Goal: Task Accomplishment & Management: Use online tool/utility

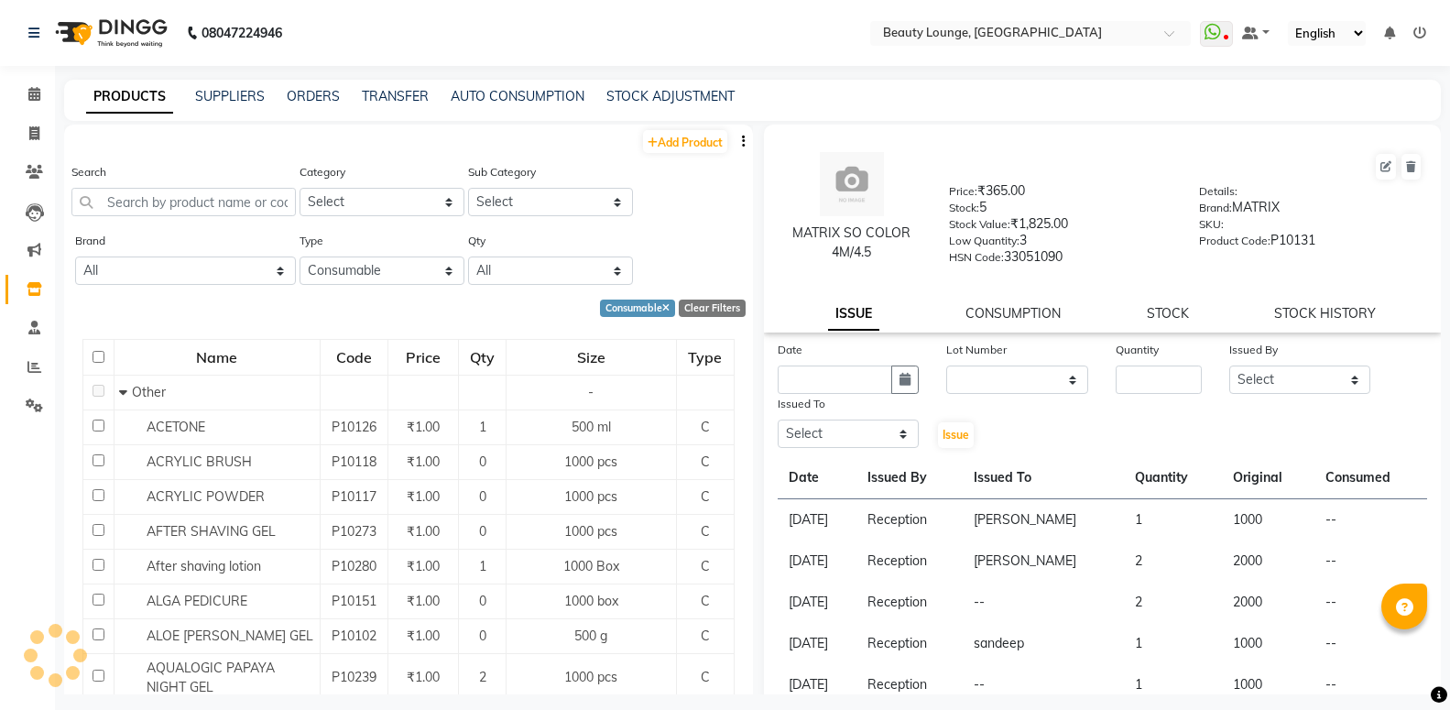
select select "C"
select select
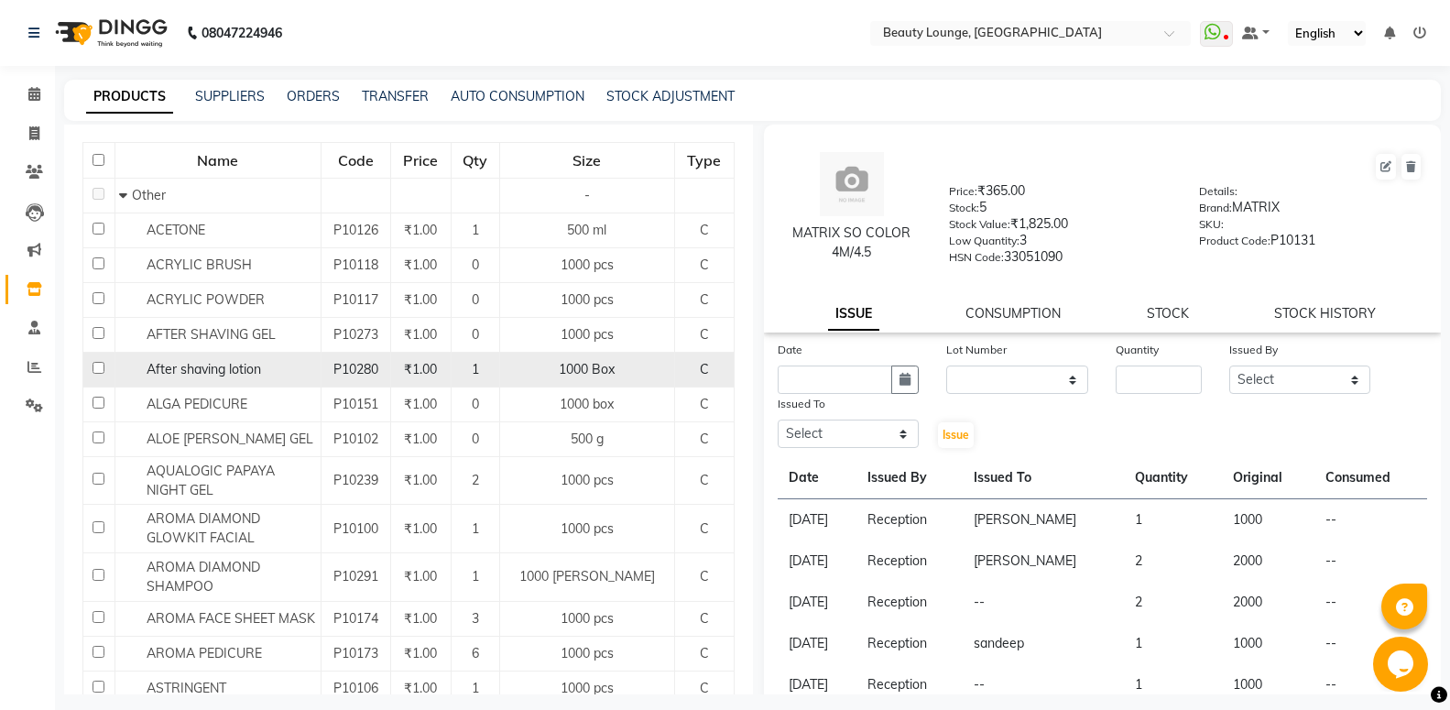
scroll to position [198, 0]
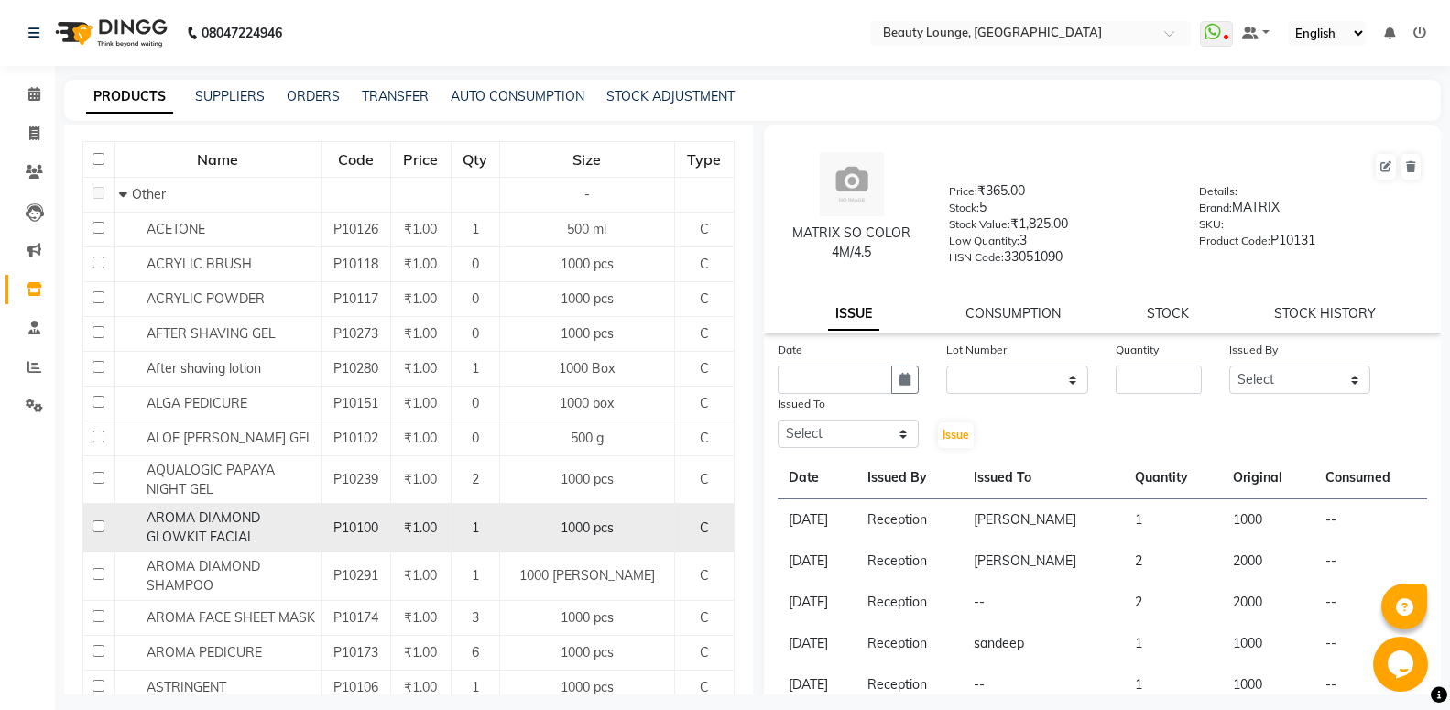
click at [232, 521] on span "AROMA DIAMOND GLOWKIT FACIAL" at bounding box center [204, 527] width 114 height 36
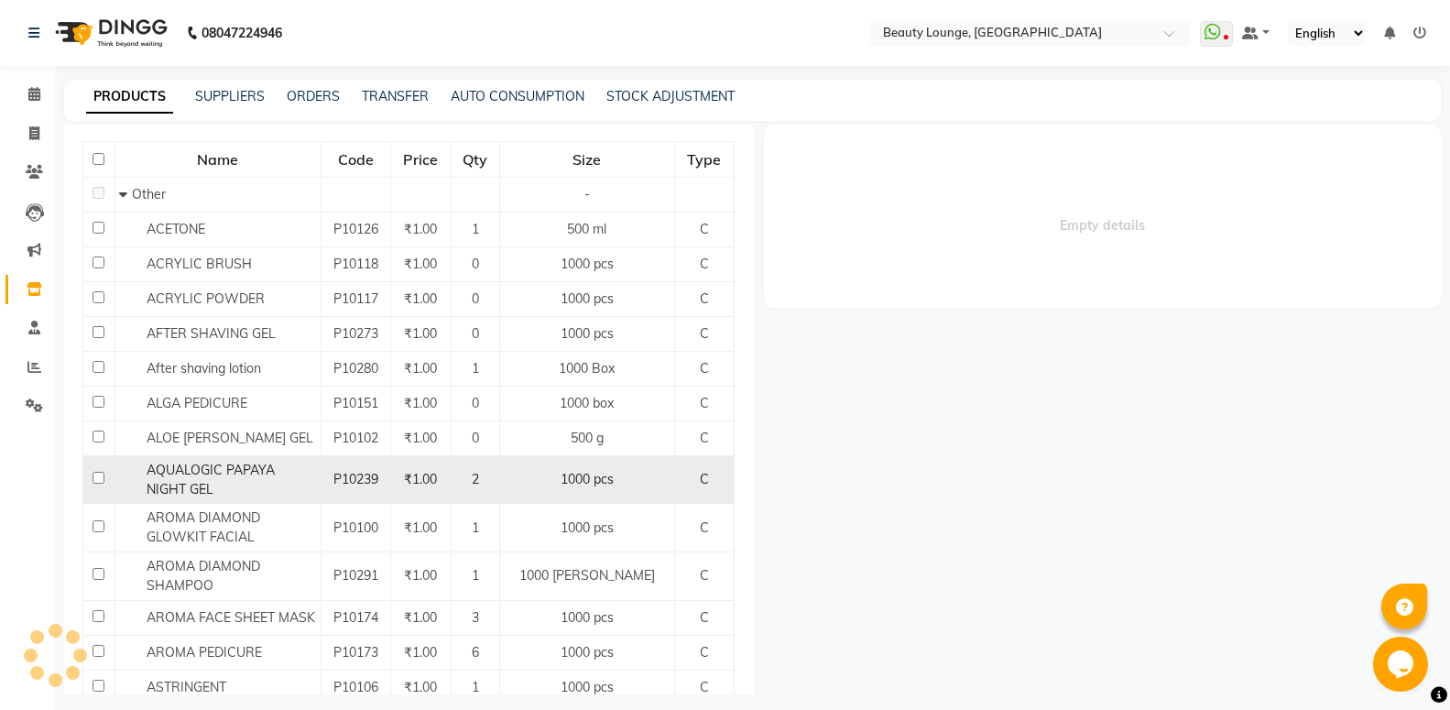
select select
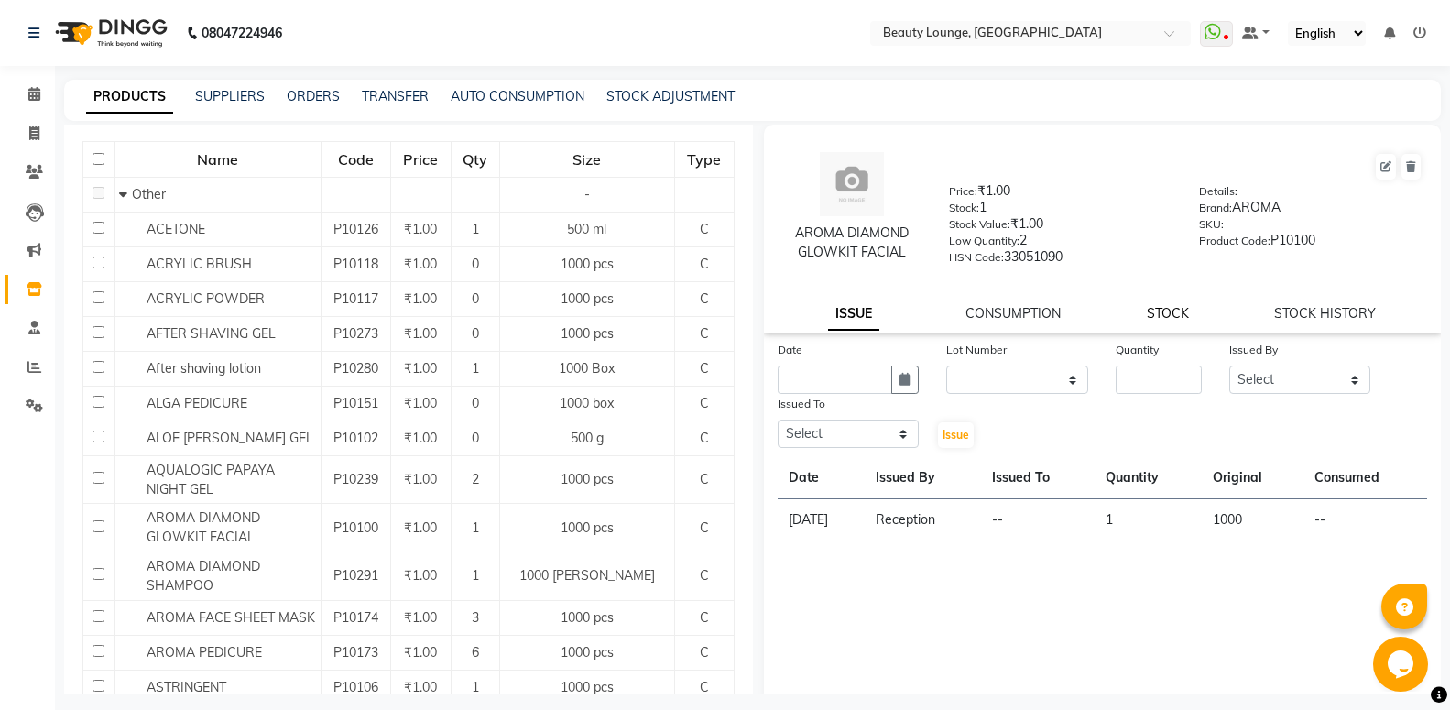
click at [1163, 310] on link "STOCK" at bounding box center [1168, 313] width 42 height 16
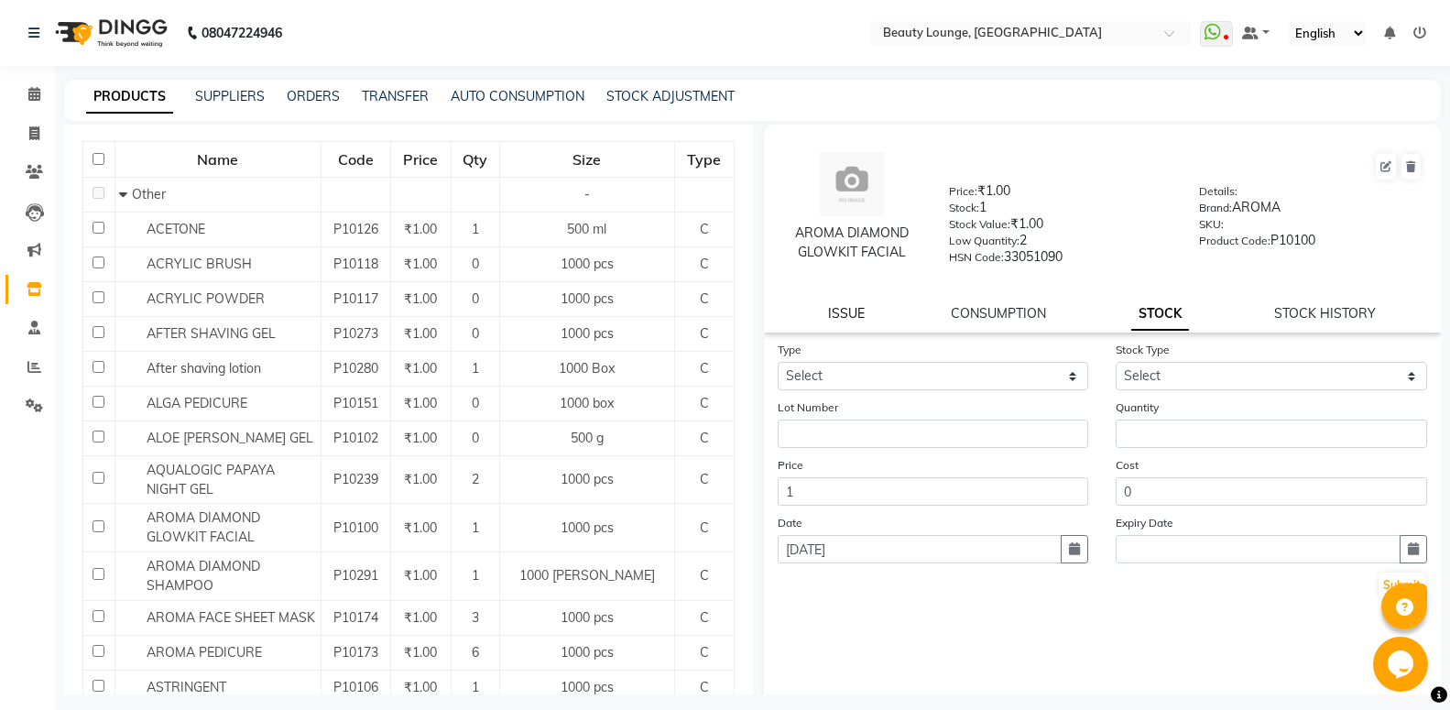
click at [833, 313] on link "ISSUE" at bounding box center [846, 313] width 37 height 16
select select
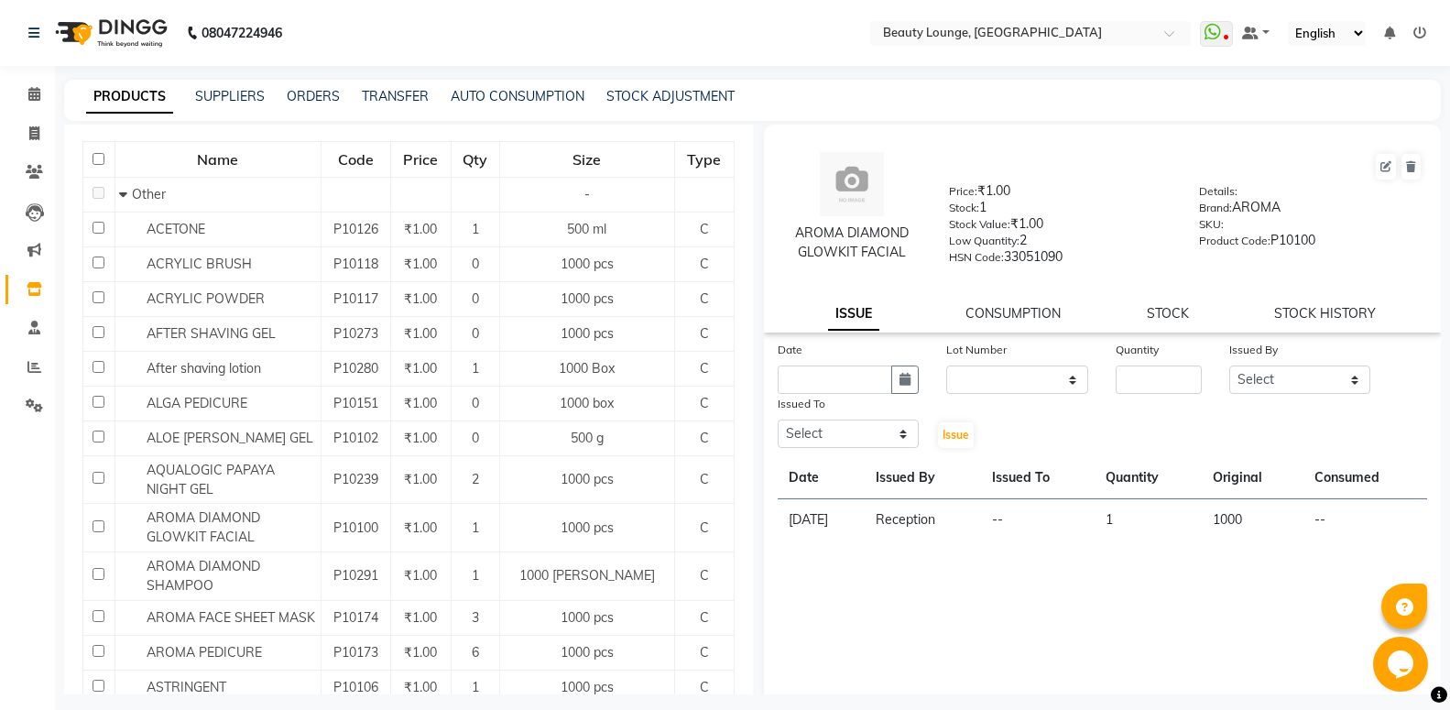
click at [1160, 310] on link "STOCK" at bounding box center [1168, 313] width 42 height 16
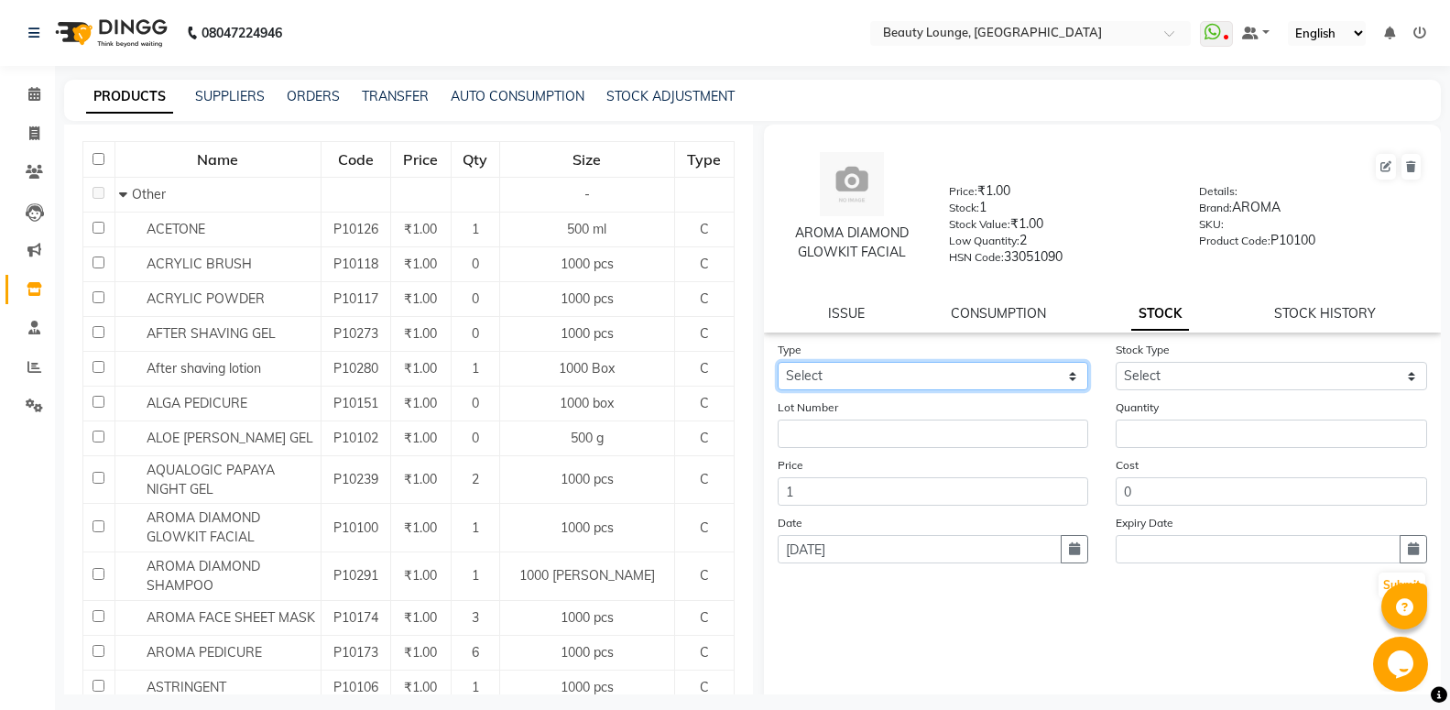
click at [778, 362] on select "Select In Out" at bounding box center [933, 376] width 311 height 28
select select "out"
click option "Out" at bounding box center [0, 0] width 0 height 0
select select
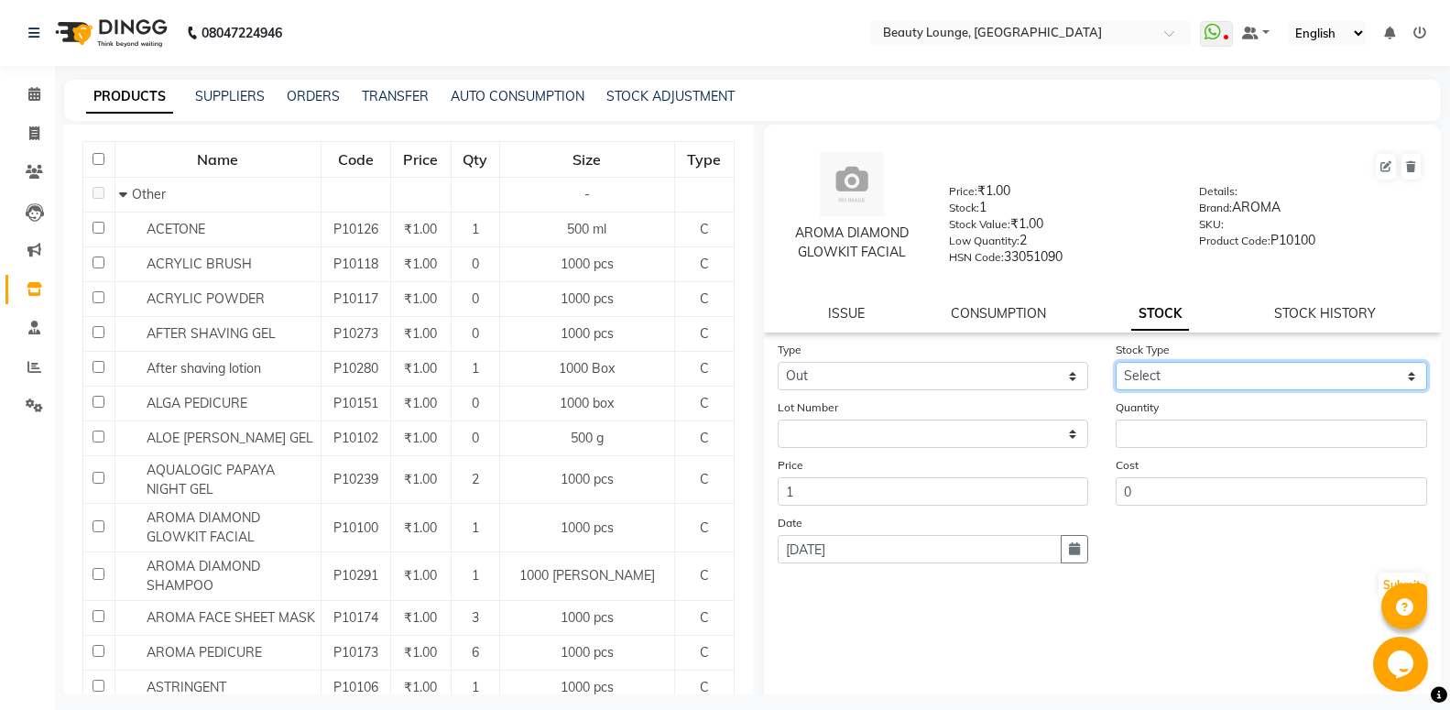
click at [1116, 362] on select "Select Internal Use Damaged Expired Adjustment Return Other" at bounding box center [1271, 376] width 311 height 28
select select "expired"
click option "Expired" at bounding box center [0, 0] width 0 height 0
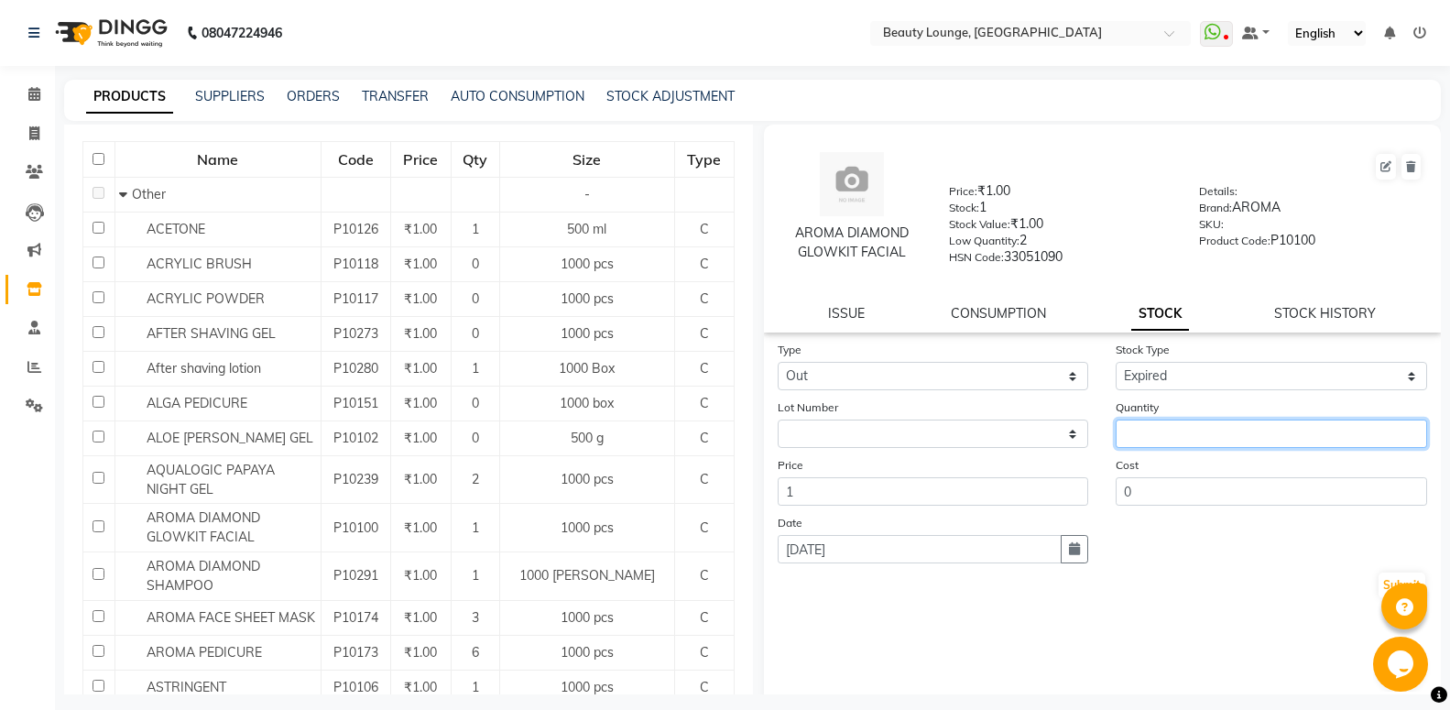
click at [1160, 434] on input "number" at bounding box center [1271, 433] width 311 height 28
type input "1"
click at [1378, 582] on button "Submit" at bounding box center [1401, 585] width 47 height 26
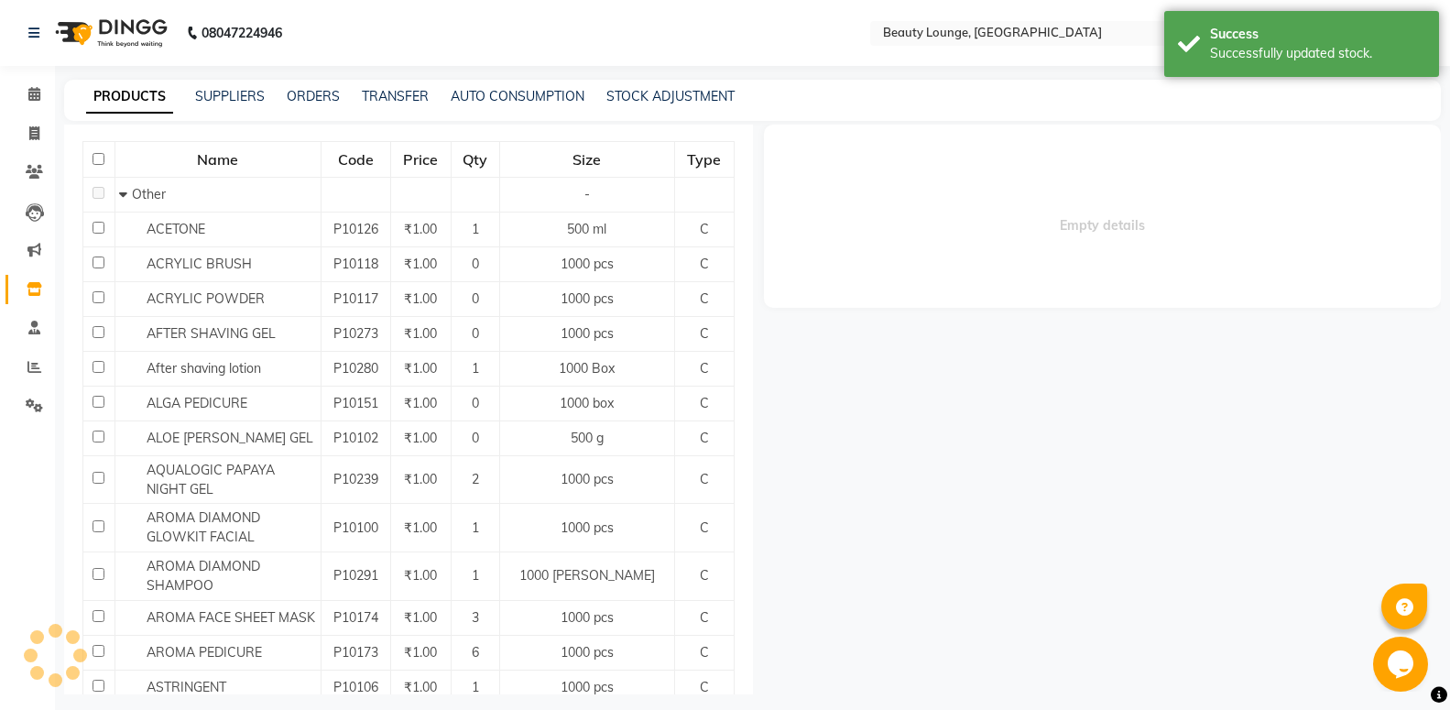
select select
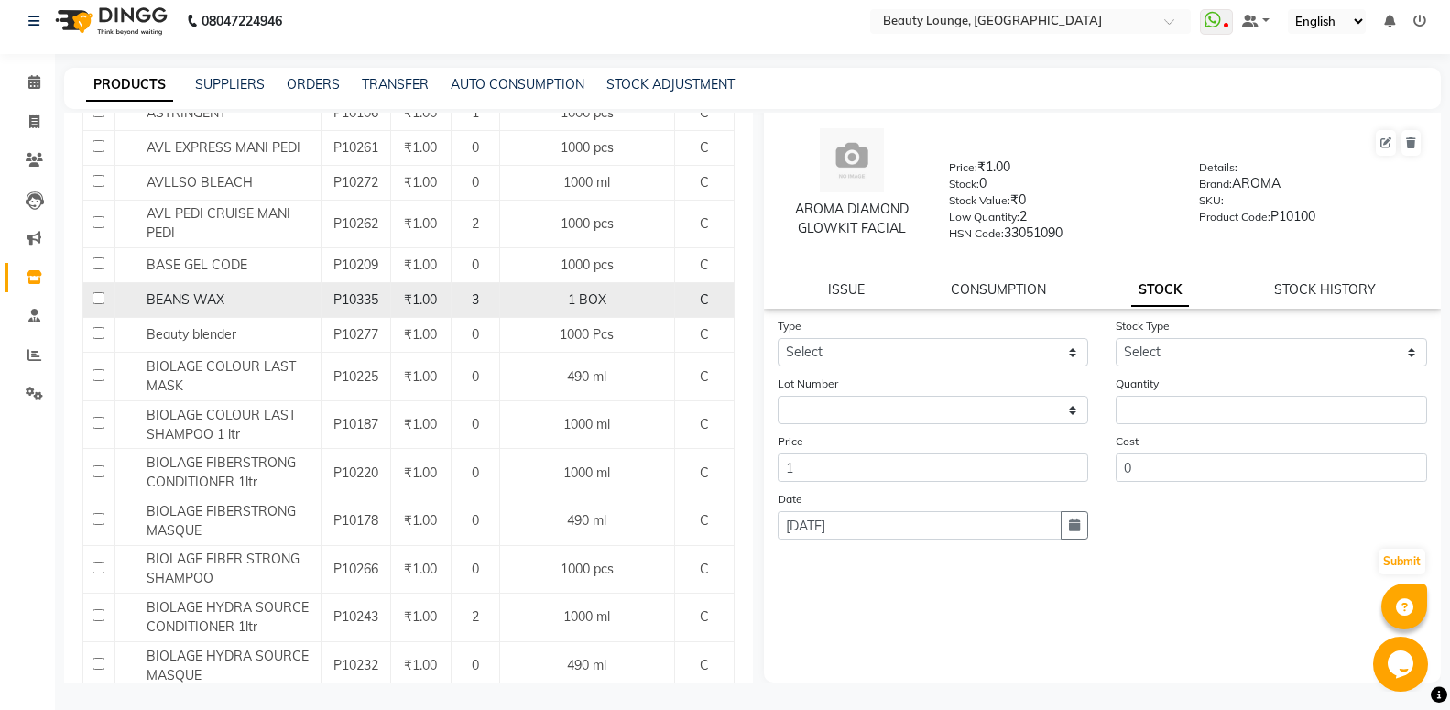
scroll to position [791, 0]
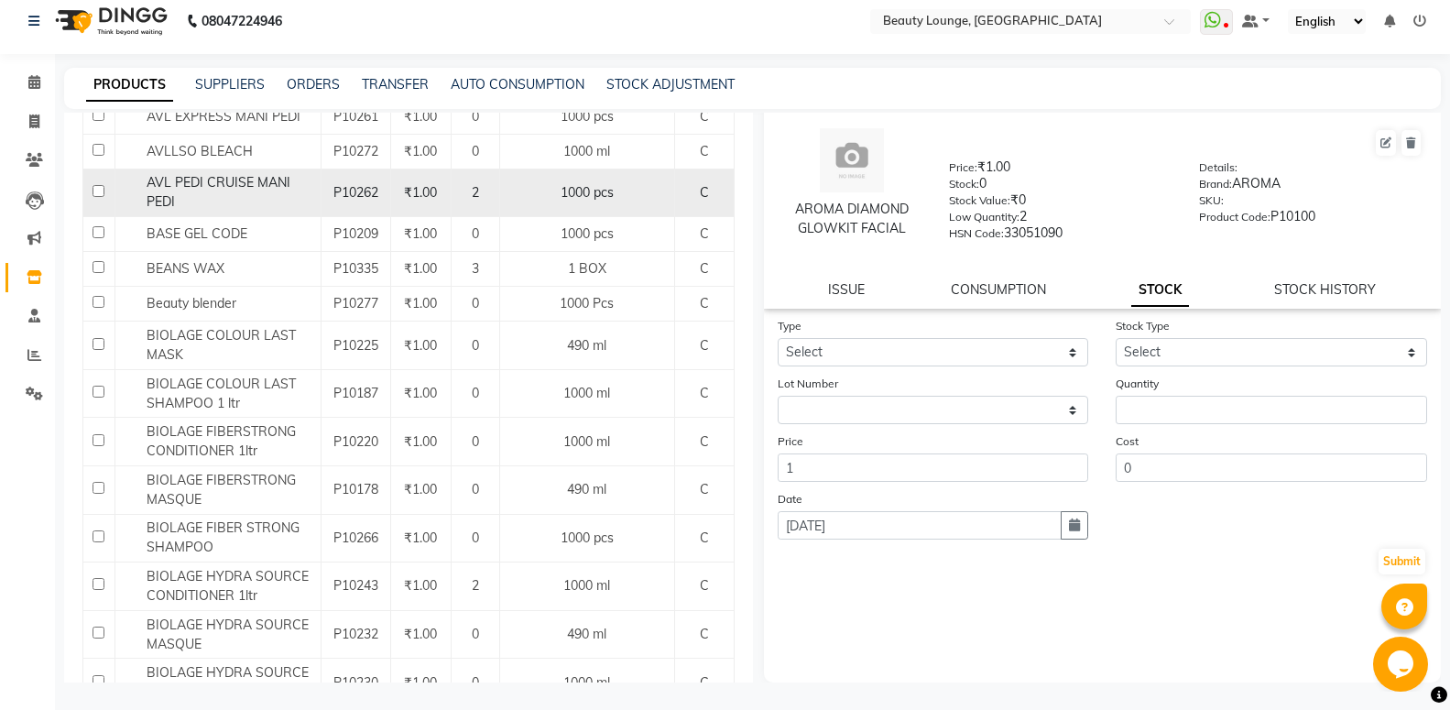
click at [437, 200] on span "₹1.00" at bounding box center [420, 192] width 33 height 16
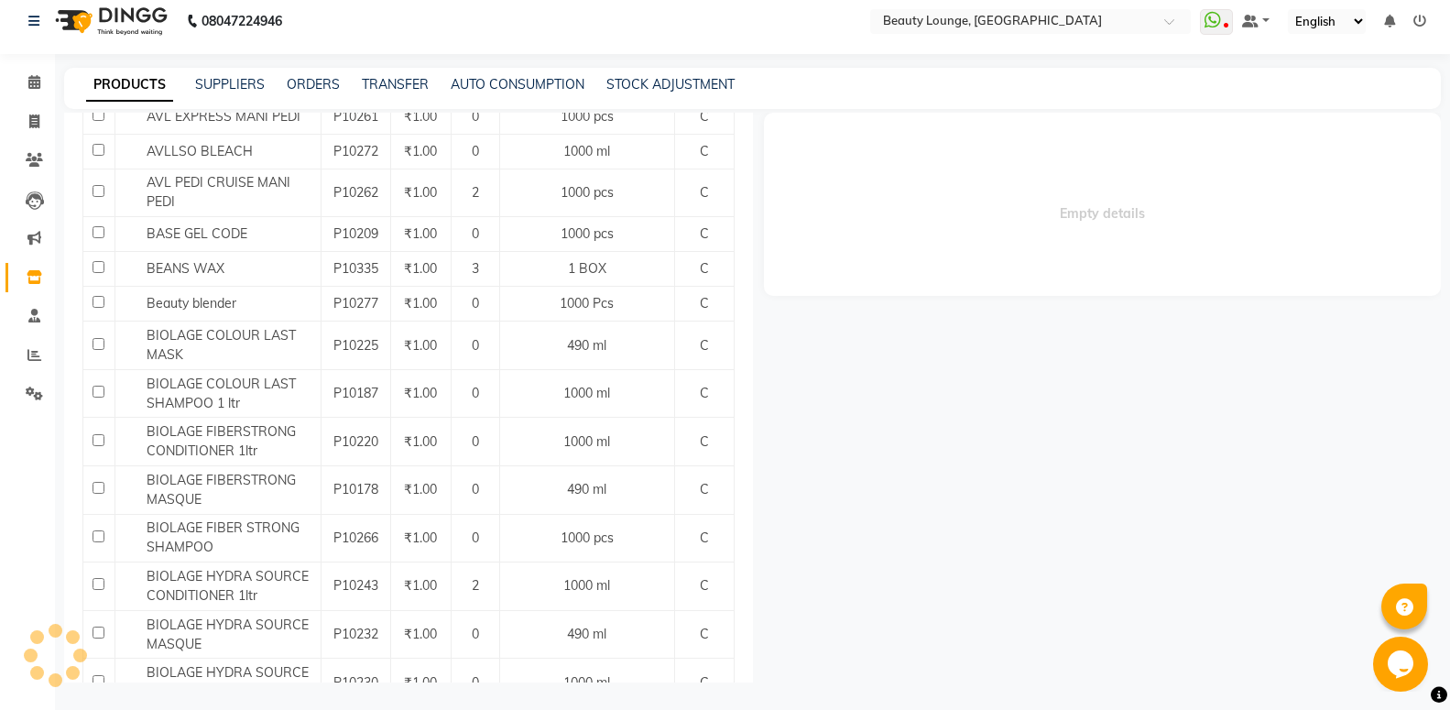
select select
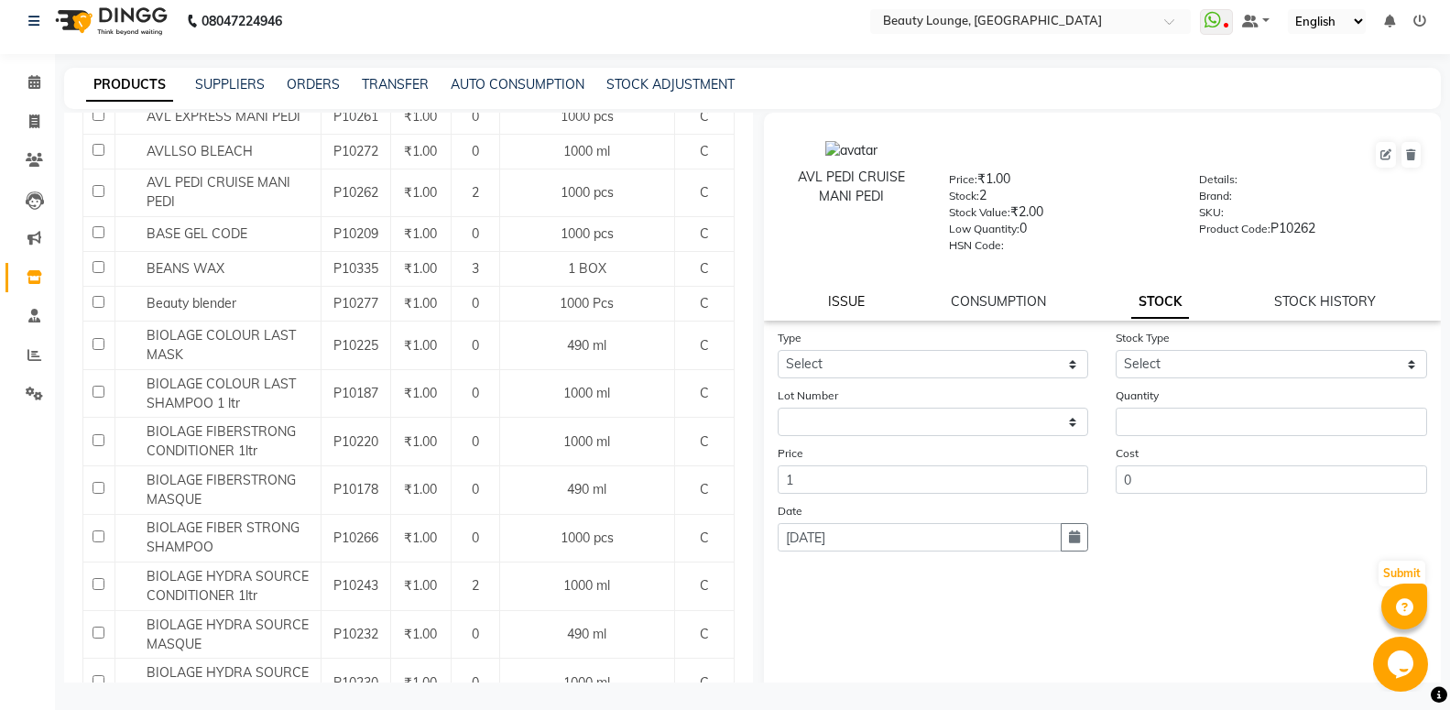
click at [848, 300] on link "ISSUE" at bounding box center [846, 301] width 37 height 16
select select
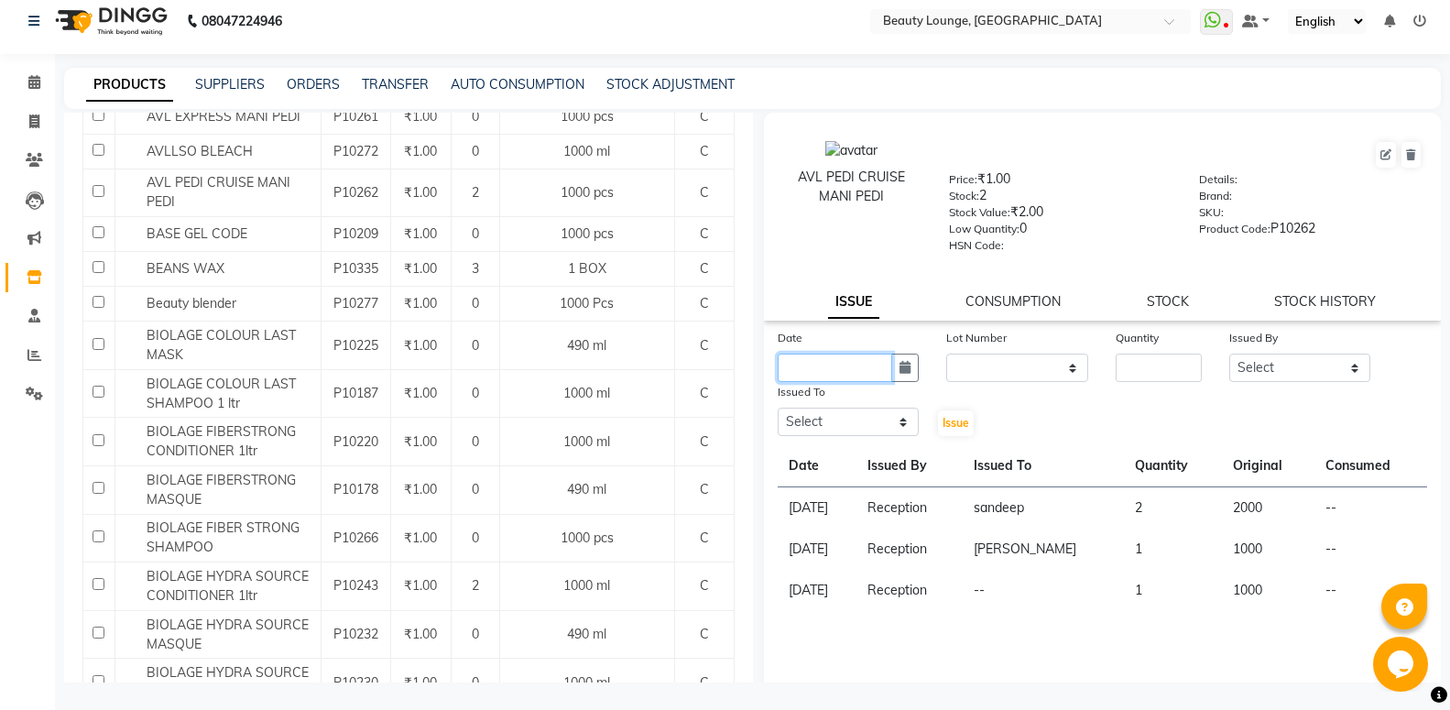
click at [847, 354] on input "text" at bounding box center [835, 368] width 115 height 28
select select "9"
select select "2025"
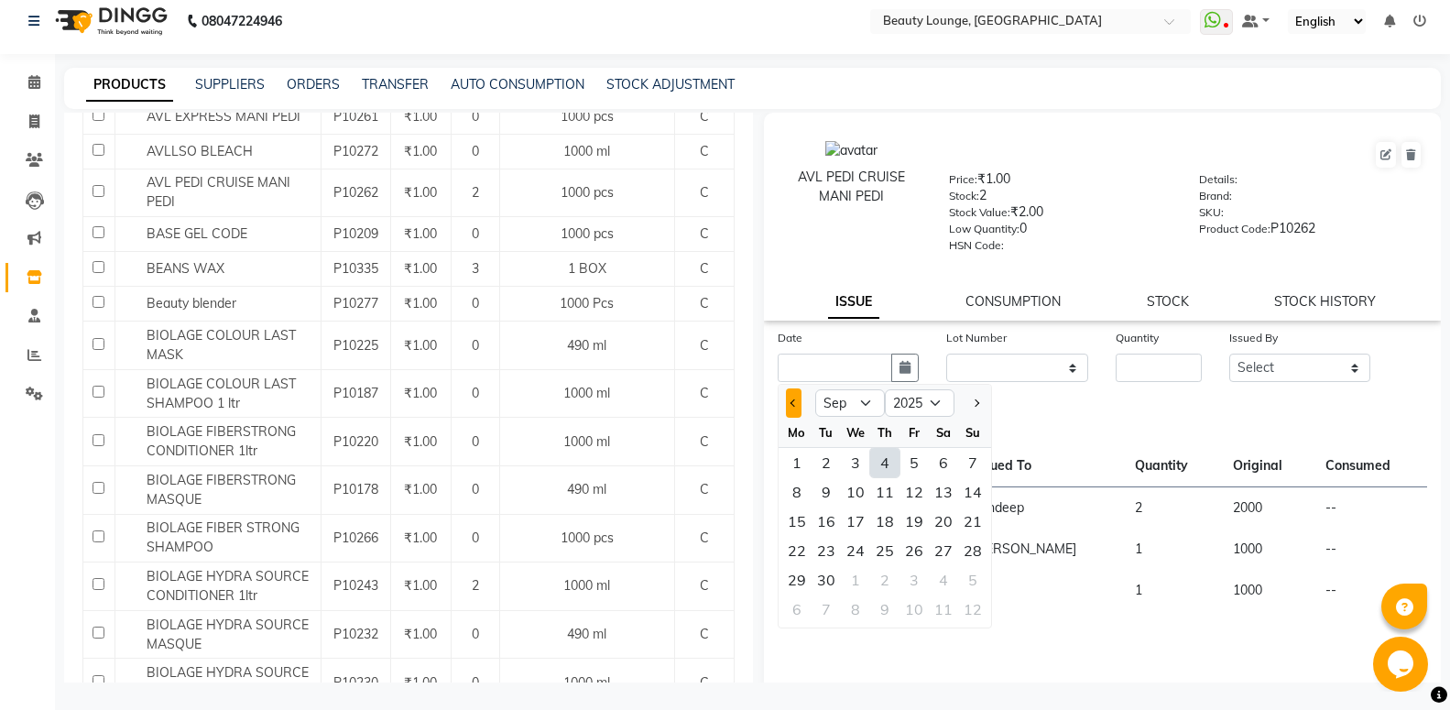
click at [794, 411] on button "Previous month" at bounding box center [794, 402] width 16 height 29
click at [797, 412] on button "Previous month" at bounding box center [794, 402] width 16 height 29
click at [800, 414] on button "Previous month" at bounding box center [794, 402] width 16 height 29
click at [974, 395] on button "Next month" at bounding box center [975, 402] width 16 height 29
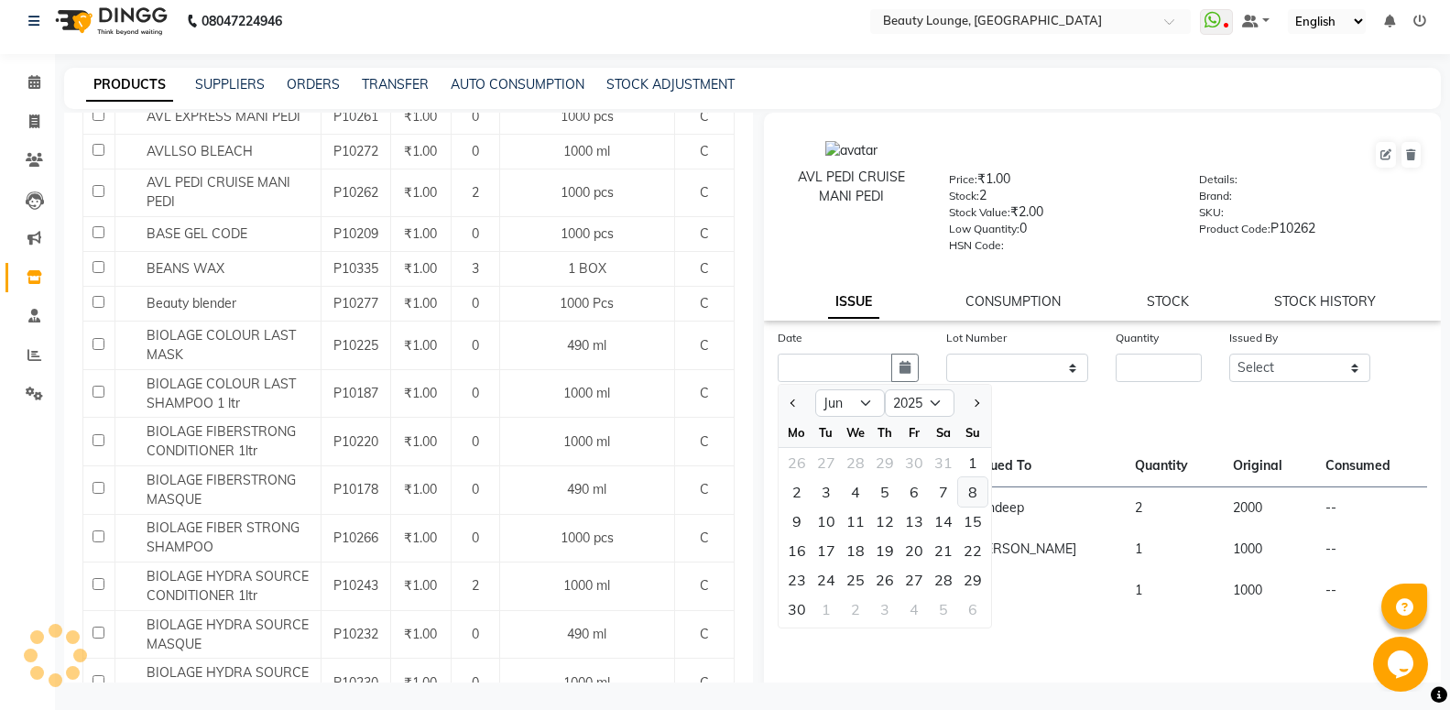
drag, startPoint x: 974, startPoint y: 395, endPoint x: 980, endPoint y: 503, distance: 108.3
click at [974, 396] on button "Next month" at bounding box center [975, 402] width 16 height 29
select select "7"
click at [982, 509] on div "20" at bounding box center [972, 521] width 29 height 29
type input "[DATE]"
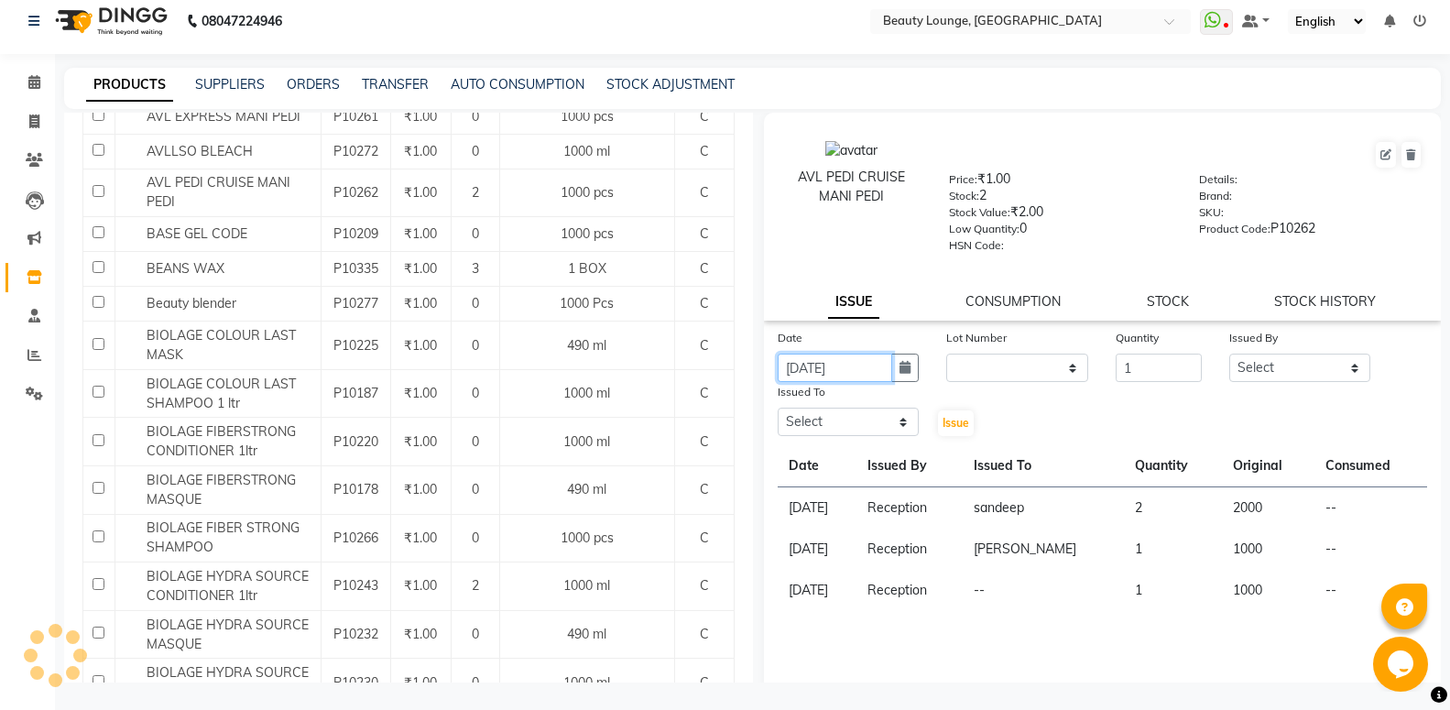
click at [1171, 364] on input "1" at bounding box center [1158, 368] width 85 height 28
type input "2"
click at [1171, 364] on input "2" at bounding box center [1158, 368] width 85 height 28
click at [1229, 354] on select "Select [PERSON_NAME] [PERSON_NAME] golu jasmeen [PERSON_NAME] [PERSON_NAME] A n…" at bounding box center [1300, 368] width 142 height 28
select select "9433"
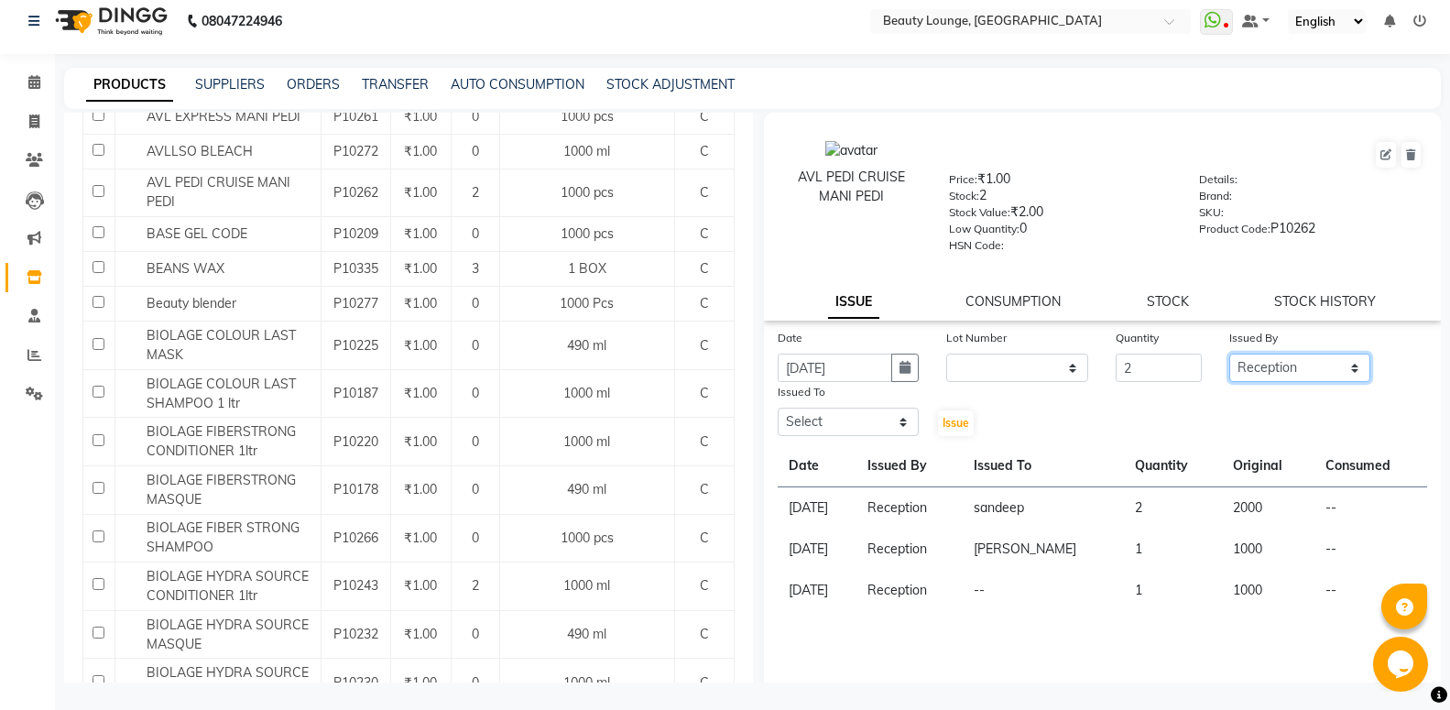
click option "Reception" at bounding box center [0, 0] width 0 height 0
click at [778, 408] on select "Select [PERSON_NAME] [PERSON_NAME] golu jasmeen [PERSON_NAME] [PERSON_NAME] A n…" at bounding box center [849, 422] width 142 height 28
select select "63075"
click option "sandeep" at bounding box center [0, 0] width 0 height 0
click at [956, 427] on span "Issue" at bounding box center [955, 423] width 27 height 14
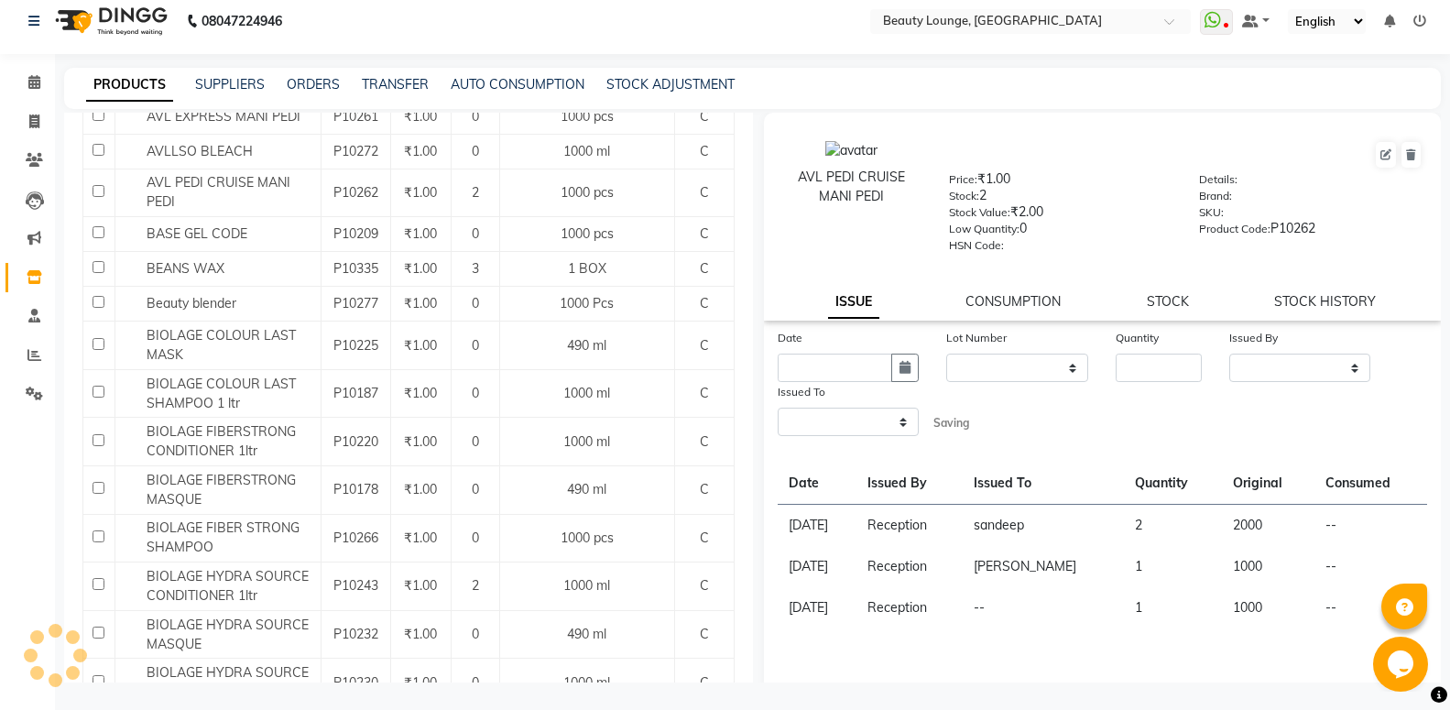
select select
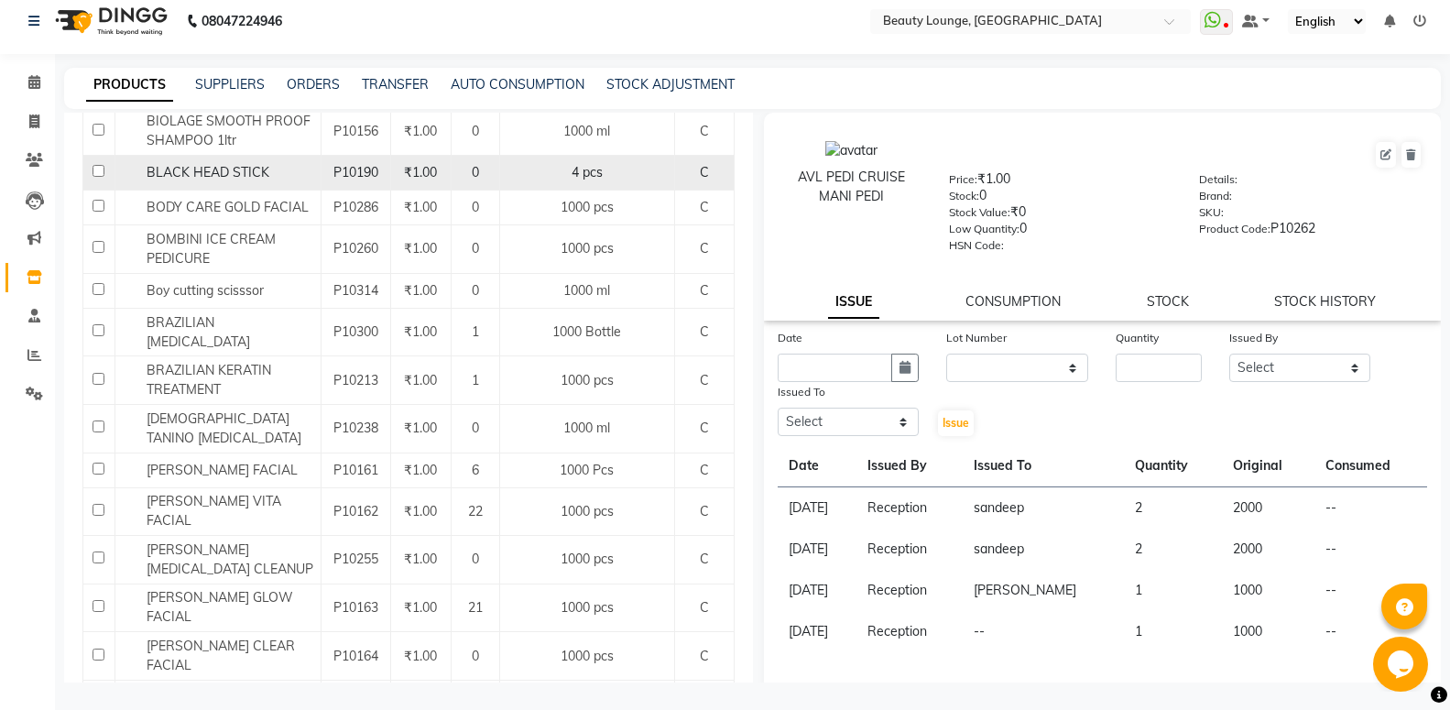
scroll to position [1682, 0]
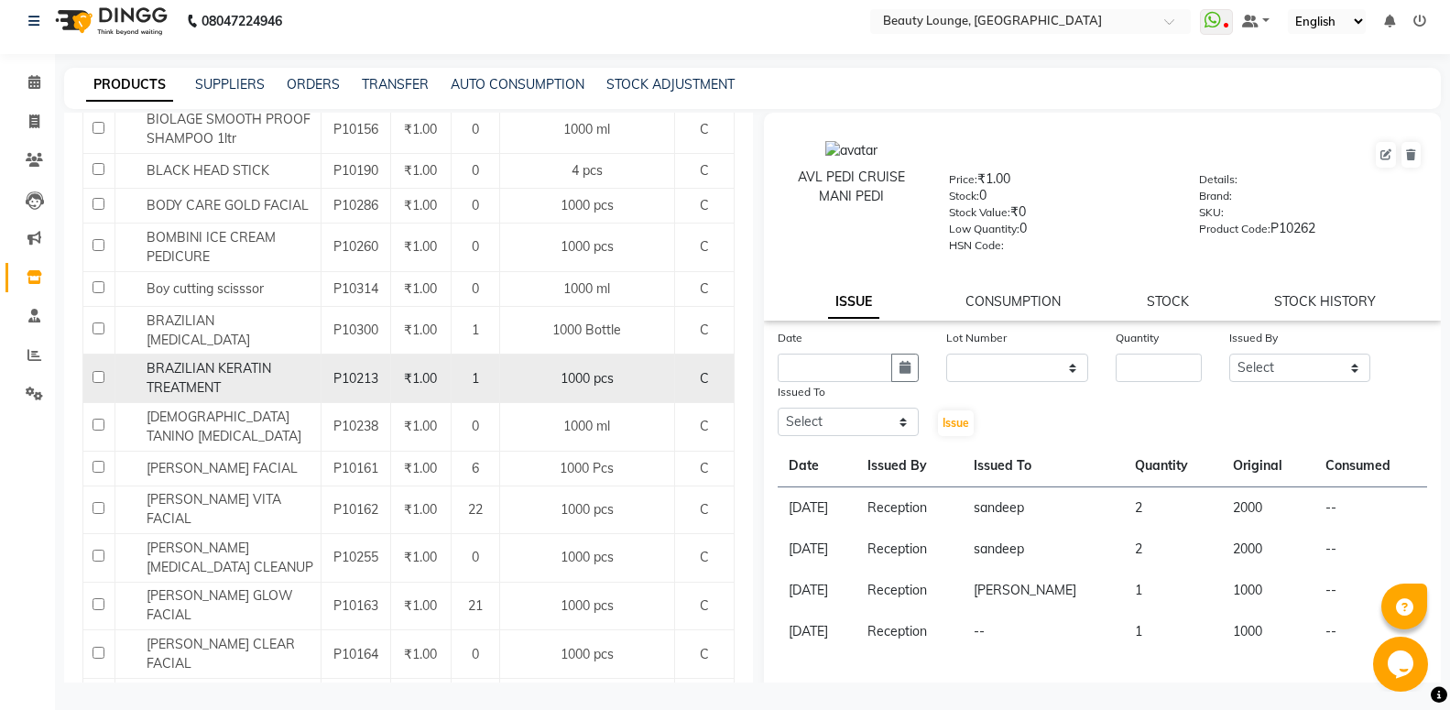
click at [486, 376] on td "1" at bounding box center [475, 378] width 49 height 49
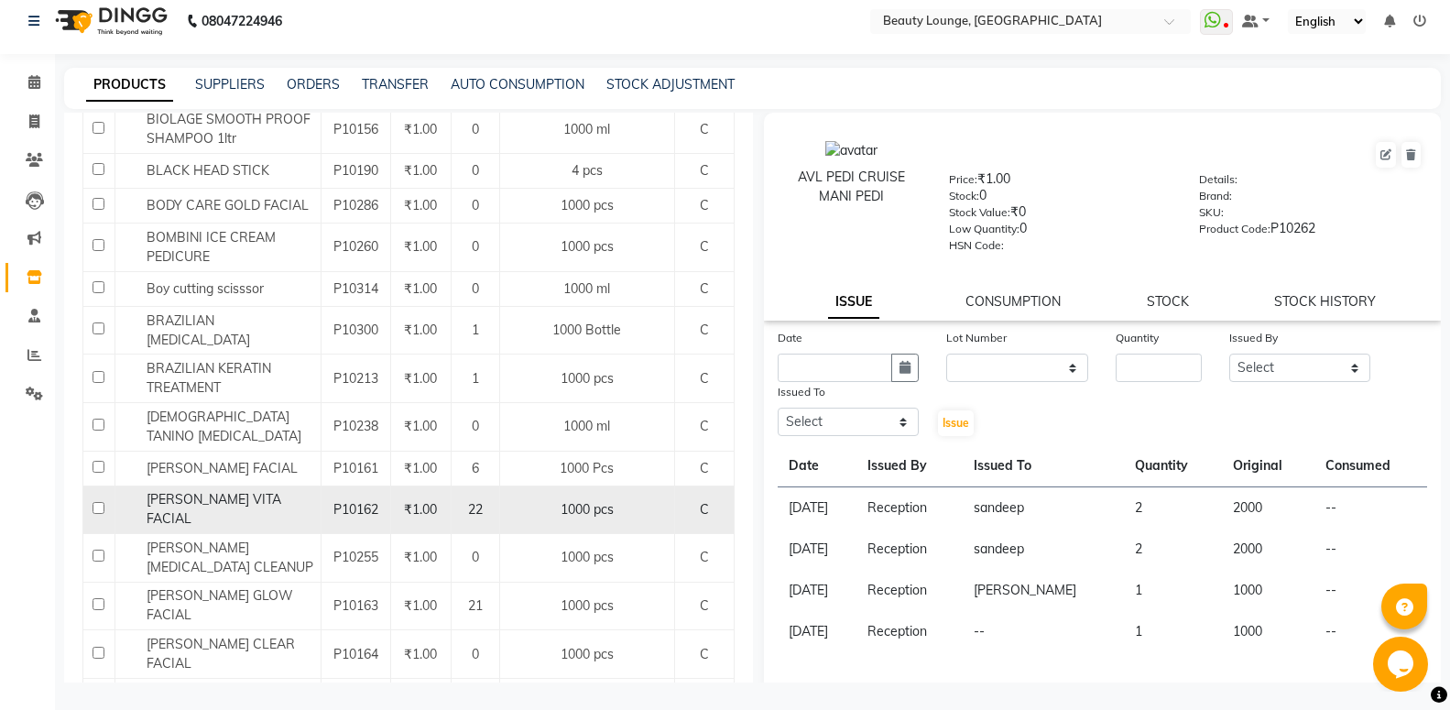
scroll to position [1781, 0]
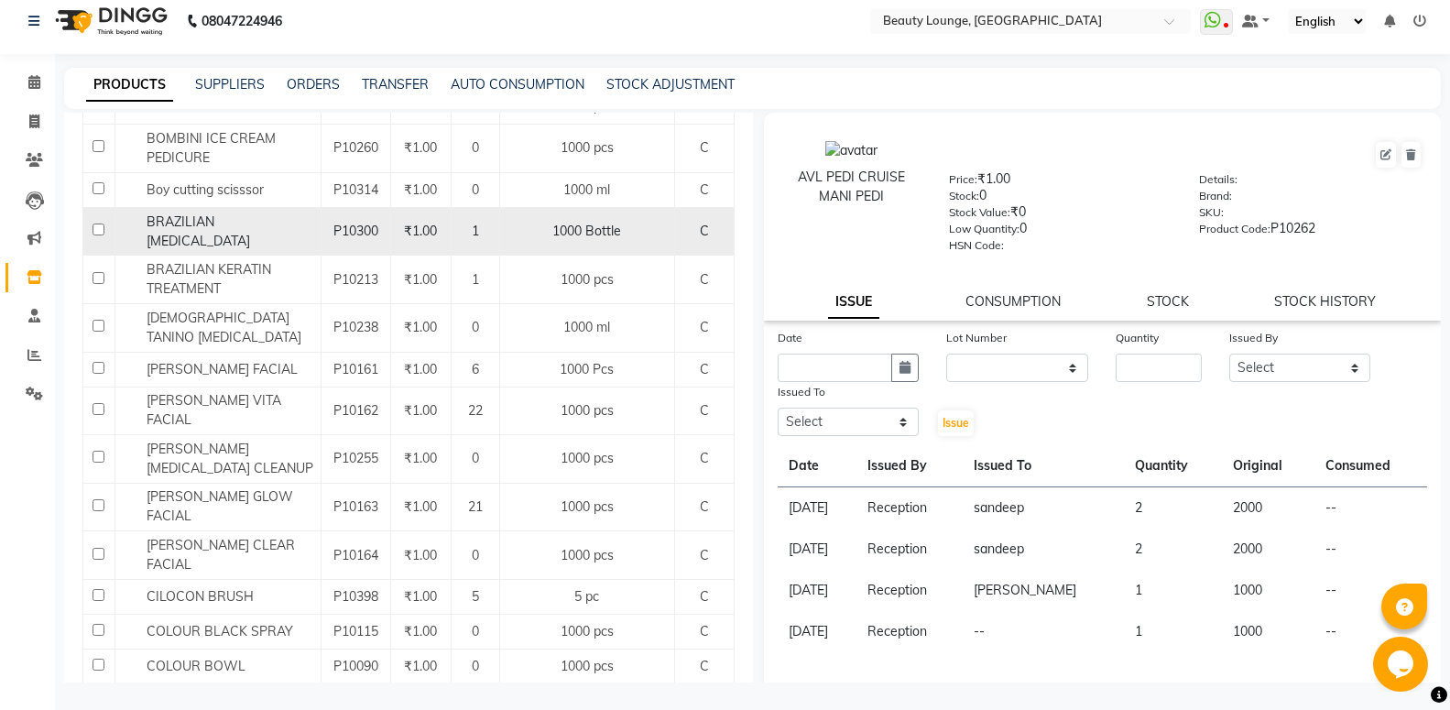
click at [300, 218] on div "BRAZILIAN [MEDICAL_DATA]" at bounding box center [217, 231] width 196 height 38
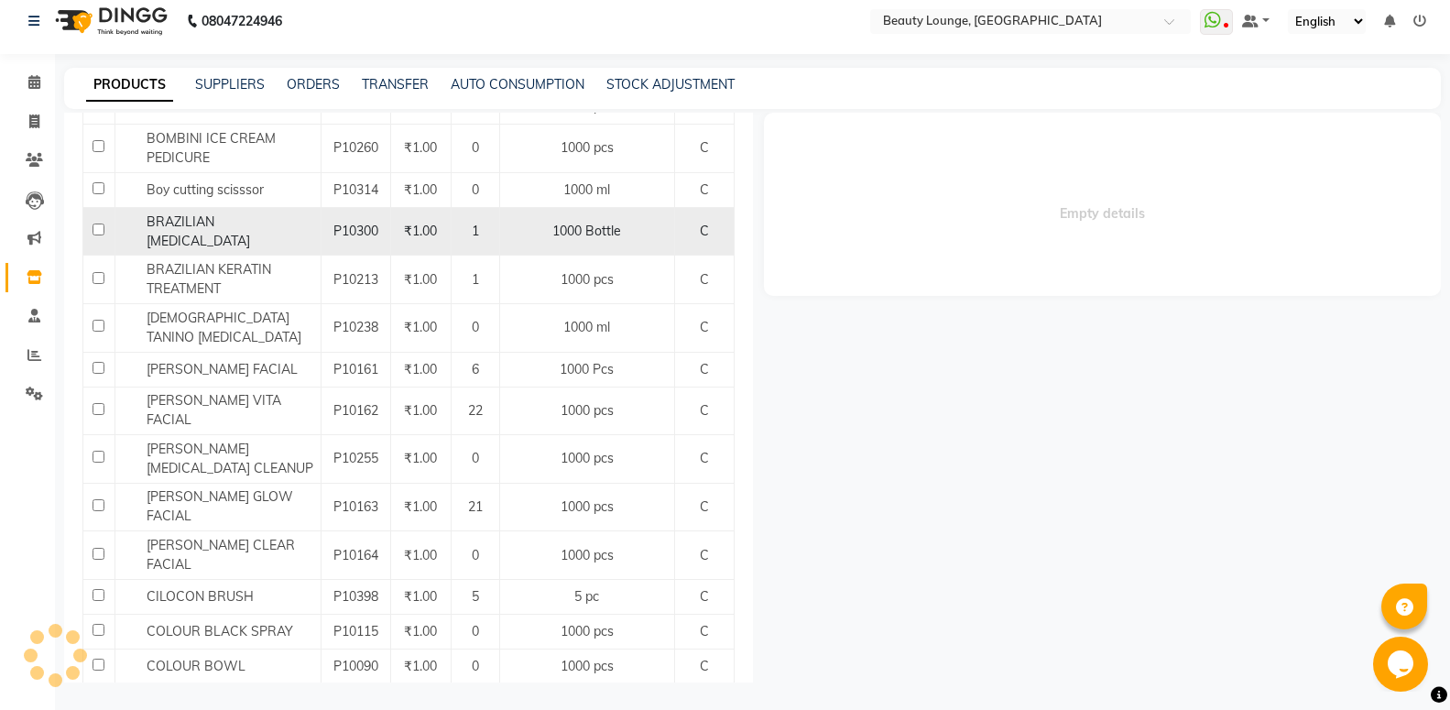
click at [300, 217] on div "BRAZILIAN [MEDICAL_DATA]" at bounding box center [217, 231] width 196 height 38
select select
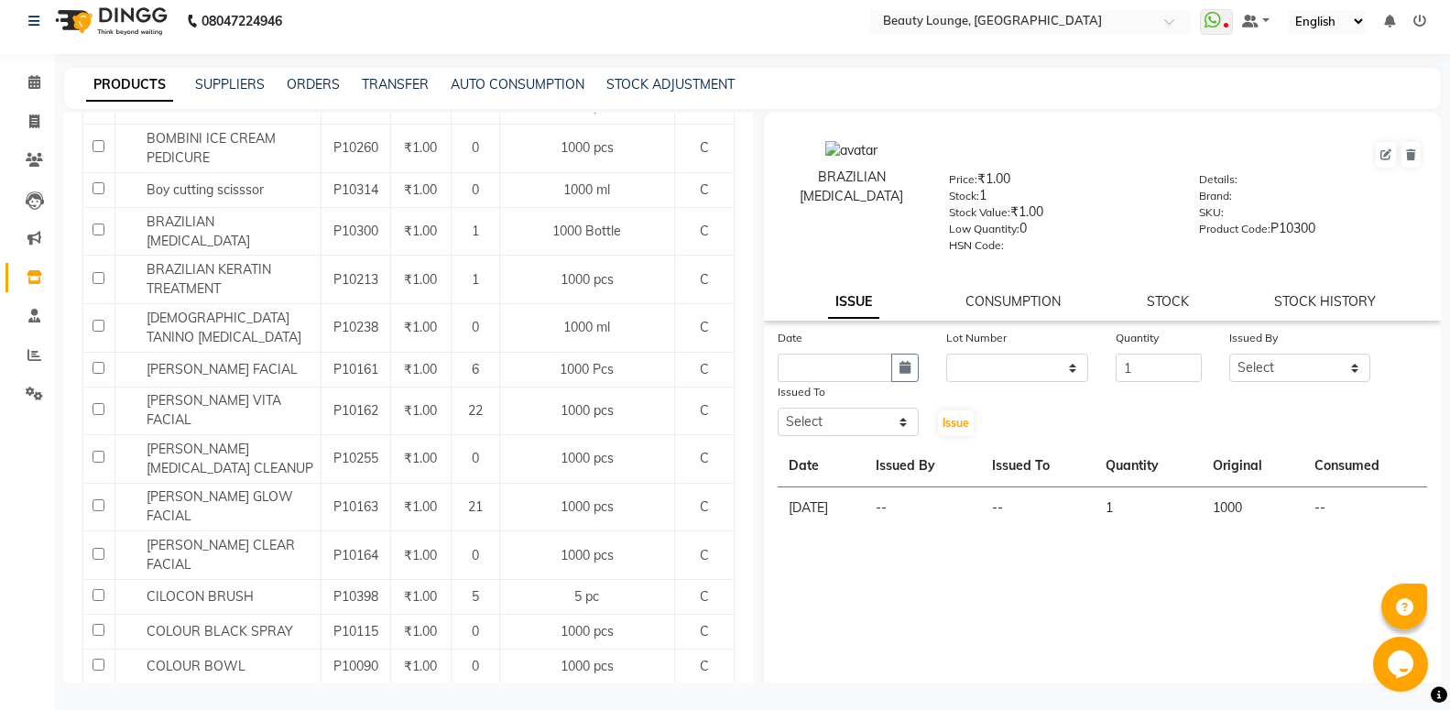
type input "1"
click at [1176, 365] on input "1" at bounding box center [1158, 368] width 85 height 28
click at [1229, 354] on select "Select [PERSON_NAME] [PERSON_NAME] golu jasmeen [PERSON_NAME] [PERSON_NAME] A n…" at bounding box center [1300, 368] width 142 height 28
select select "9433"
click option "Reception" at bounding box center [0, 0] width 0 height 0
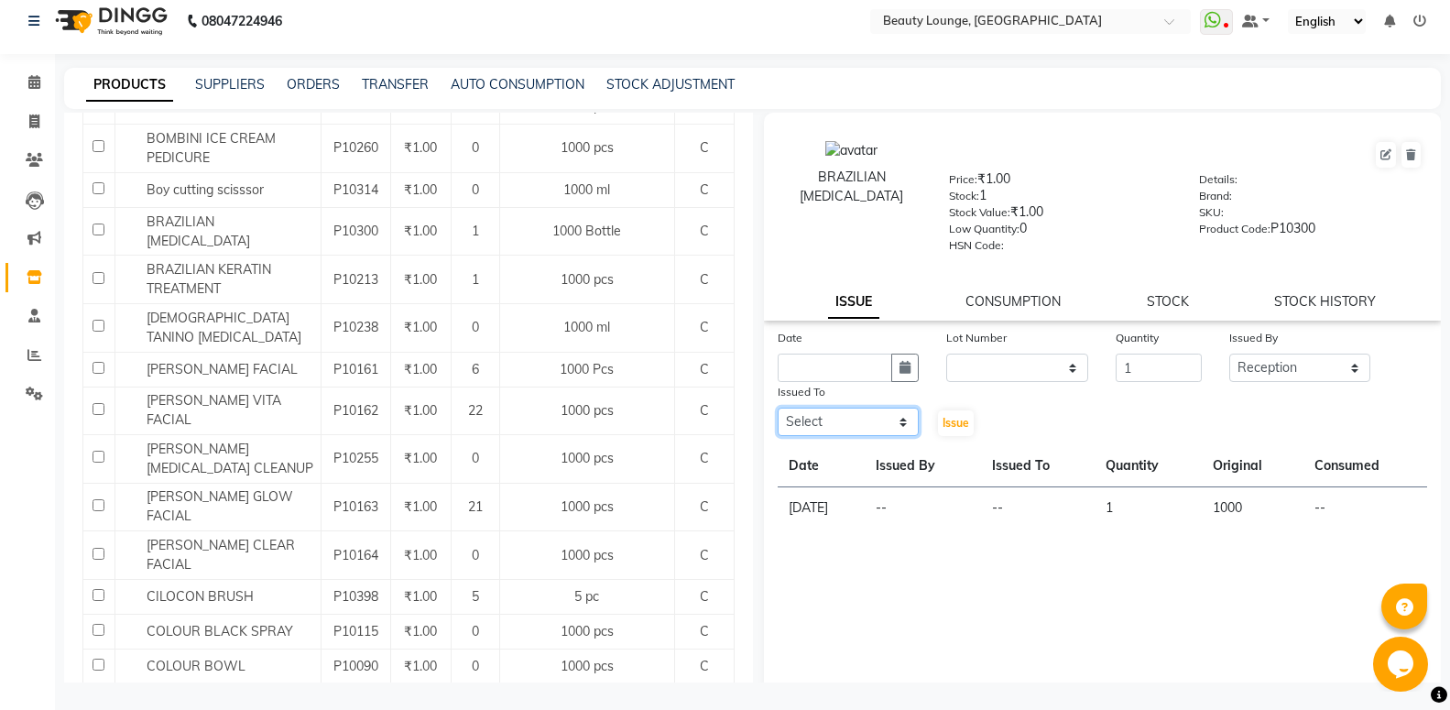
click at [778, 408] on select "Select [PERSON_NAME] [PERSON_NAME] golu jasmeen [PERSON_NAME] [PERSON_NAME] A n…" at bounding box center [849, 422] width 142 height 28
select select "79659"
click option "[PERSON_NAME]" at bounding box center [0, 0] width 0 height 0
drag, startPoint x: 851, startPoint y: 249, endPoint x: 892, endPoint y: 388, distance: 145.2
click at [1191, 421] on div "Date Lot Number None Quantity 1 Issued By Select [PERSON_NAME] [PERSON_NAME] go…" at bounding box center [1103, 383] width 678 height 110
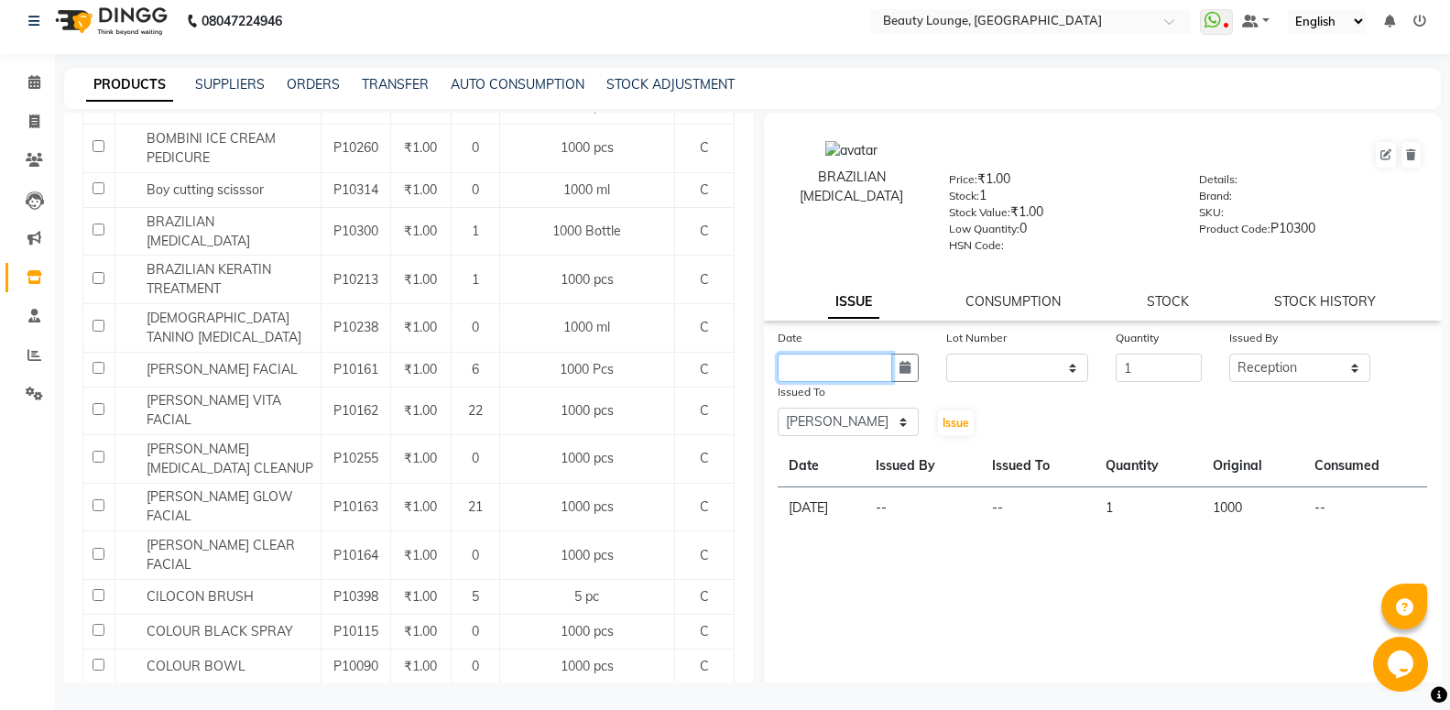
click at [822, 365] on input "text" at bounding box center [835, 368] width 115 height 28
select select "9"
select select "2025"
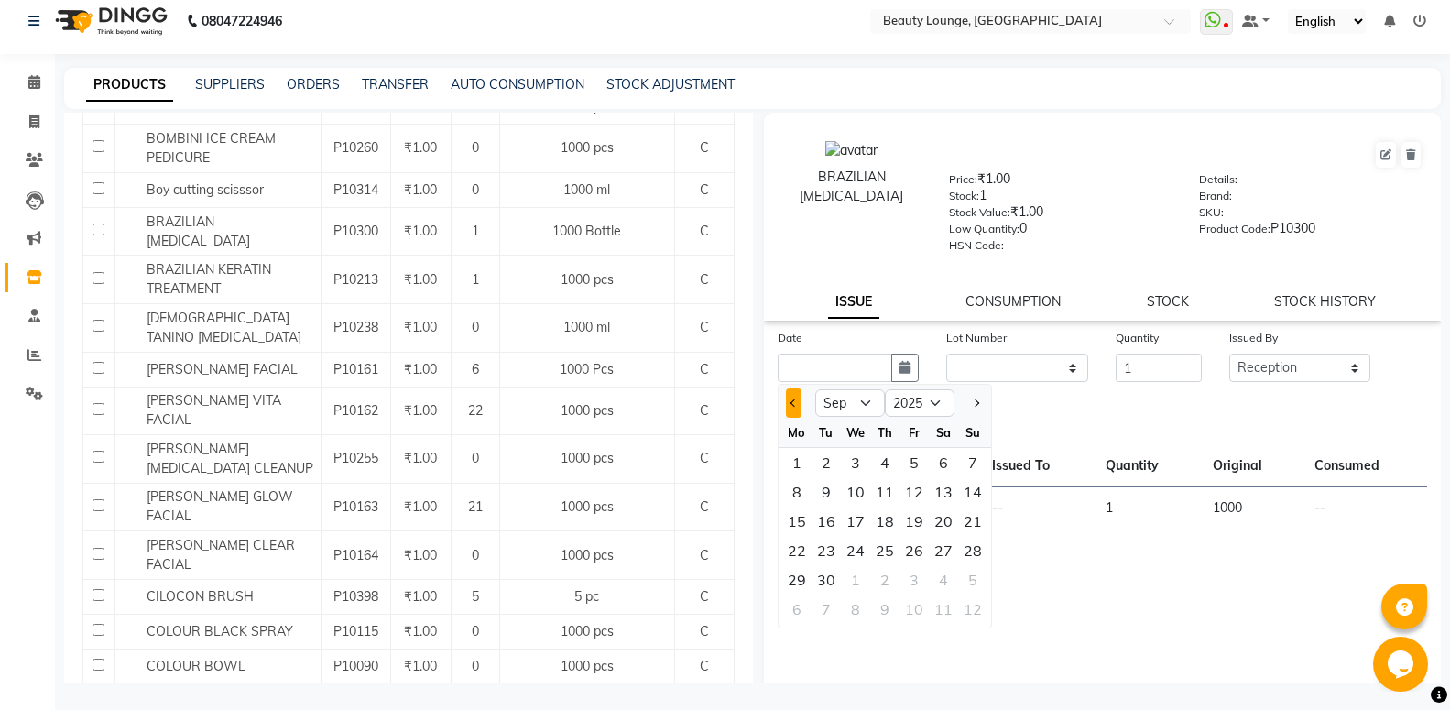
click at [791, 401] on button "Previous month" at bounding box center [794, 402] width 16 height 29
click at [793, 403] on button "Previous month" at bounding box center [794, 402] width 16 height 29
click at [793, 403] on span "Previous month" at bounding box center [793, 402] width 7 height 7
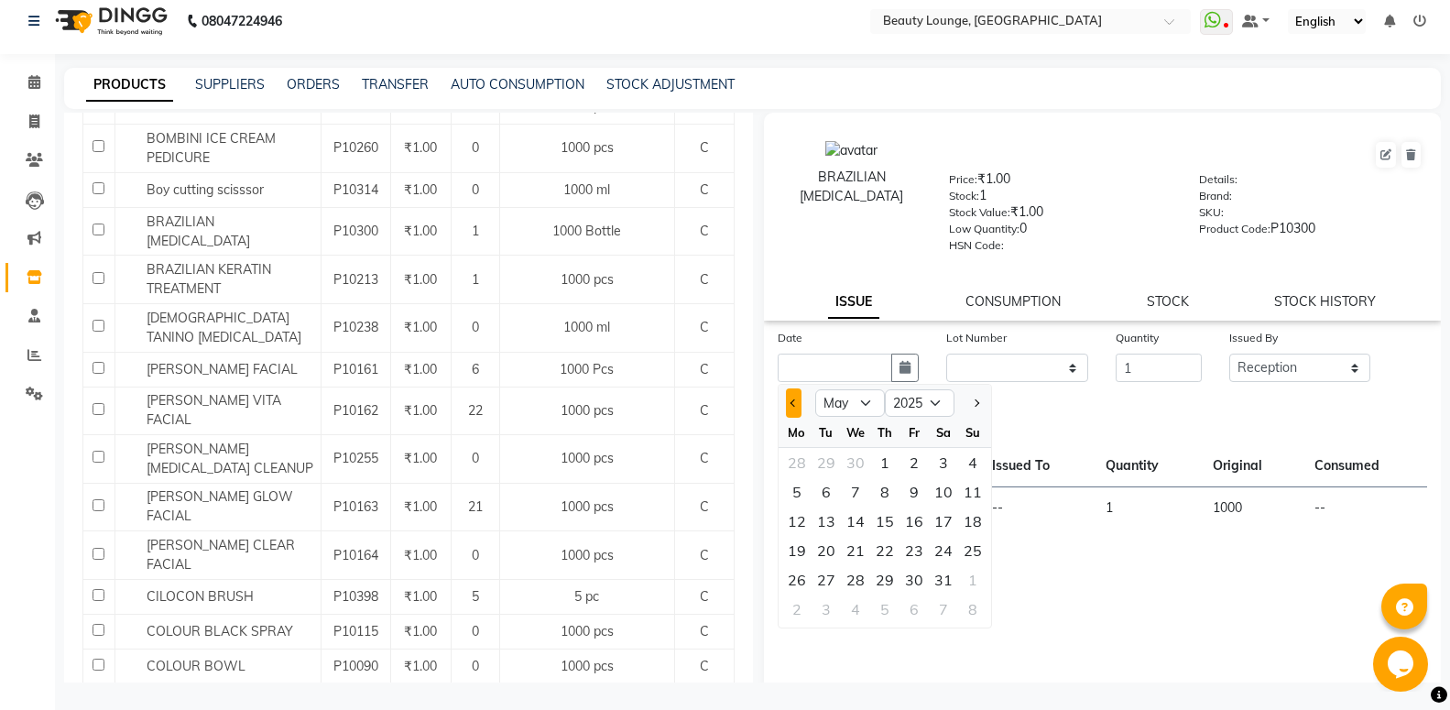
select select "4"
click at [948, 513] on div "19" at bounding box center [943, 521] width 29 height 29
type input "[DATE]"
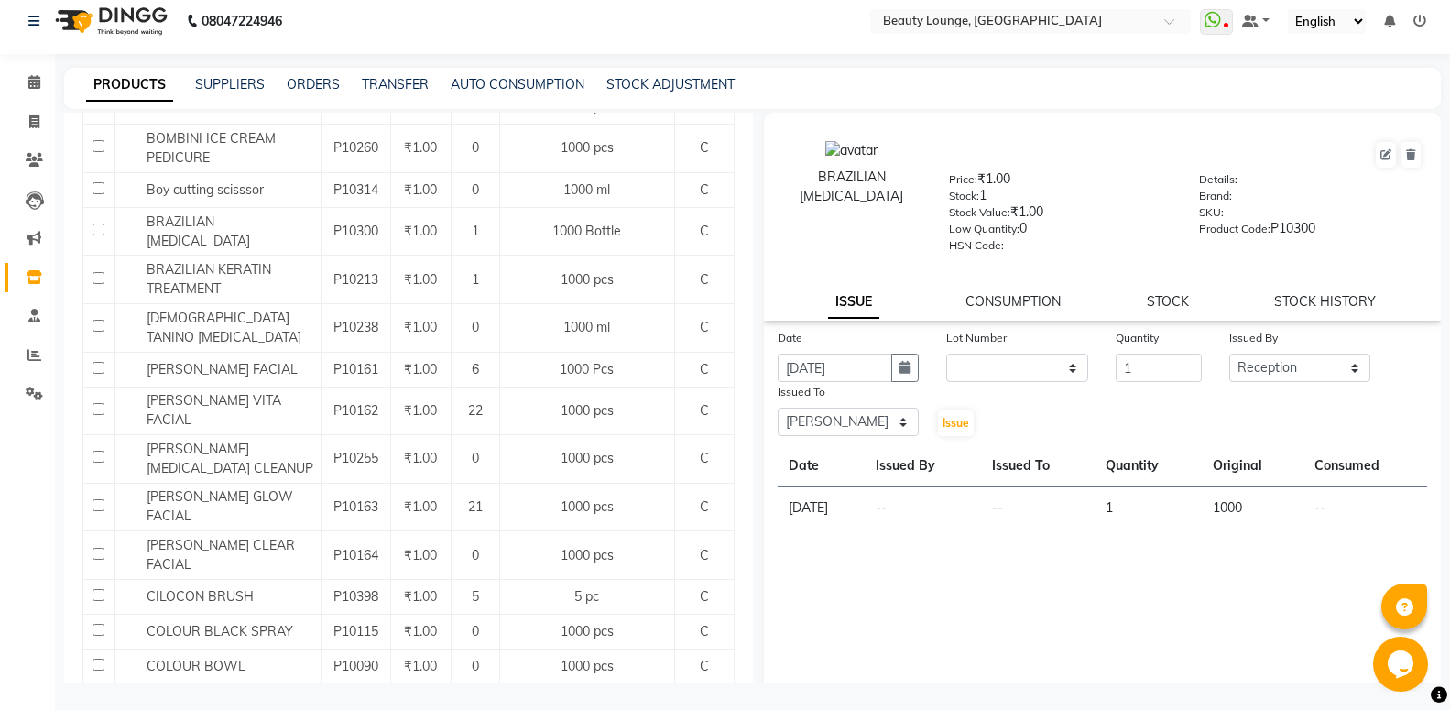
click at [950, 437] on div "Issue" at bounding box center [960, 410] width 57 height 56
click at [951, 426] on span "Issue" at bounding box center [955, 423] width 27 height 14
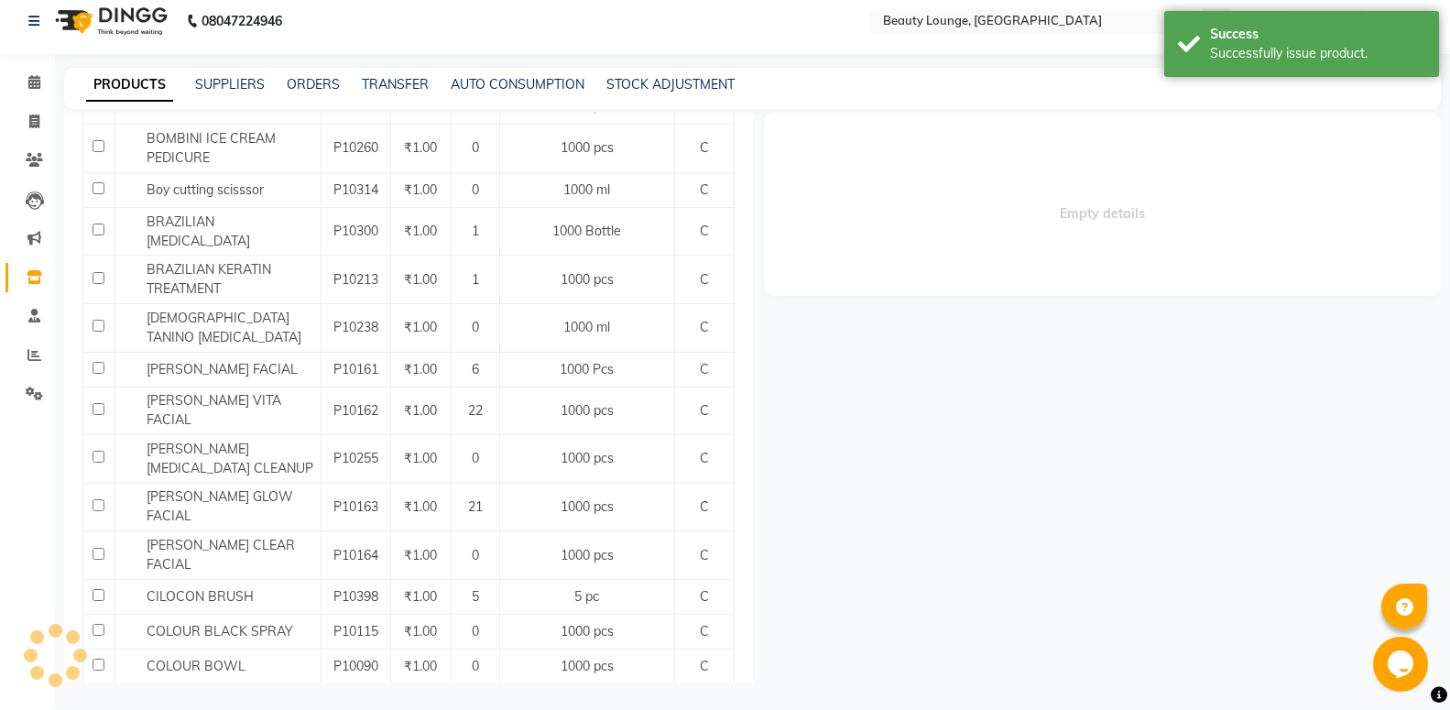
select select
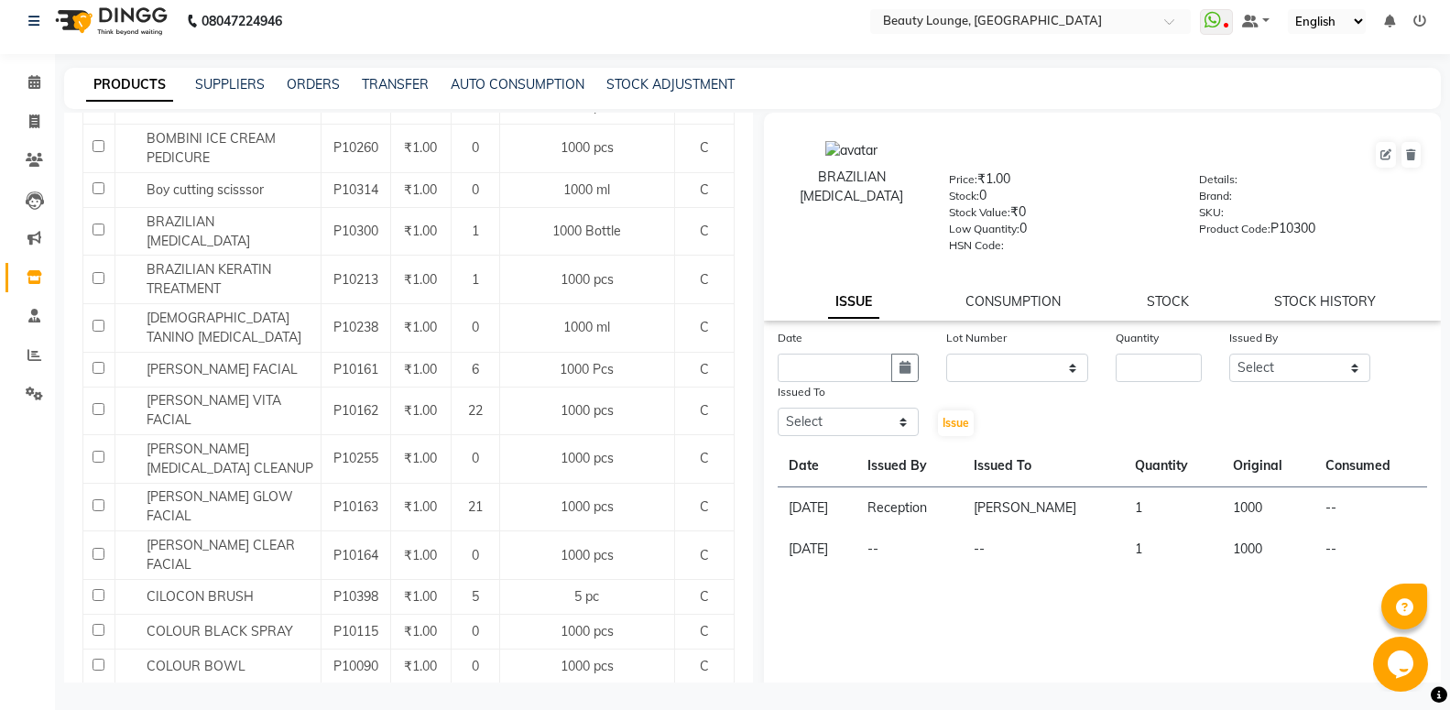
click at [1306, 325] on div "BRAZILIAN [MEDICAL_DATA] Price: ₹1.00 Stock: 0 Stock Value: ₹0 Low Quantity: 0 …" at bounding box center [1103, 404] width 678 height 582
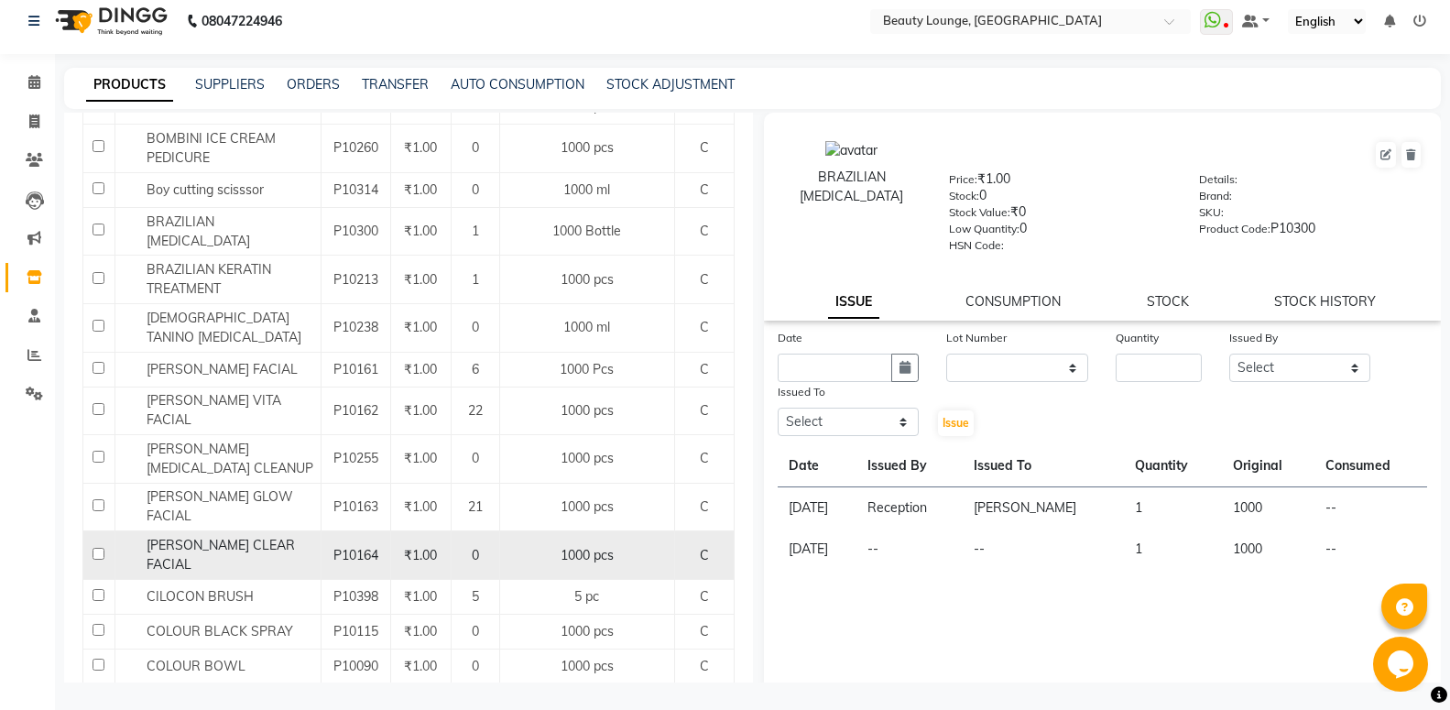
scroll to position [1824, 0]
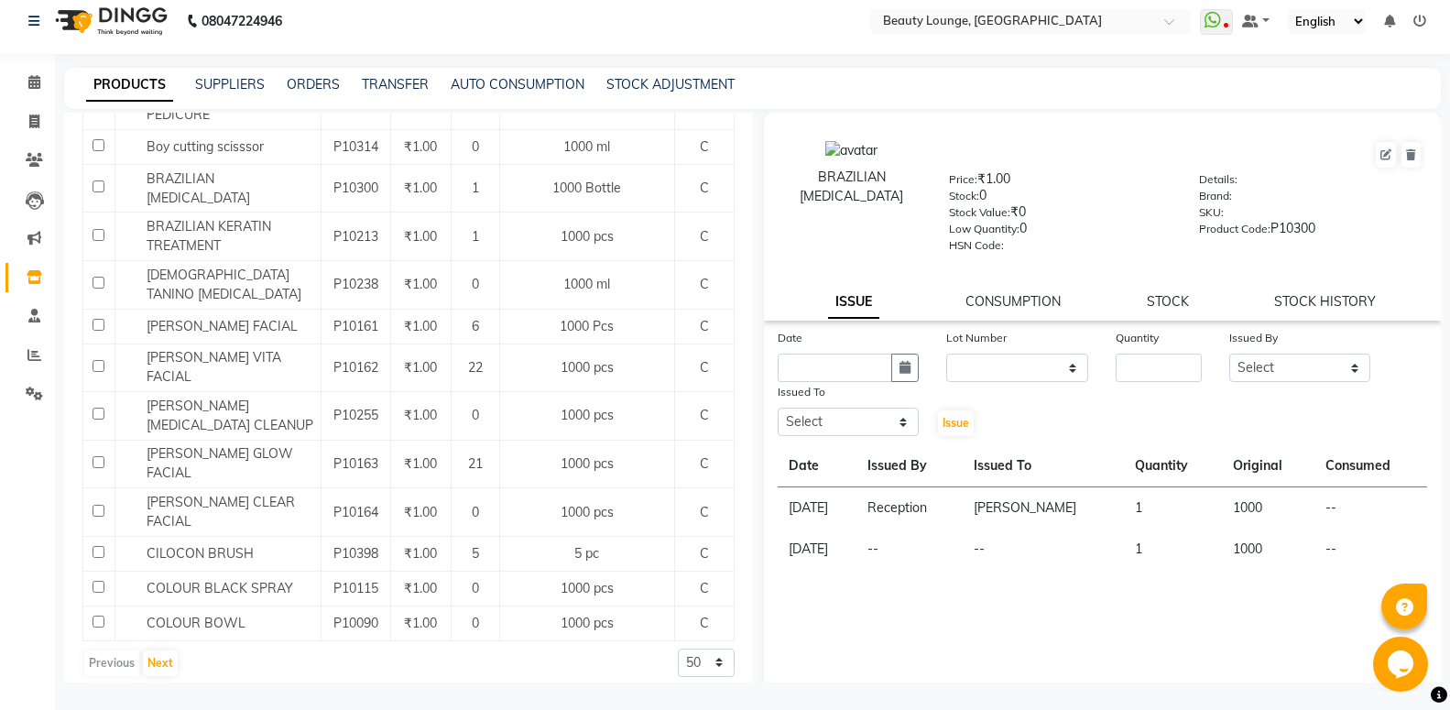
click at [176, 648] on div "Previous Next" at bounding box center [130, 662] width 97 height 29
click at [172, 657] on button "Next" at bounding box center [160, 663] width 35 height 26
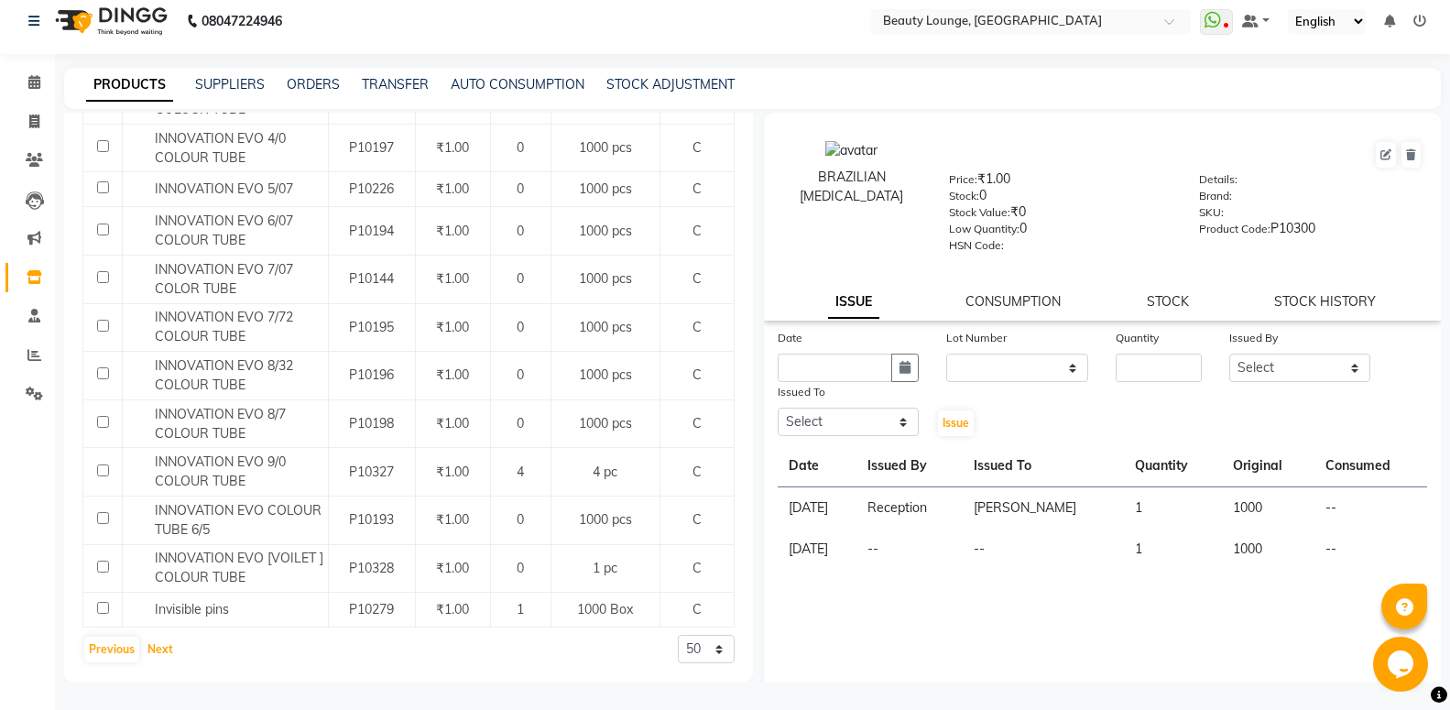
scroll to position [0, 0]
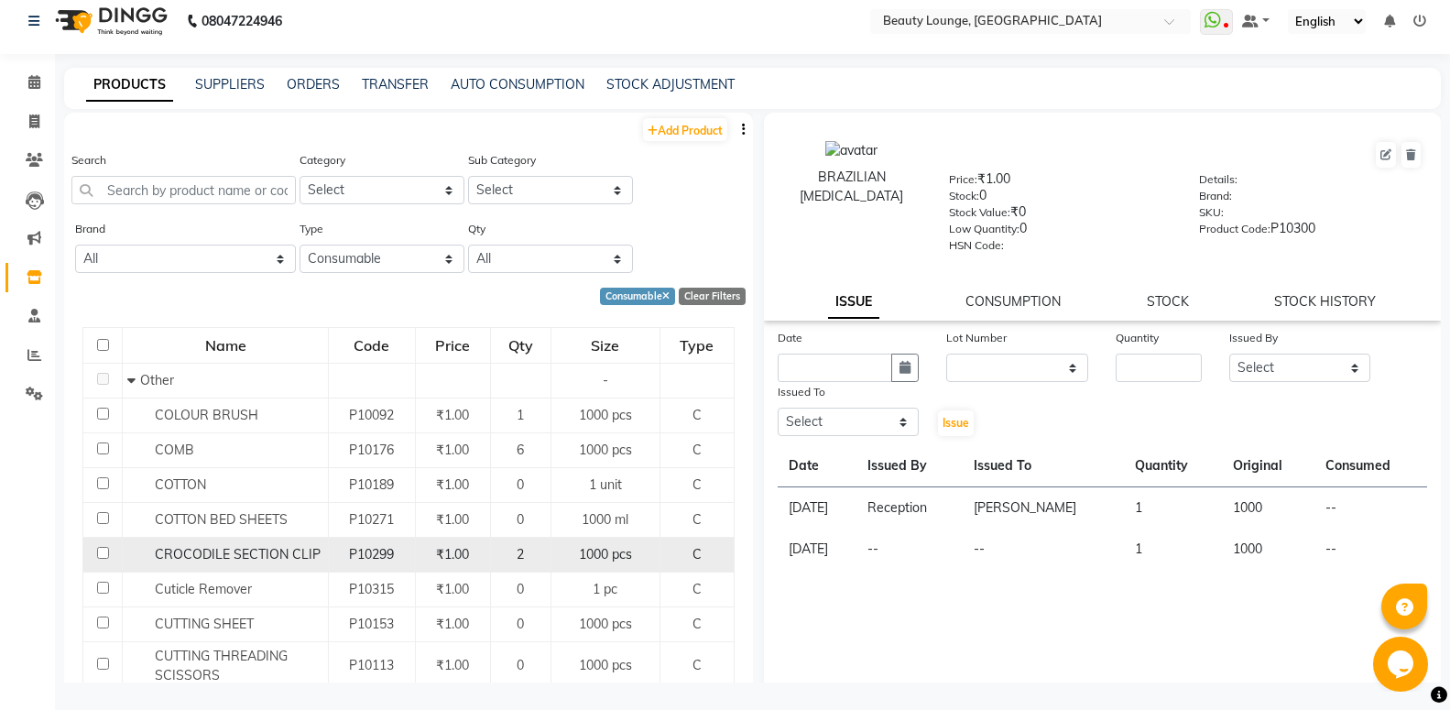
click at [306, 557] on span "CROCODILE SECTION CLIP" at bounding box center [238, 554] width 166 height 16
select select
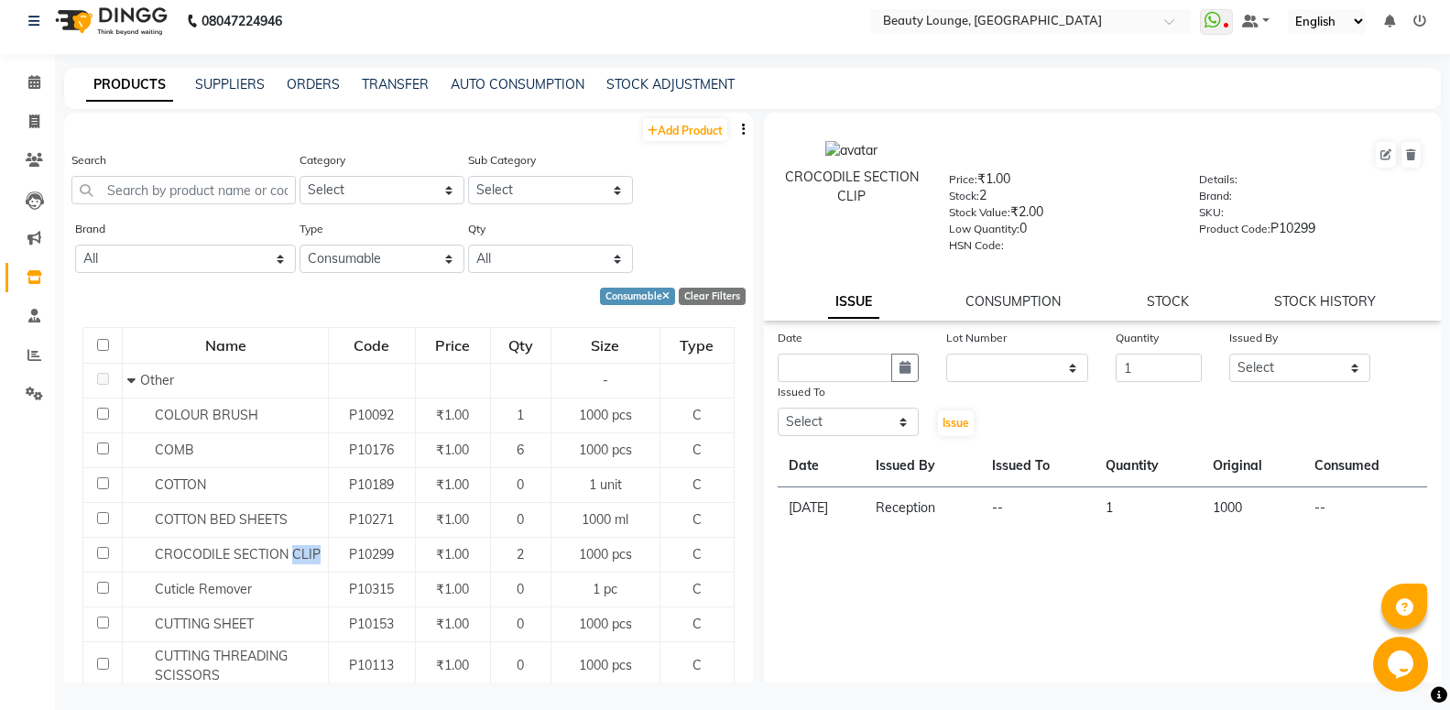
type input "1"
click at [1178, 361] on input "1" at bounding box center [1158, 368] width 85 height 28
click at [1261, 365] on select "Select [PERSON_NAME] [PERSON_NAME] golu jasmeen [PERSON_NAME] [PERSON_NAME] A n…" at bounding box center [1300, 368] width 142 height 28
select select "9433"
click option "Reception" at bounding box center [0, 0] width 0 height 0
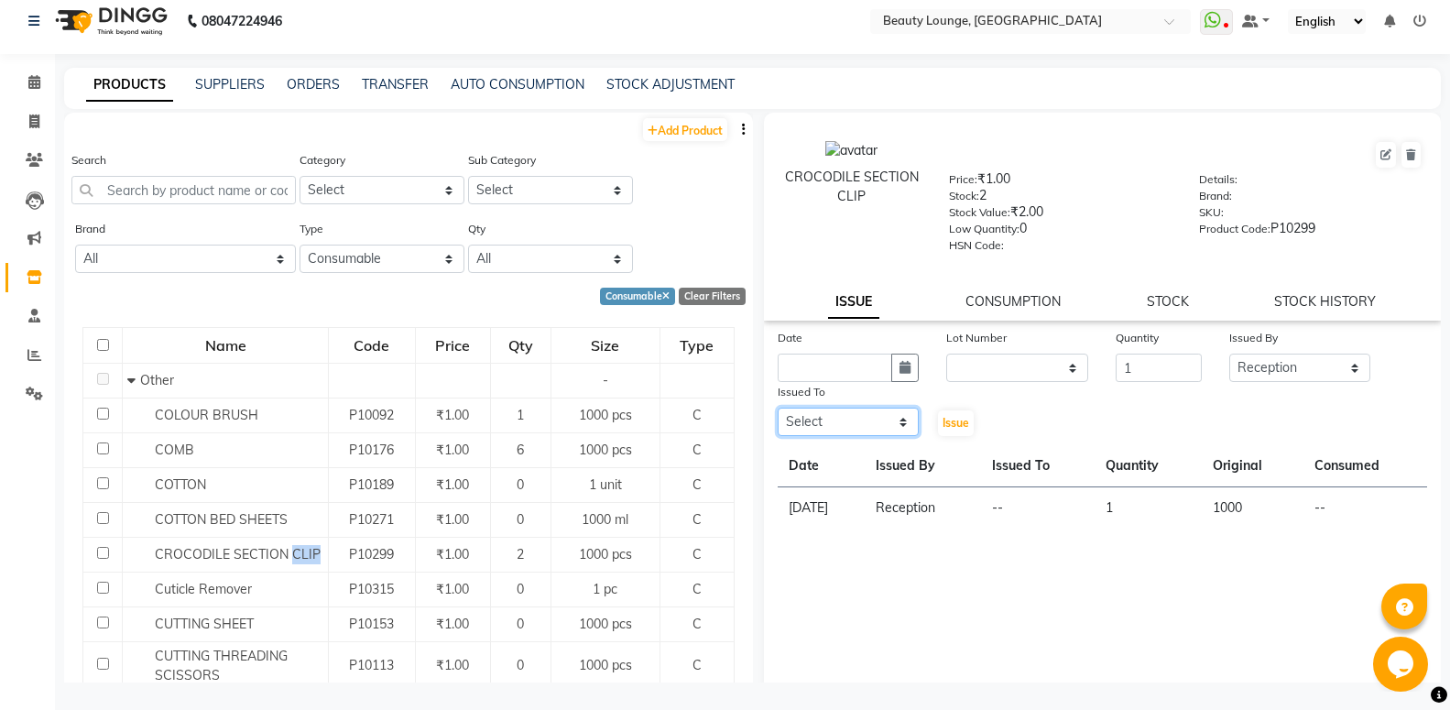
click at [778, 408] on select "Select [PERSON_NAME] [PERSON_NAME] golu jasmeen [PERSON_NAME] [PERSON_NAME] A n…" at bounding box center [849, 422] width 142 height 28
select select "79659"
click option "[PERSON_NAME]" at bounding box center [0, 0] width 0 height 0
click at [957, 427] on span "Issue" at bounding box center [955, 423] width 27 height 14
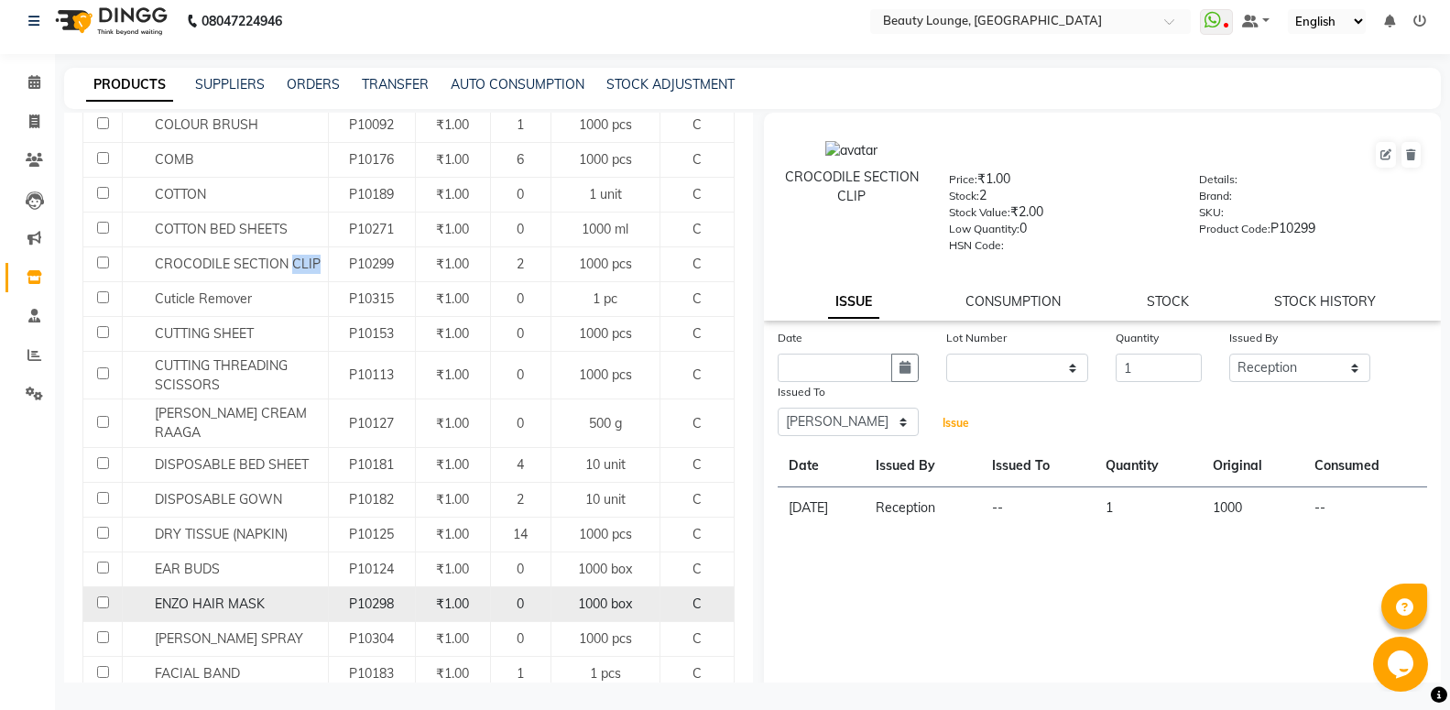
scroll to position [297, 0]
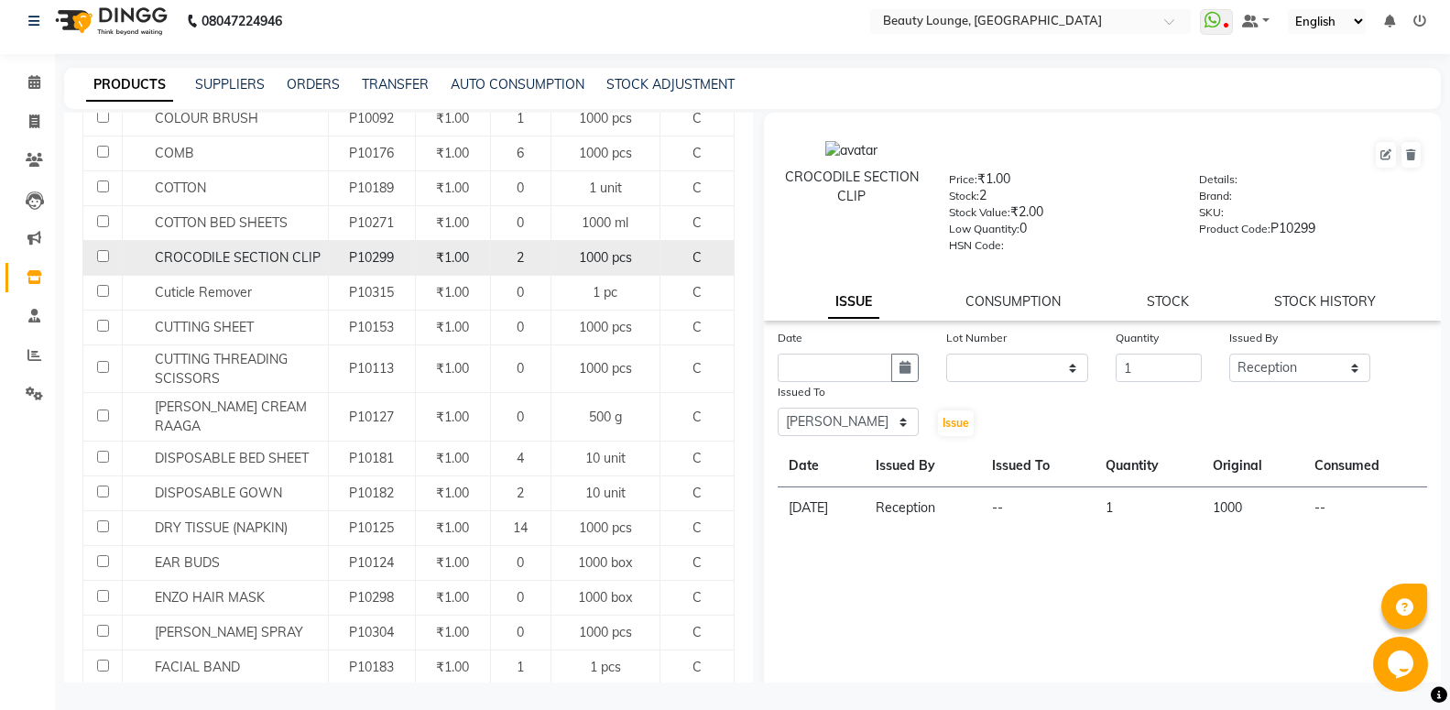
click at [244, 254] on span "CROCODILE SECTION CLIP" at bounding box center [238, 257] width 166 height 16
click at [498, 251] on div "2" at bounding box center [520, 257] width 45 height 19
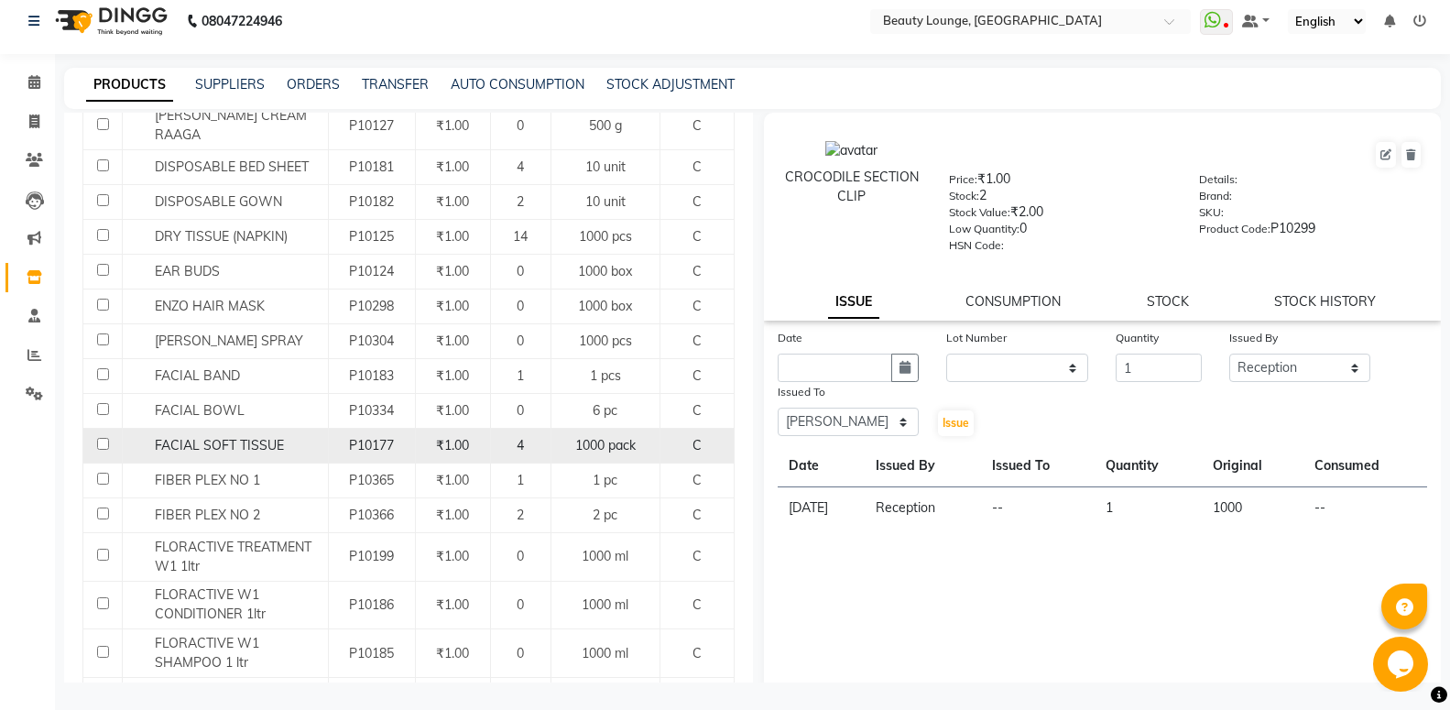
scroll to position [594, 0]
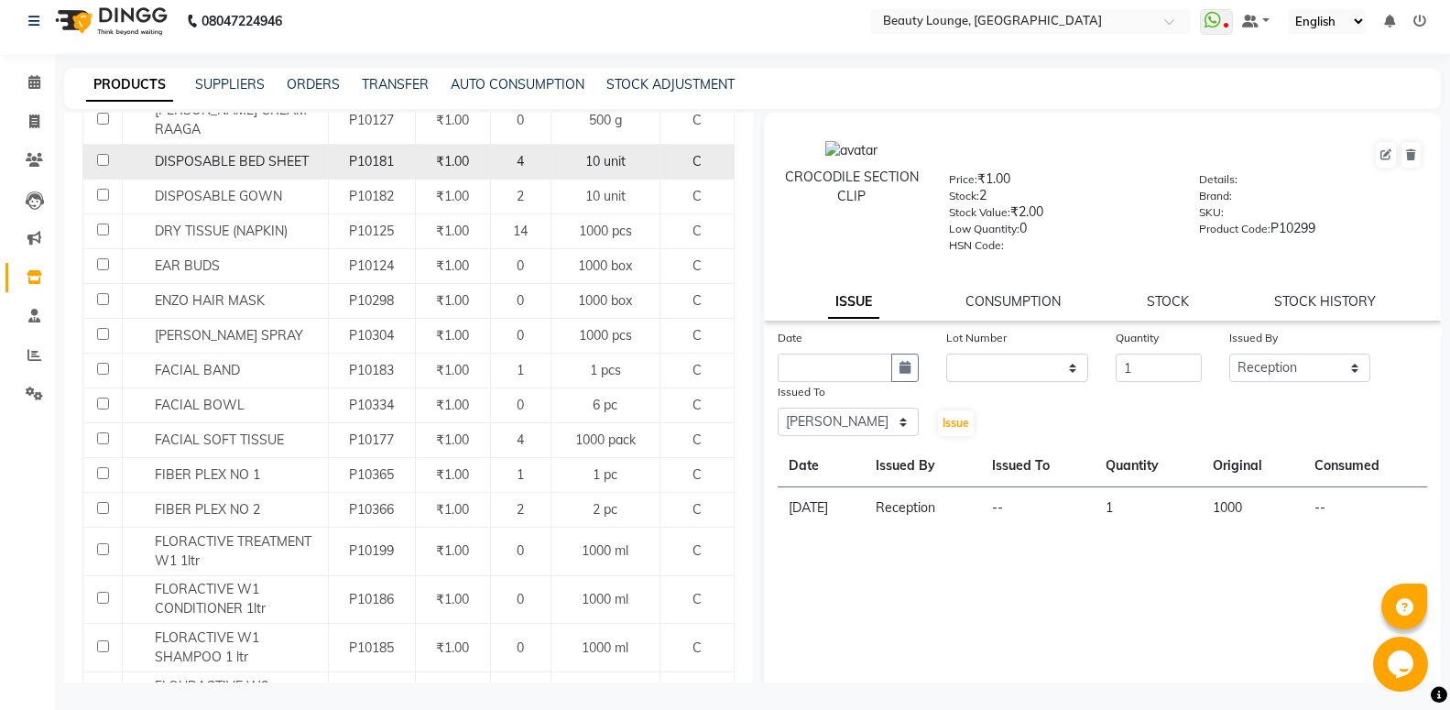
click at [218, 145] on td "DISPOSABLE BED SHEET" at bounding box center [226, 162] width 206 height 35
click at [221, 153] on span "DISPOSABLE BED SHEET" at bounding box center [232, 161] width 154 height 16
select select
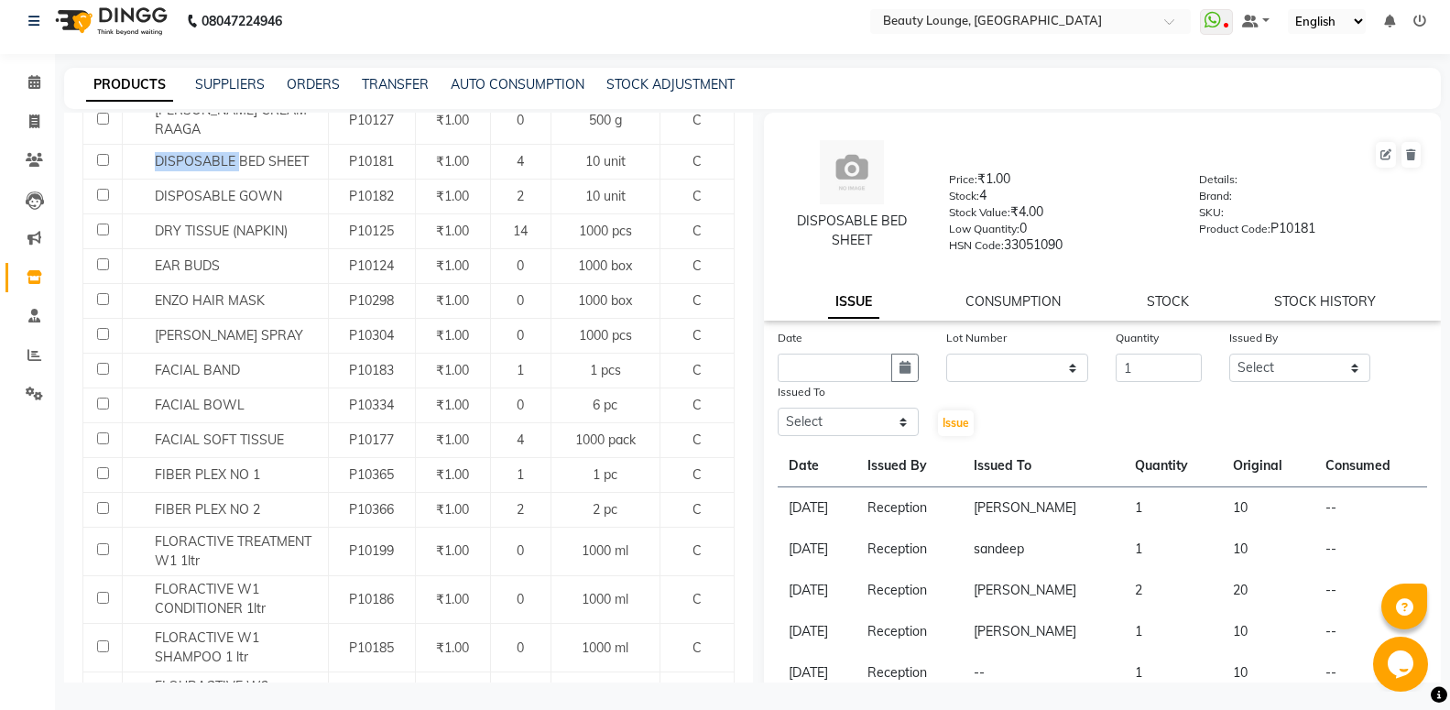
click at [1175, 365] on input "1" at bounding box center [1158, 368] width 85 height 28
click at [1175, 365] on input "2" at bounding box center [1158, 368] width 85 height 28
type input "3"
click at [1175, 365] on input "3" at bounding box center [1158, 368] width 85 height 28
click at [1229, 354] on select "Select [PERSON_NAME] [PERSON_NAME] golu jasmeen [PERSON_NAME] [PERSON_NAME] A n…" at bounding box center [1300, 368] width 142 height 28
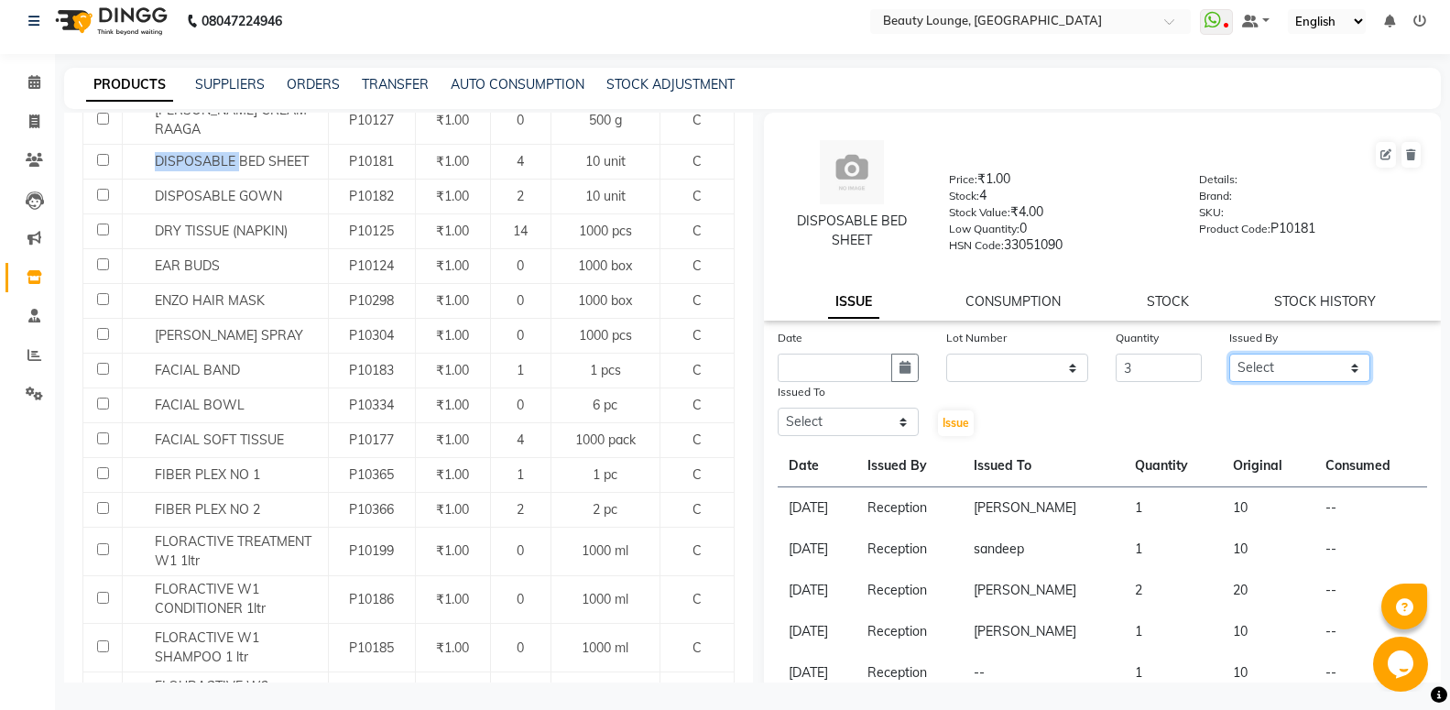
select select "9433"
click option "Reception" at bounding box center [0, 0] width 0 height 0
click at [875, 403] on div "Issued To" at bounding box center [849, 395] width 142 height 26
click at [778, 408] on select "Select [PERSON_NAME] [PERSON_NAME] golu jasmeen [PERSON_NAME] [PERSON_NAME] A n…" at bounding box center [849, 422] width 142 height 28
select select "10794"
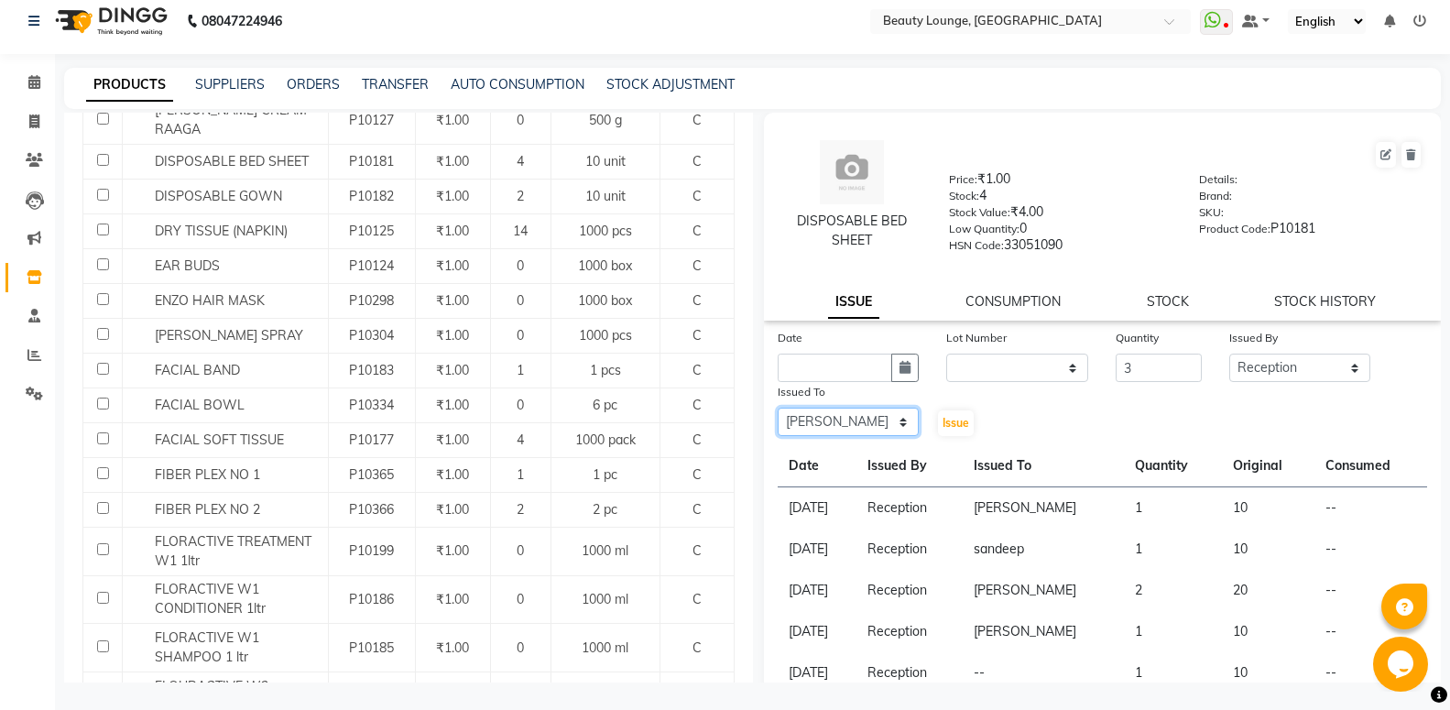
click option "[PERSON_NAME]" at bounding box center [0, 0] width 0 height 0
click at [945, 415] on button "Issue" at bounding box center [956, 423] width 36 height 26
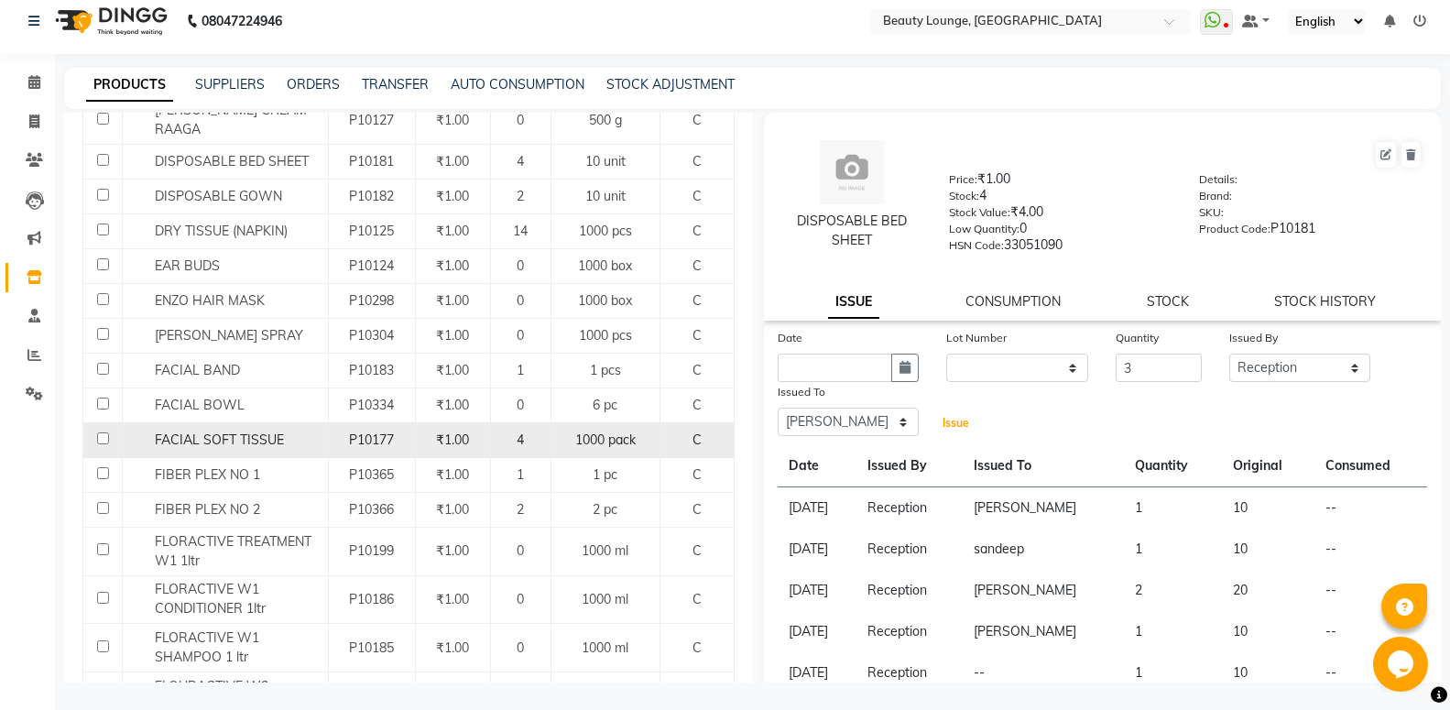
scroll to position [692, 0]
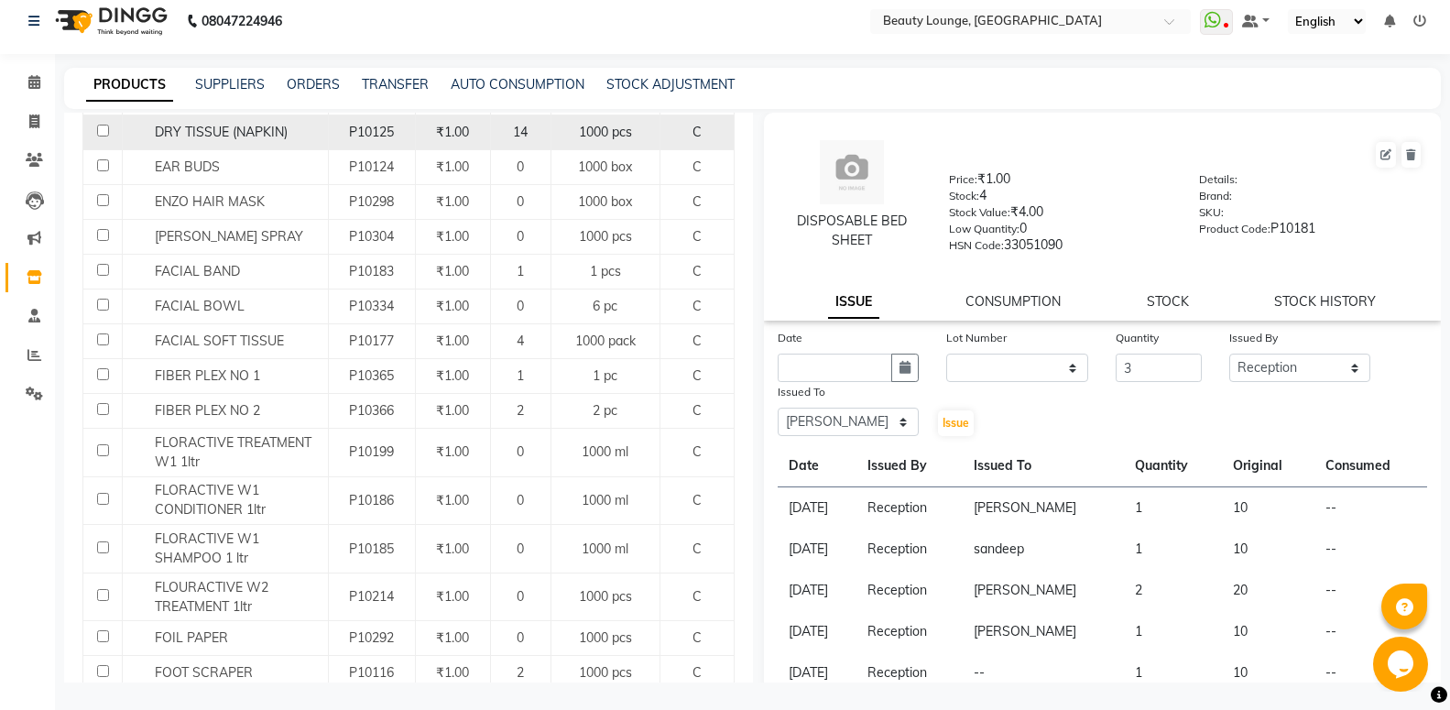
click at [263, 124] on span "DRY TISSUE (NAPKIN)" at bounding box center [221, 132] width 133 height 16
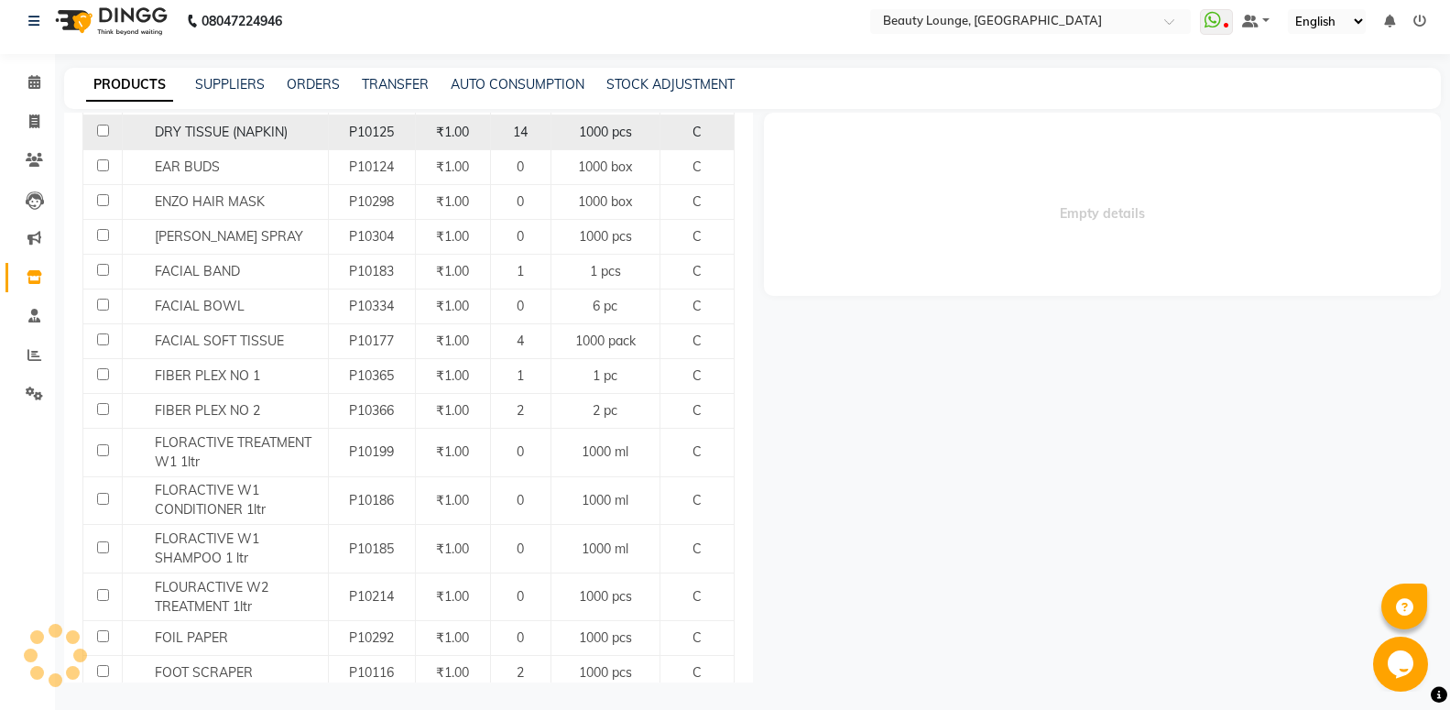
select select
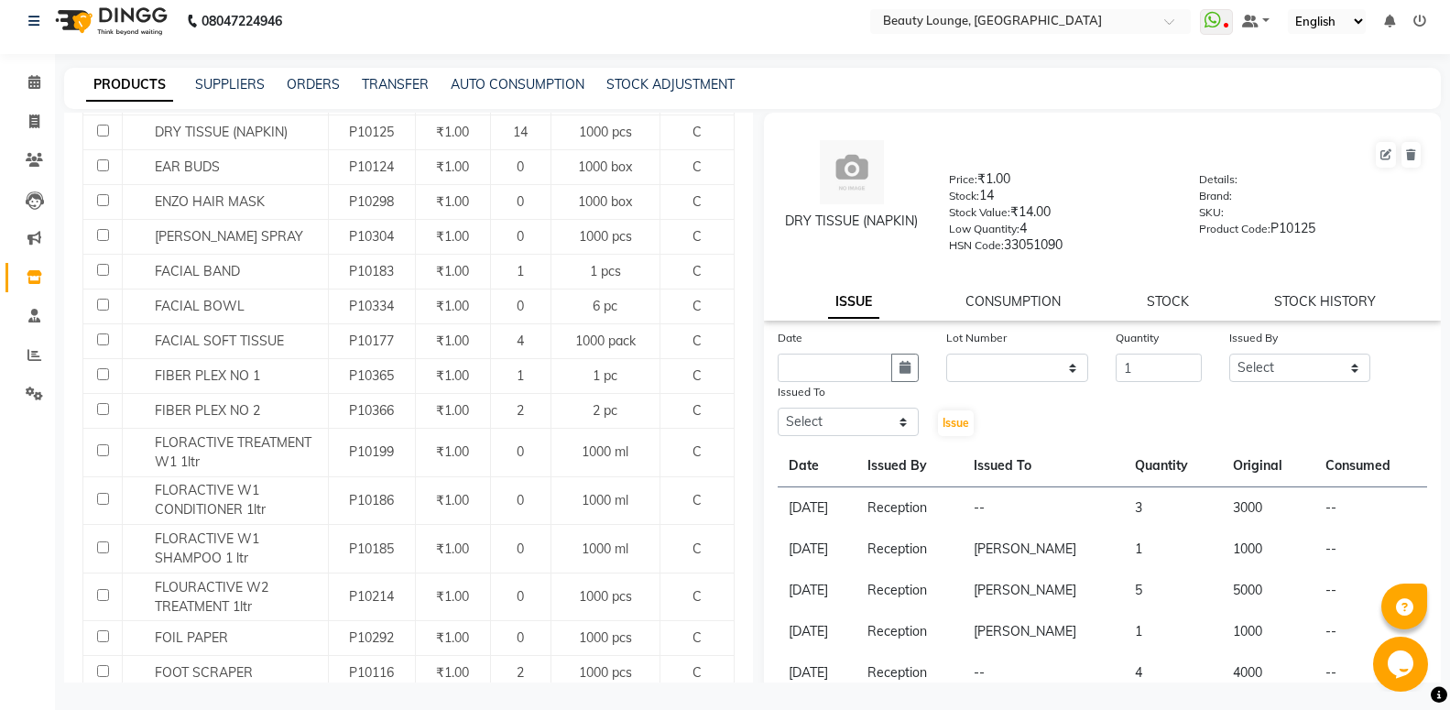
click at [1179, 366] on input "1" at bounding box center [1158, 368] width 85 height 28
click at [1179, 366] on input "2" at bounding box center [1158, 368] width 85 height 28
click at [1179, 366] on input "3" at bounding box center [1158, 368] width 85 height 28
click at [1179, 366] on input "8" at bounding box center [1158, 368] width 85 height 28
click at [1179, 366] on input "9" at bounding box center [1158, 368] width 85 height 28
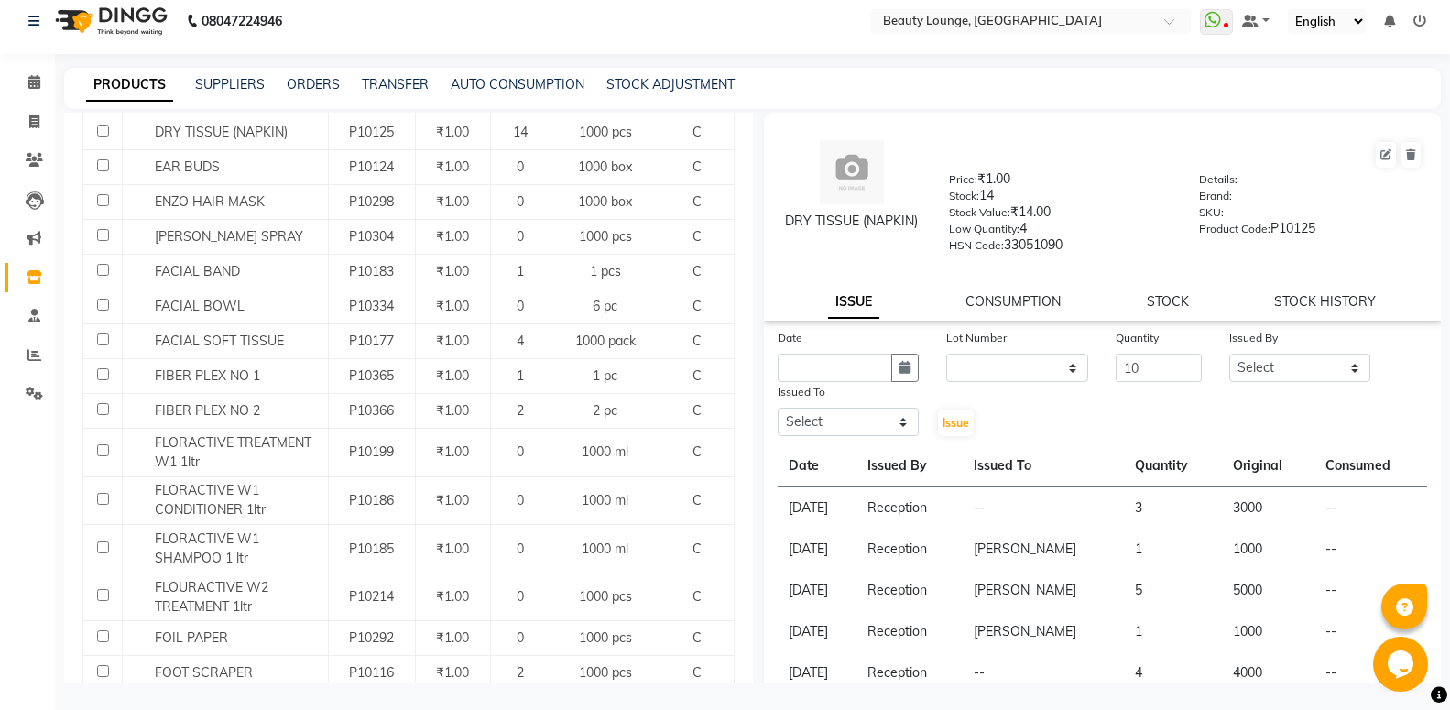
click at [1176, 364] on input "10" at bounding box center [1158, 368] width 85 height 28
click at [1174, 376] on input "9" at bounding box center [1158, 368] width 85 height 28
type input "8"
click at [1174, 376] on input "8" at bounding box center [1158, 368] width 85 height 28
click at [1229, 354] on select "Select [PERSON_NAME] [PERSON_NAME] golu jasmeen [PERSON_NAME] [PERSON_NAME] A n…" at bounding box center [1300, 368] width 142 height 28
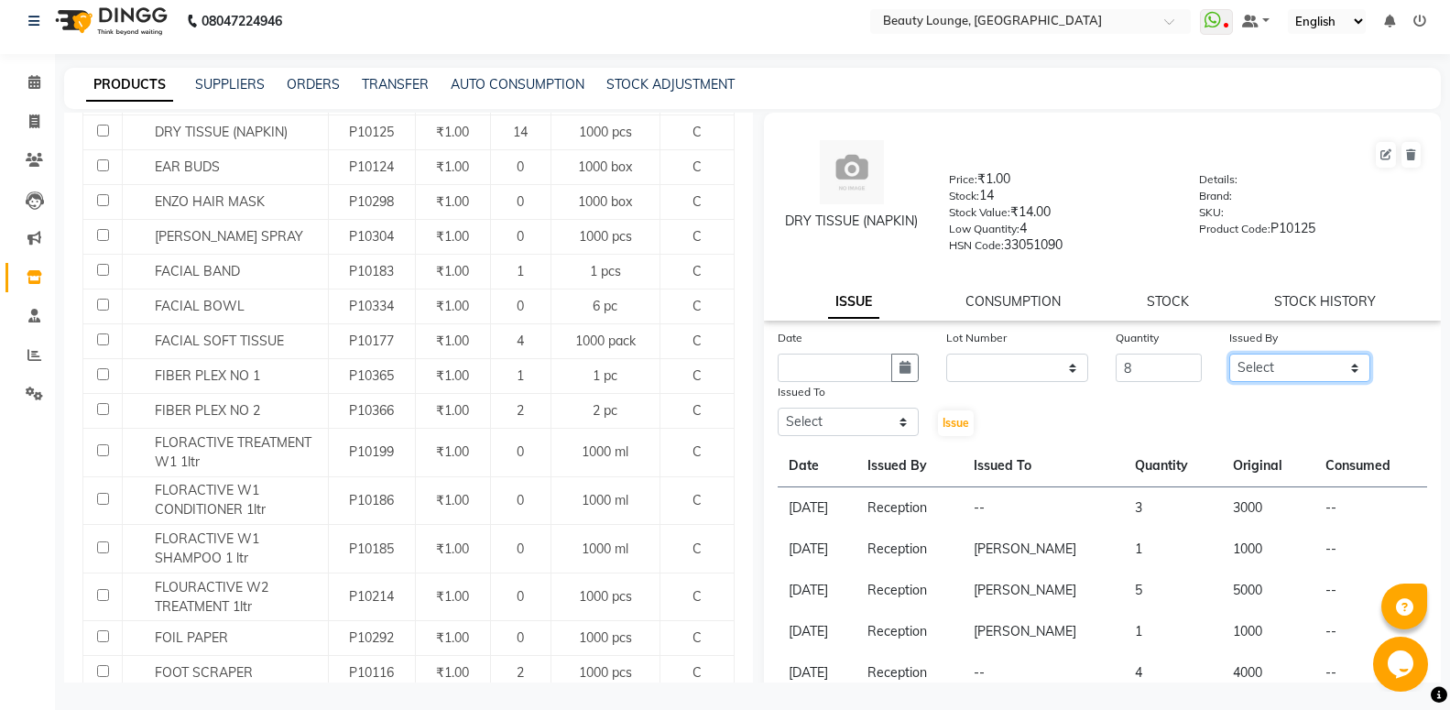
select select "9433"
click option "Reception" at bounding box center [0, 0] width 0 height 0
click at [856, 405] on div "Issued To" at bounding box center [849, 395] width 142 height 26
click at [778, 408] on select "Select [PERSON_NAME] [PERSON_NAME] golu jasmeen [PERSON_NAME] [PERSON_NAME] A n…" at bounding box center [849, 422] width 142 height 28
select select "76785"
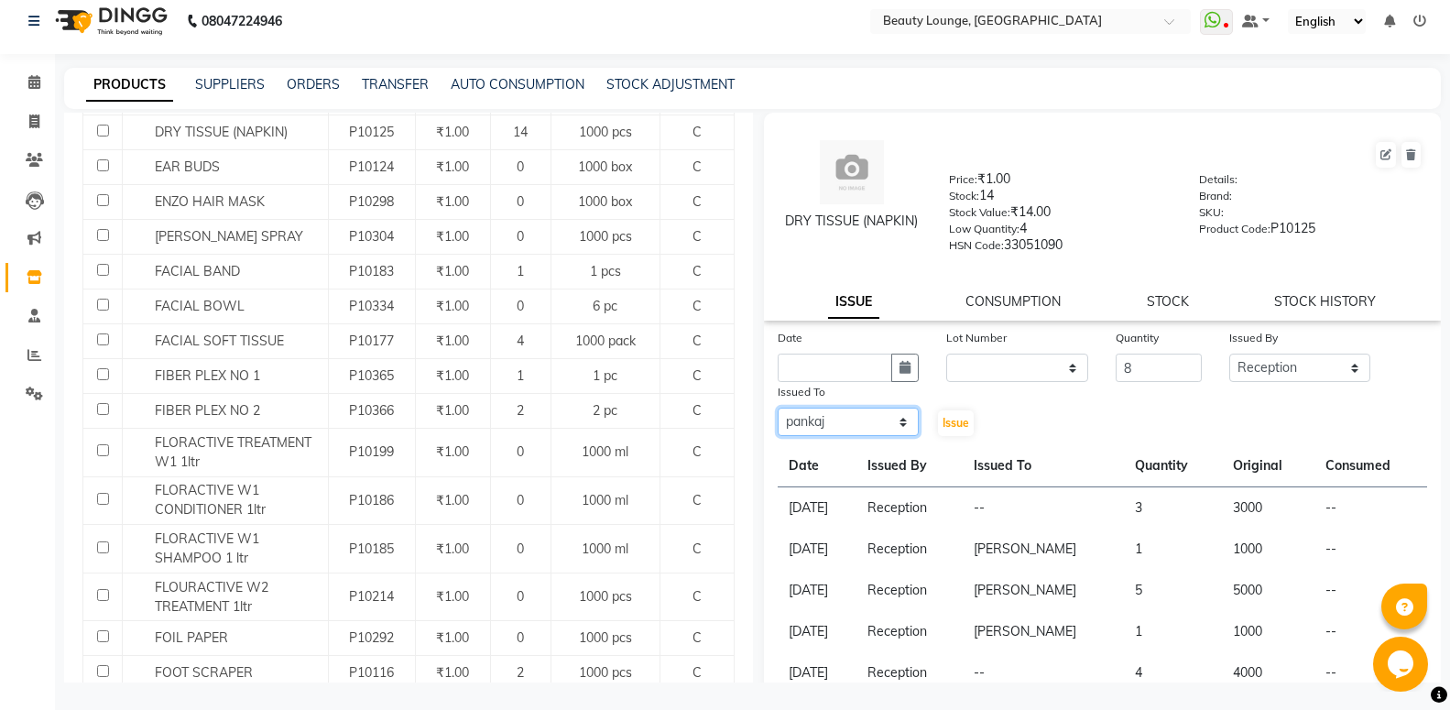
click option "pankaj" at bounding box center [0, 0] width 0 height 0
click at [953, 419] on span "Issue" at bounding box center [955, 423] width 27 height 14
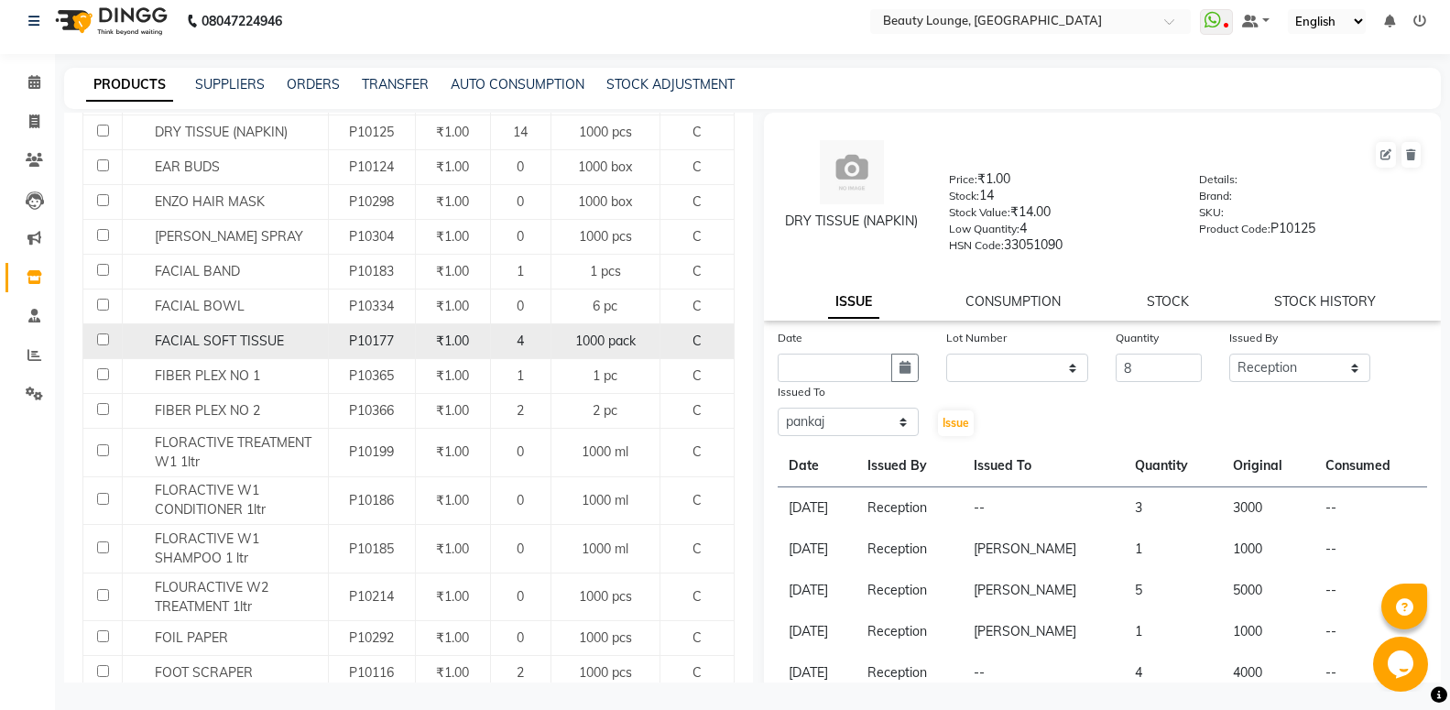
click at [206, 332] on span "FACIAL SOFT TISSUE" at bounding box center [219, 340] width 129 height 16
select select
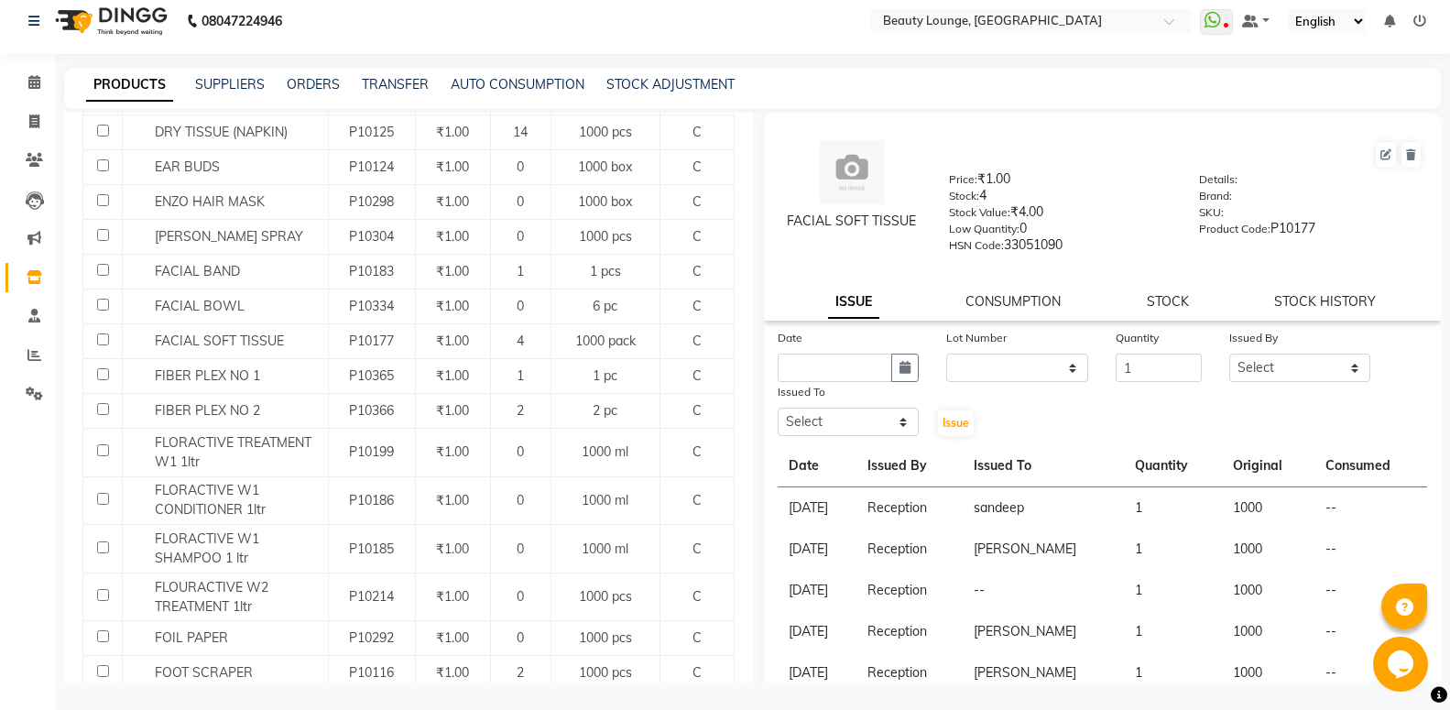
type input "1"
click at [1171, 362] on input "1" at bounding box center [1158, 368] width 85 height 28
click at [1229, 354] on select "Select [PERSON_NAME] [PERSON_NAME] golu jasmeen [PERSON_NAME] [PERSON_NAME] A n…" at bounding box center [1300, 368] width 142 height 28
click option "sandeep" at bounding box center [0, 0] width 0 height 0
click at [1229, 354] on select "Select [PERSON_NAME] [PERSON_NAME] golu jasmeen [PERSON_NAME] [PERSON_NAME] A n…" at bounding box center [1300, 368] width 142 height 28
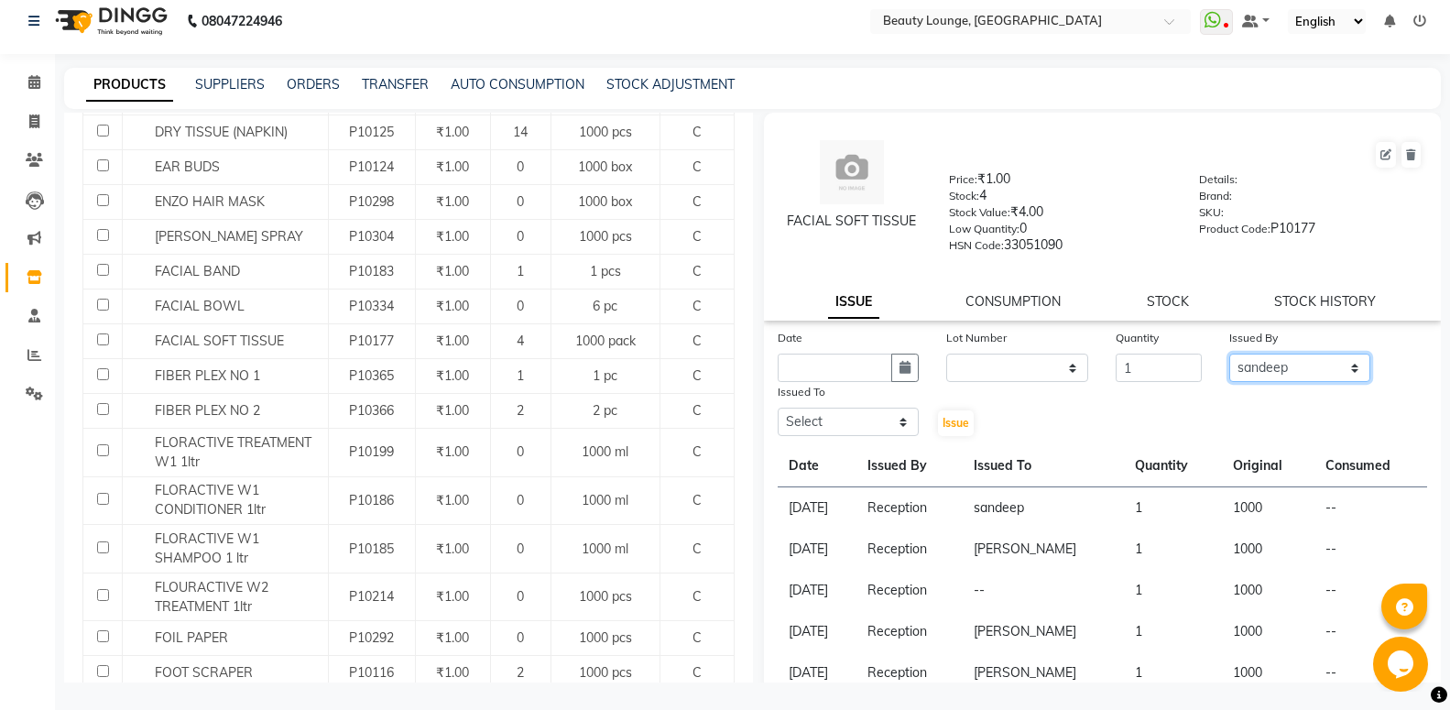
select select "9433"
click option "Reception" at bounding box center [0, 0] width 0 height 0
click at [778, 408] on select "Select [PERSON_NAME] [PERSON_NAME] golu jasmeen [PERSON_NAME] [PERSON_NAME] A n…" at bounding box center [849, 422] width 142 height 28
select select "63075"
click option "sandeep" at bounding box center [0, 0] width 0 height 0
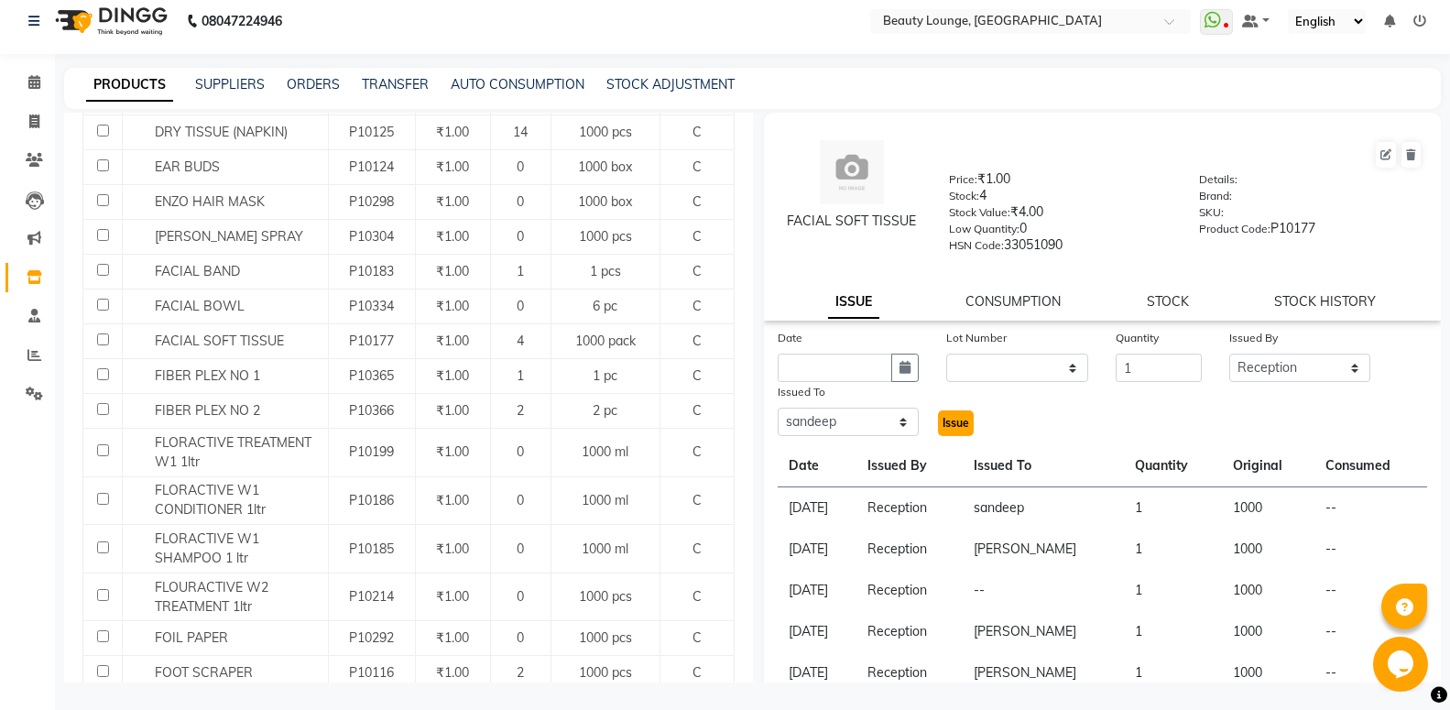
click at [947, 416] on button "Issue" at bounding box center [956, 423] width 36 height 26
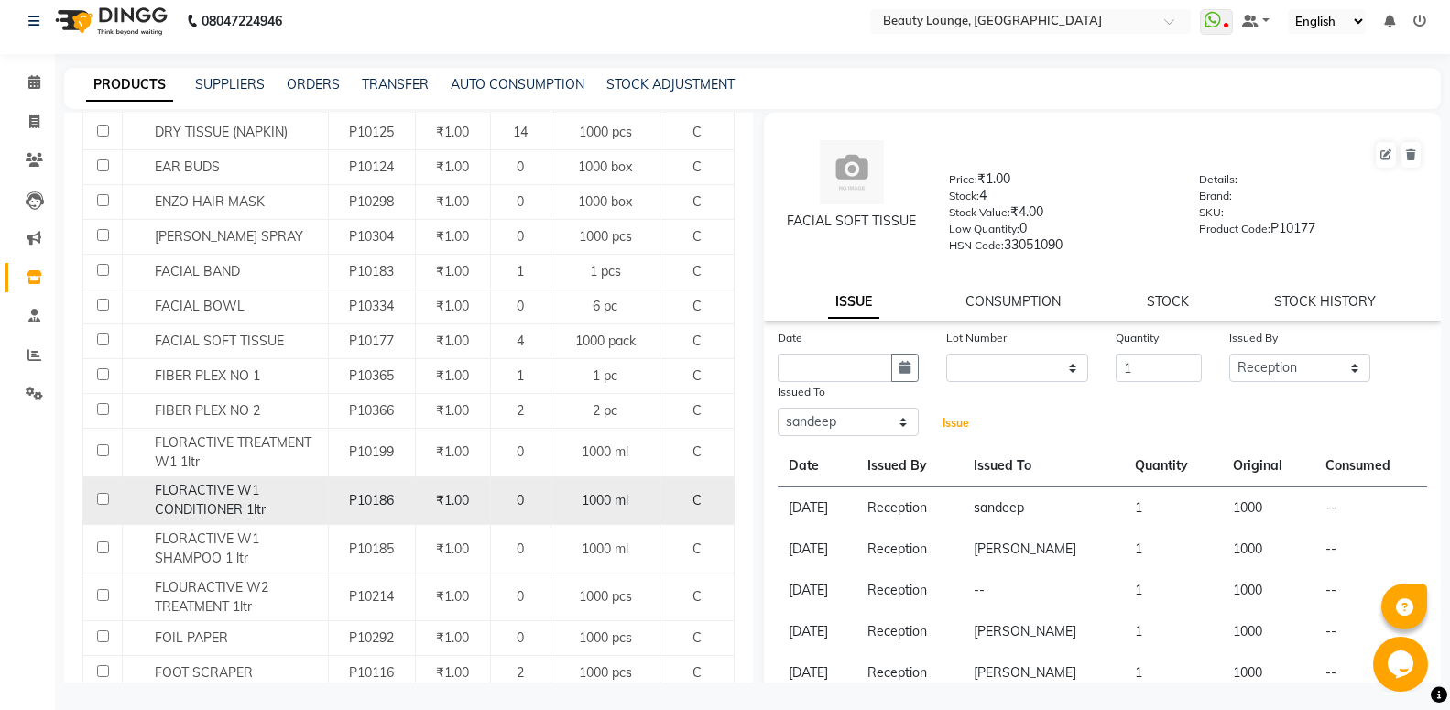
scroll to position [1088, 0]
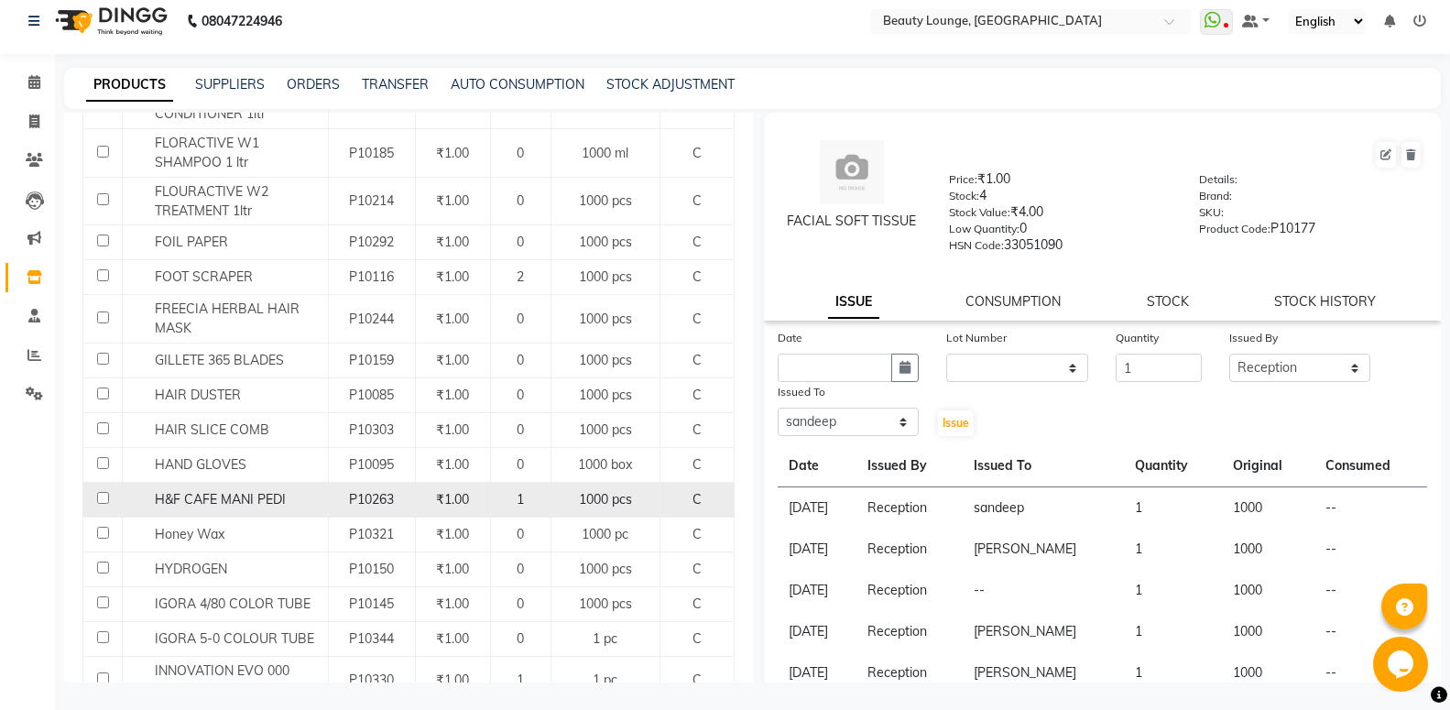
click at [321, 490] on div "H&F CAFE MANI PEDI" at bounding box center [225, 499] width 196 height 19
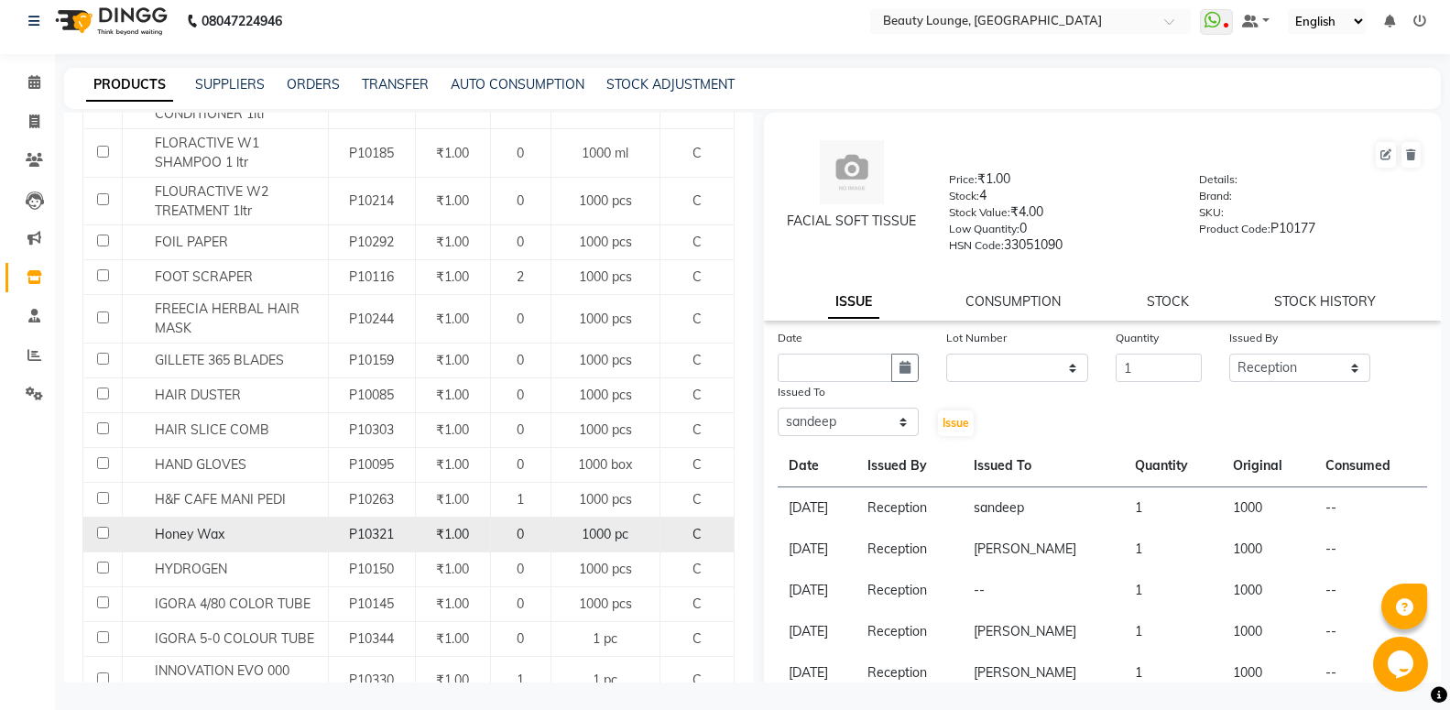
select select
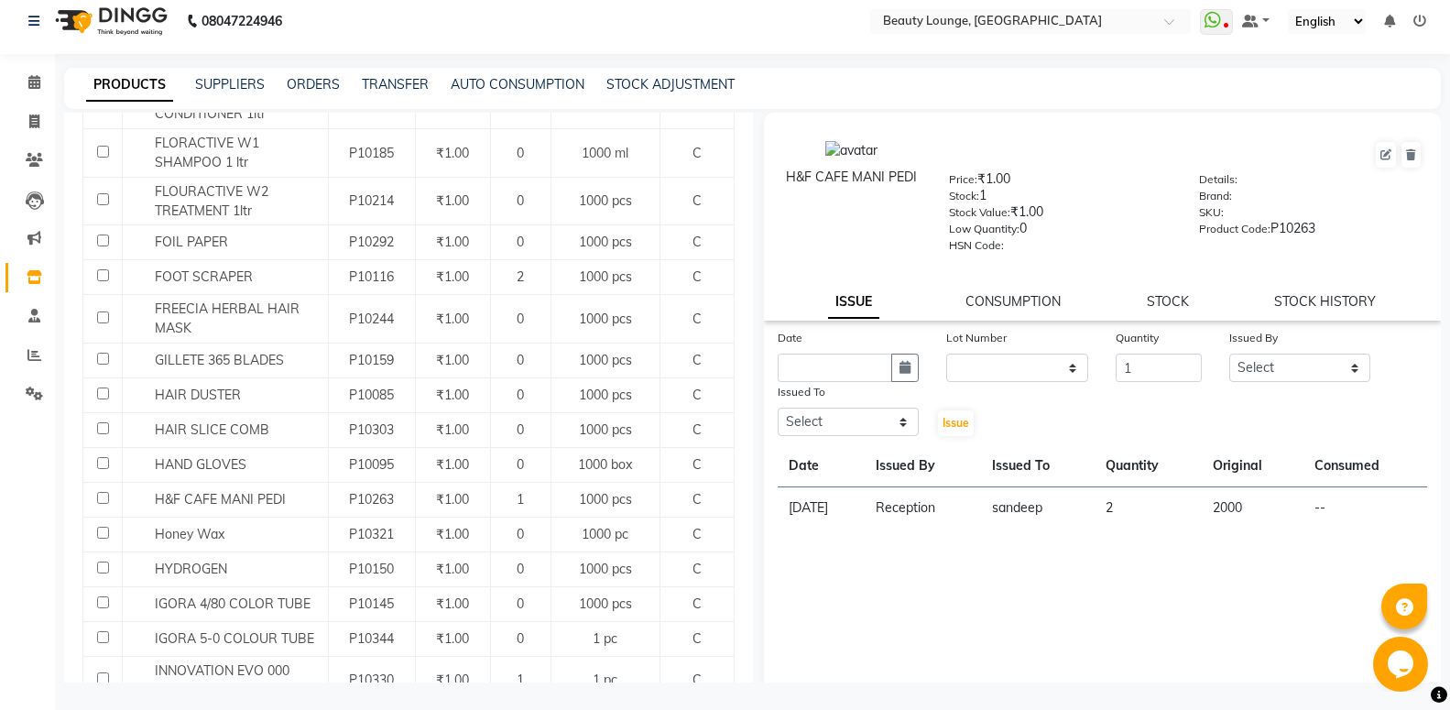
type input "1"
click at [1178, 365] on input "1" at bounding box center [1158, 368] width 85 height 28
click at [1229, 354] on select "Select [PERSON_NAME] [PERSON_NAME] golu jasmeen [PERSON_NAME] [PERSON_NAME] A n…" at bounding box center [1300, 368] width 142 height 28
select select "9433"
click option "Reception" at bounding box center [0, 0] width 0 height 0
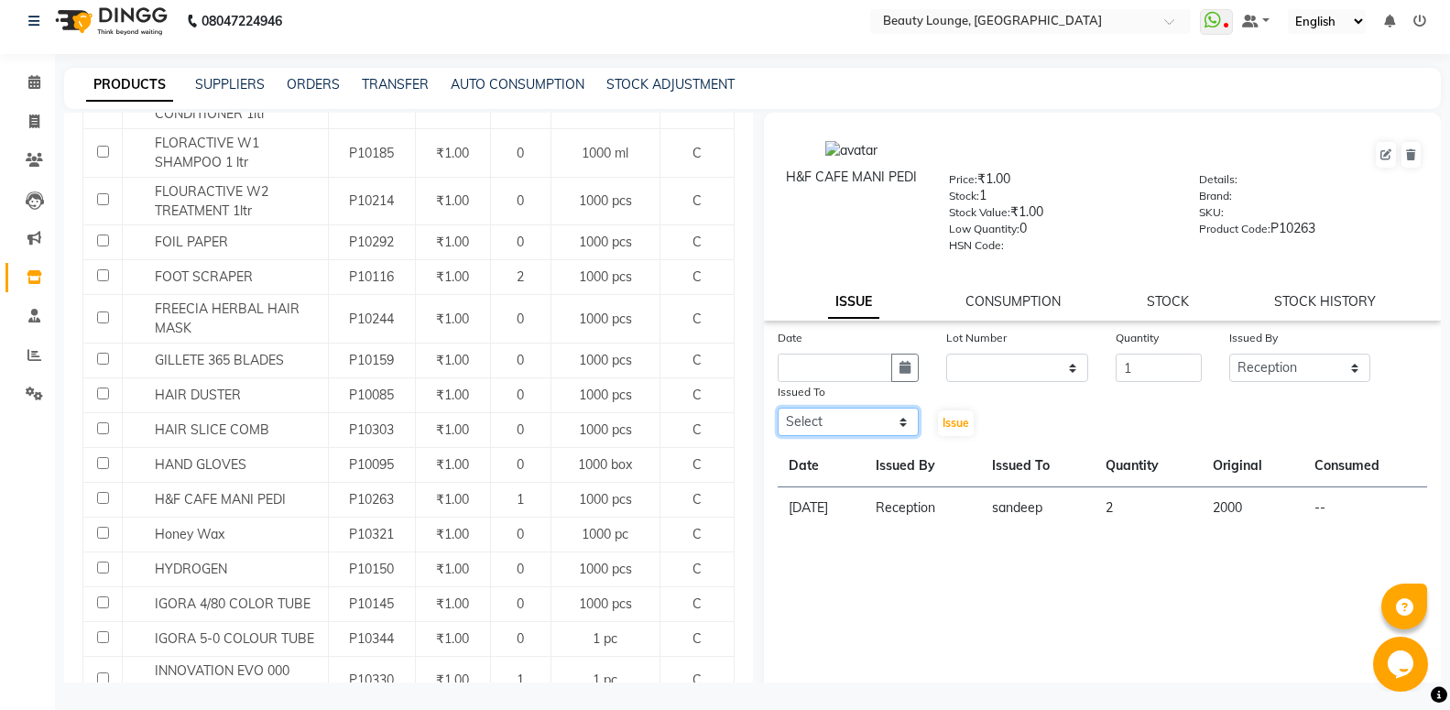
click at [778, 408] on select "Select [PERSON_NAME] [PERSON_NAME] golu jasmeen [PERSON_NAME] [PERSON_NAME] A n…" at bounding box center [849, 422] width 142 height 28
select select "78165"
click option "jasmeen" at bounding box center [0, 0] width 0 height 0
click at [942, 419] on span "Issue" at bounding box center [955, 423] width 27 height 14
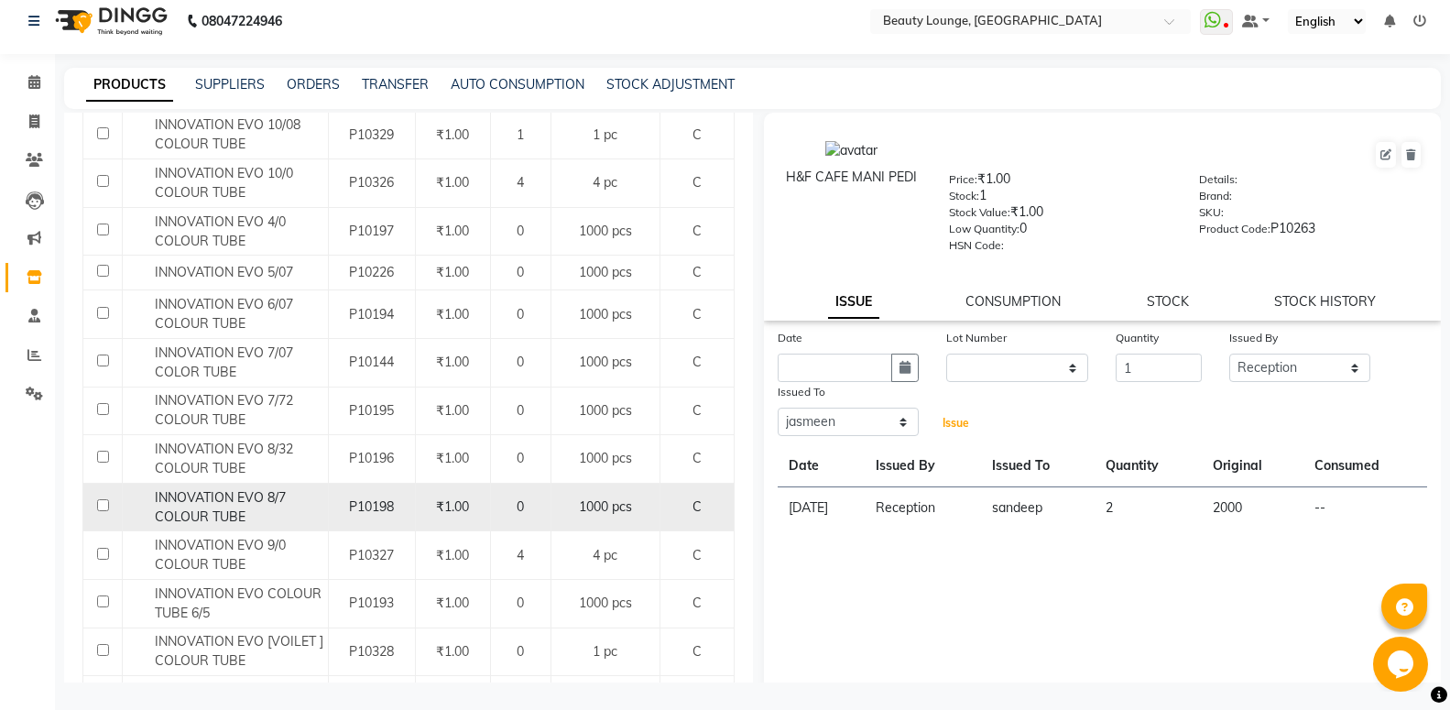
scroll to position [1751, 0]
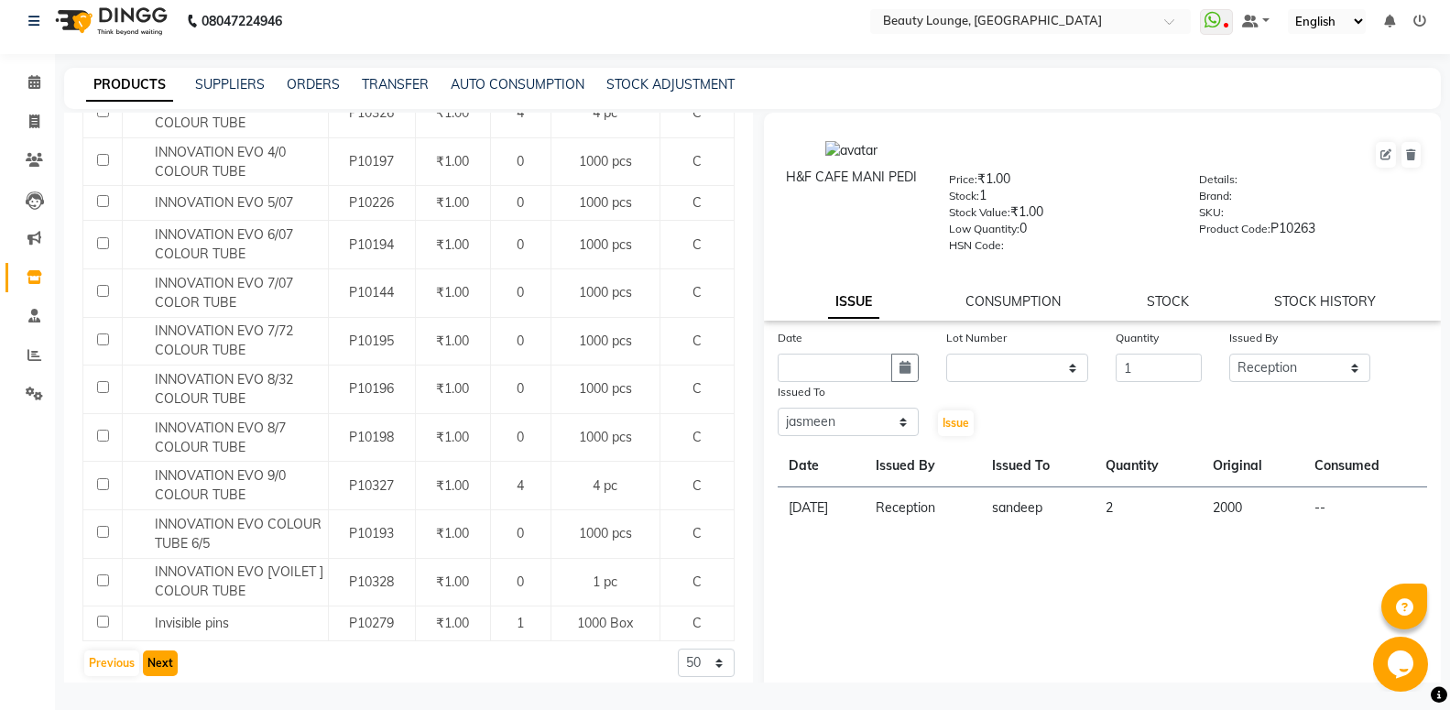
click at [160, 650] on button "Next" at bounding box center [160, 663] width 35 height 26
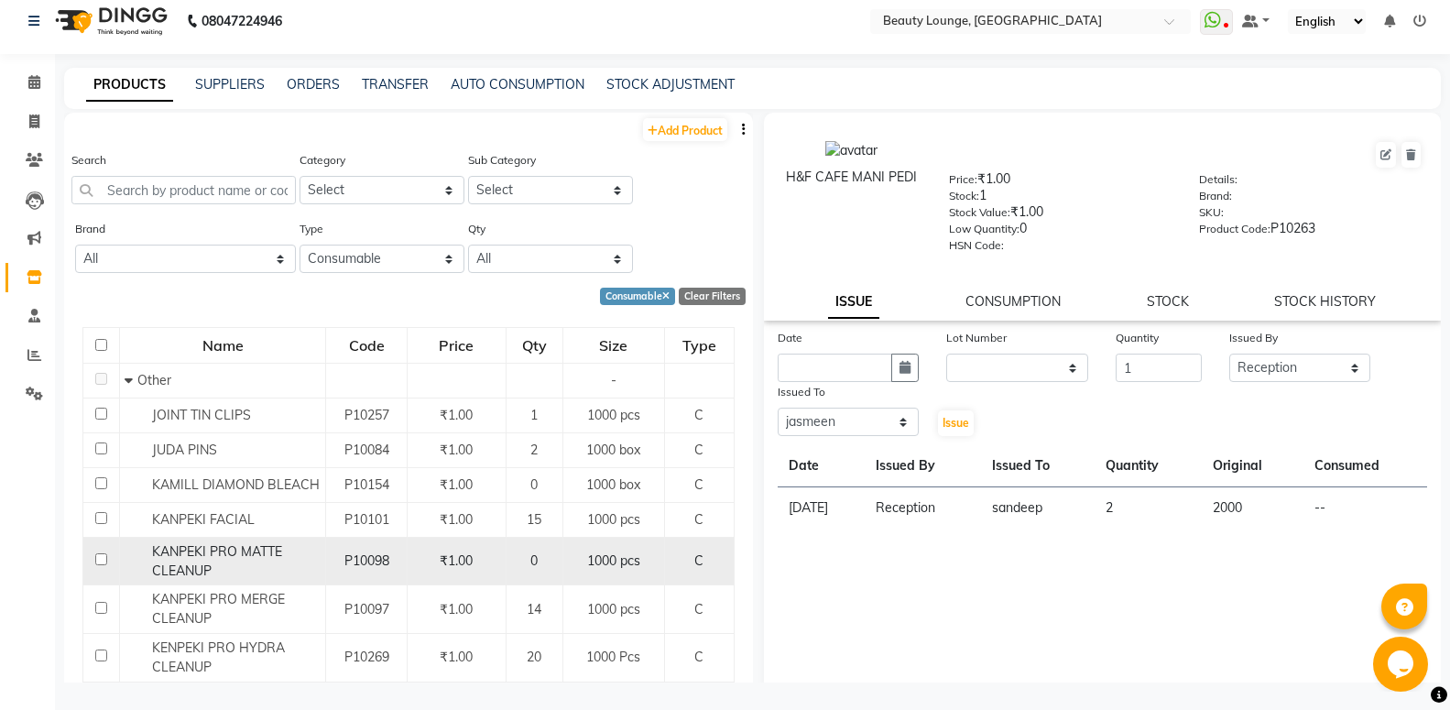
scroll to position [198, 0]
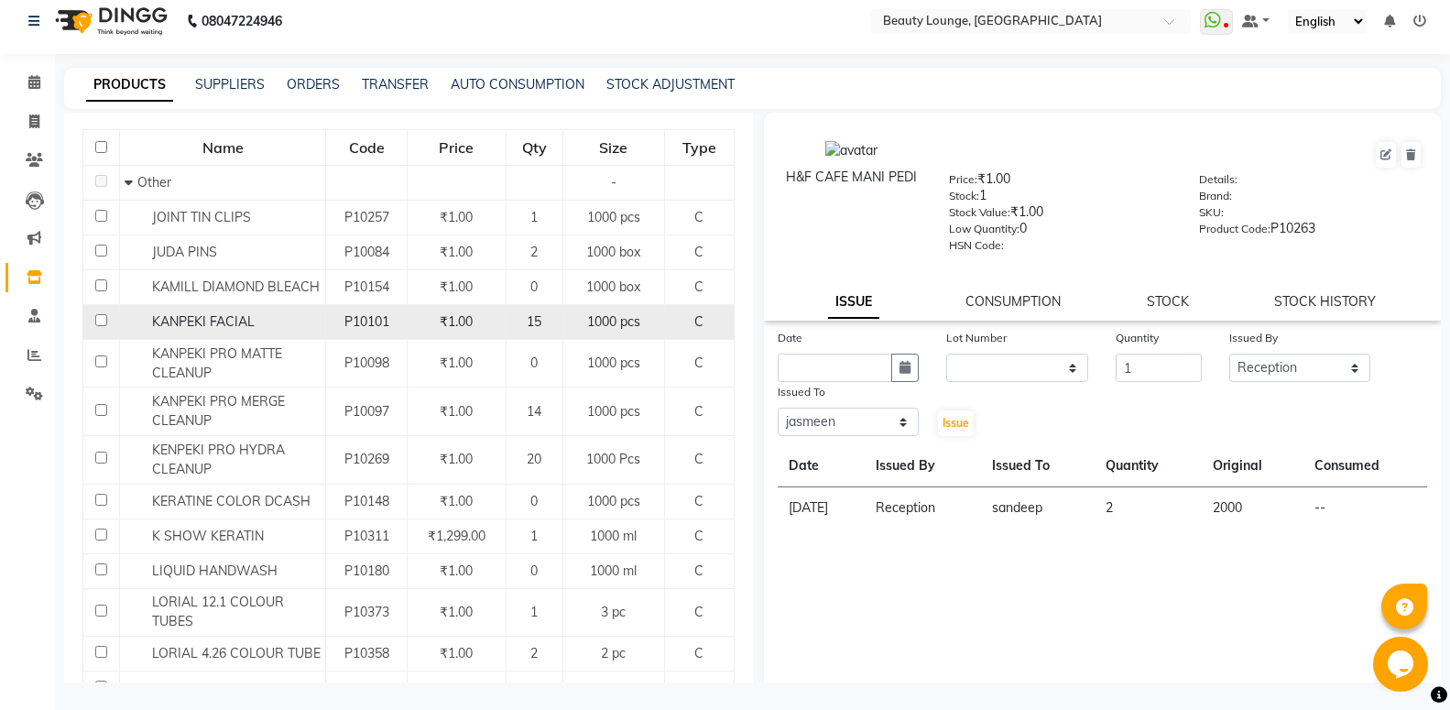
click at [510, 312] on td "15" at bounding box center [534, 321] width 57 height 35
click at [518, 319] on div "15" at bounding box center [534, 321] width 41 height 19
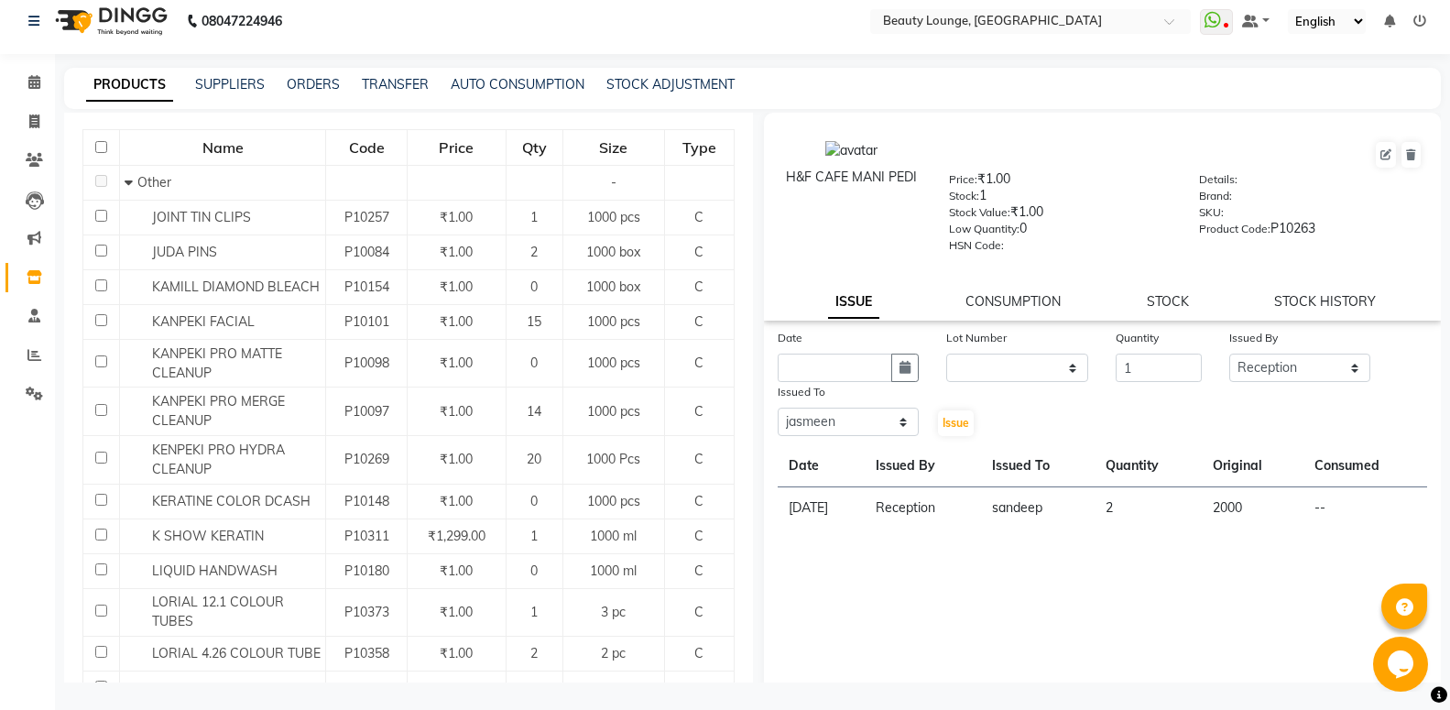
drag, startPoint x: 518, startPoint y: 319, endPoint x: 724, endPoint y: 341, distance: 207.3
click at [520, 319] on div "15" at bounding box center [534, 321] width 41 height 19
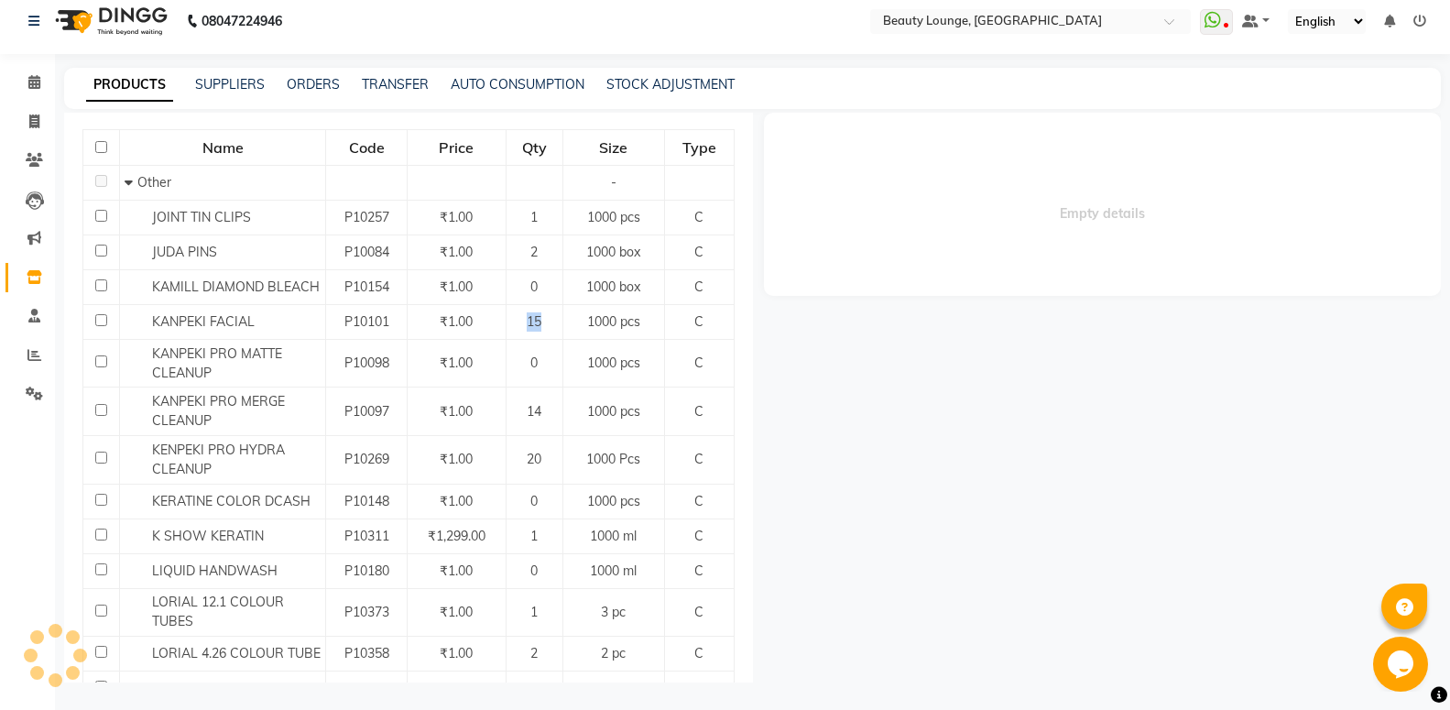
select select
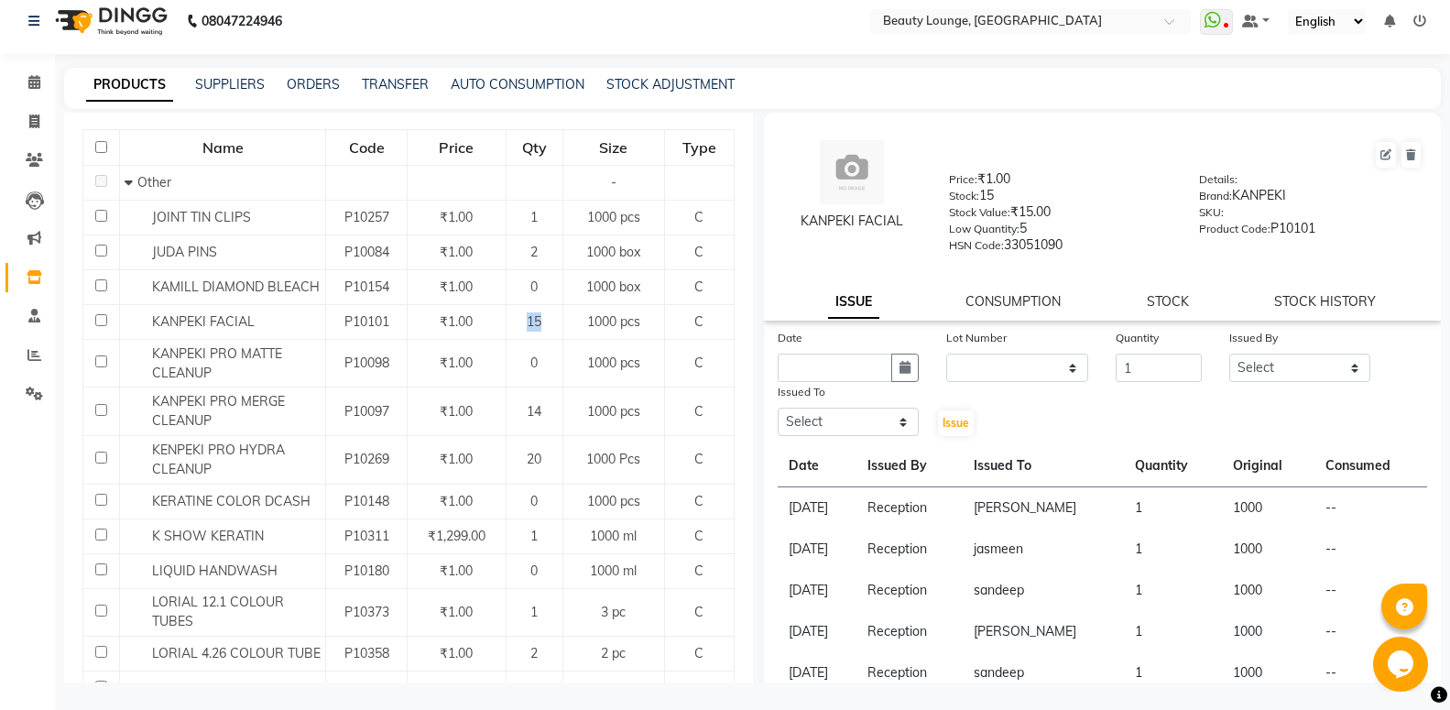
click at [1175, 365] on input "1" at bounding box center [1158, 368] width 85 height 28
click at [1175, 365] on input "2" at bounding box center [1158, 368] width 85 height 28
click at [1175, 365] on input "3" at bounding box center [1158, 368] width 85 height 28
click at [1175, 365] on input "4" at bounding box center [1158, 368] width 85 height 28
type input "5"
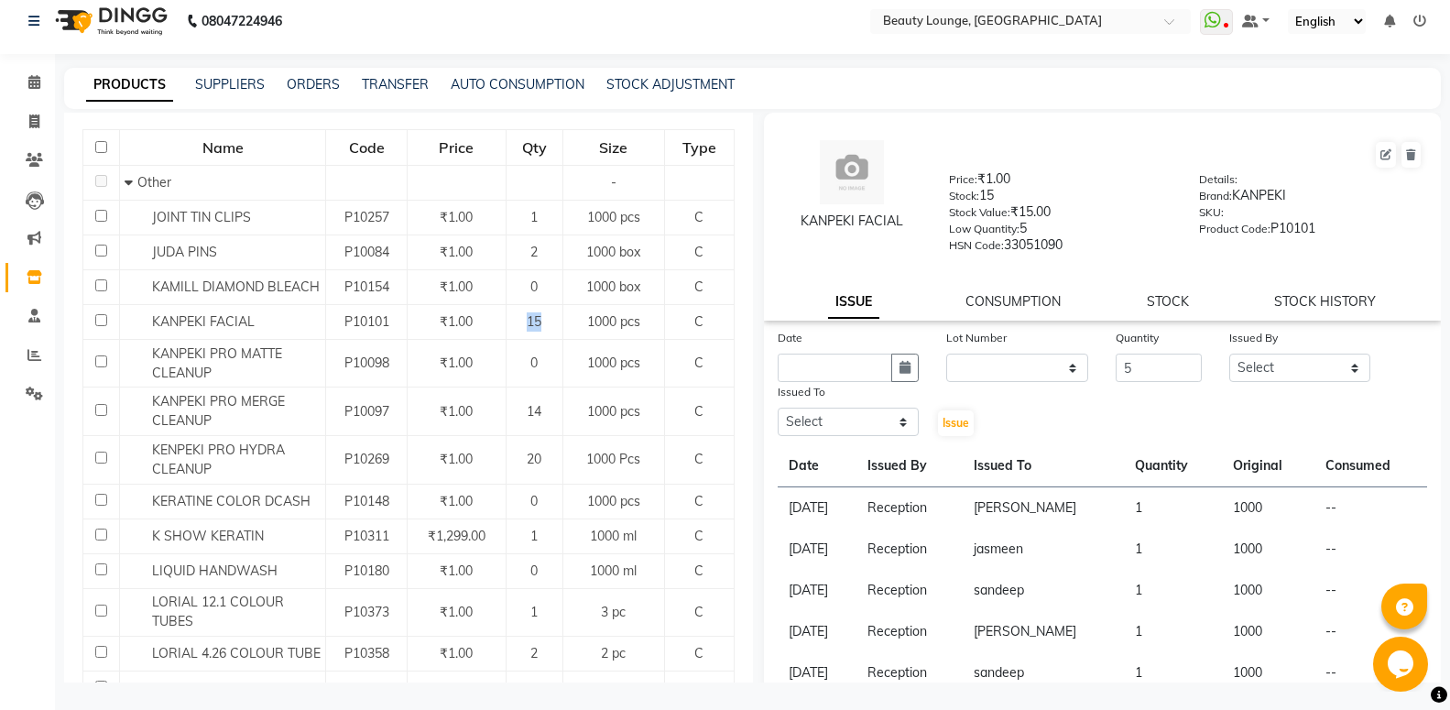
click at [1175, 365] on input "5" at bounding box center [1158, 368] width 85 height 28
click at [1229, 354] on select "Select [PERSON_NAME] [PERSON_NAME] golu jasmeen [PERSON_NAME] [PERSON_NAME] A n…" at bounding box center [1300, 368] width 142 height 28
select select "9433"
click option "Reception" at bounding box center [0, 0] width 0 height 0
click at [778, 408] on select "Select [PERSON_NAME] [PERSON_NAME] golu jasmeen [PERSON_NAME] [PERSON_NAME] A n…" at bounding box center [849, 422] width 142 height 28
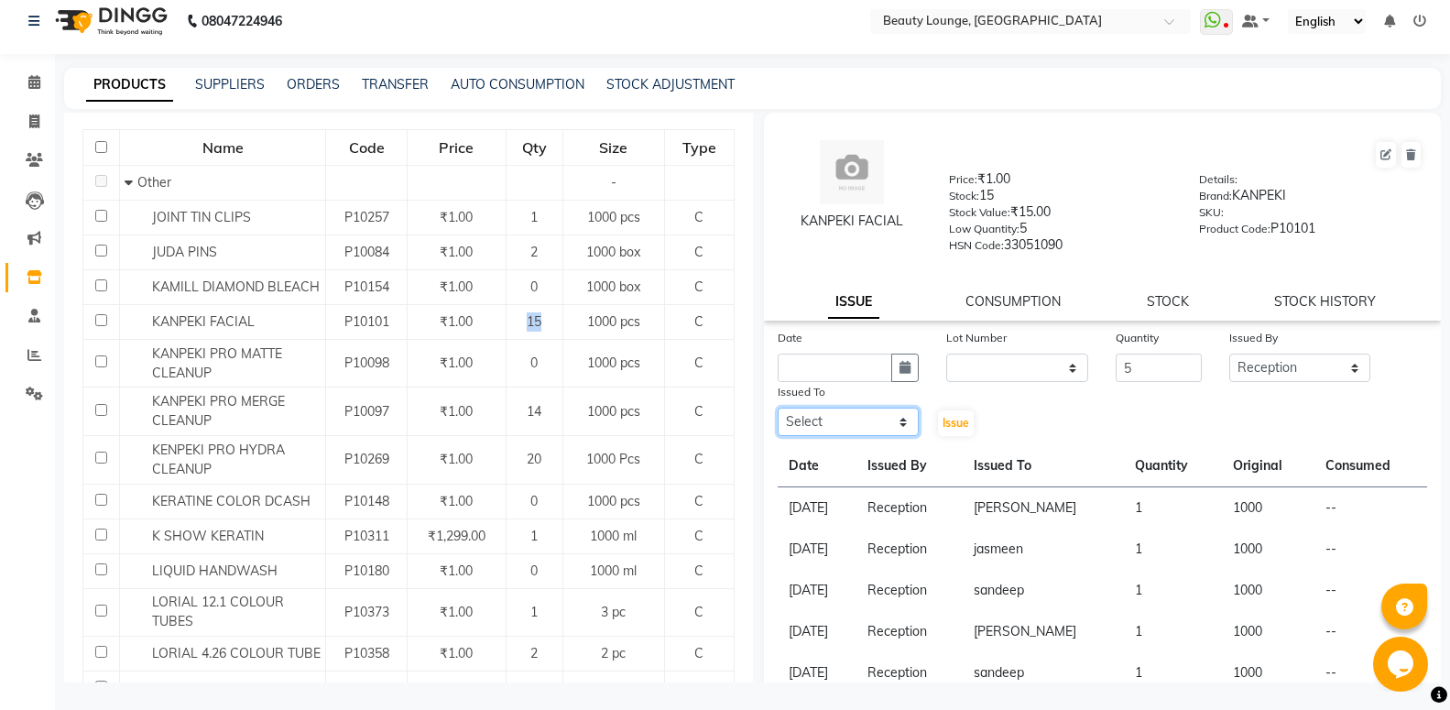
select select "63075"
click option "sandeep" at bounding box center [0, 0] width 0 height 0
click at [954, 425] on span "Issue" at bounding box center [955, 423] width 27 height 14
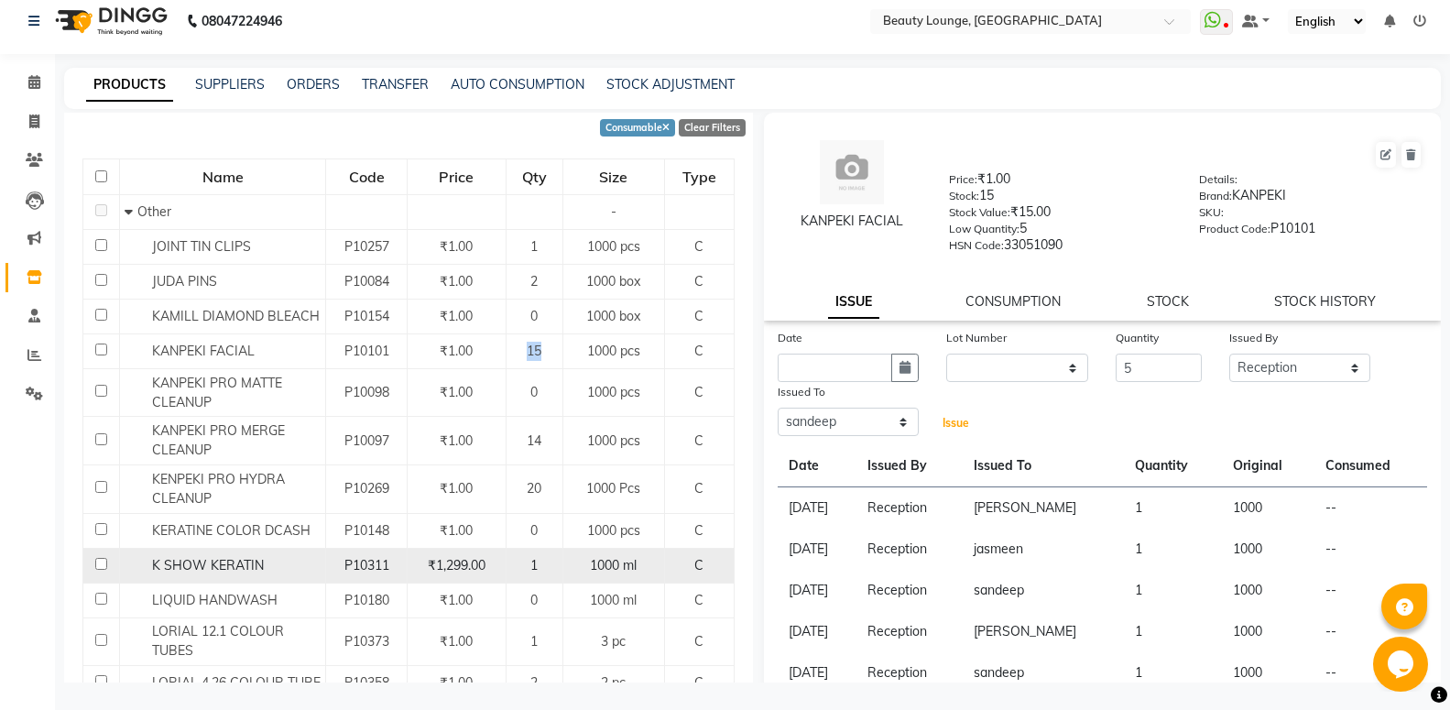
scroll to position [267, 0]
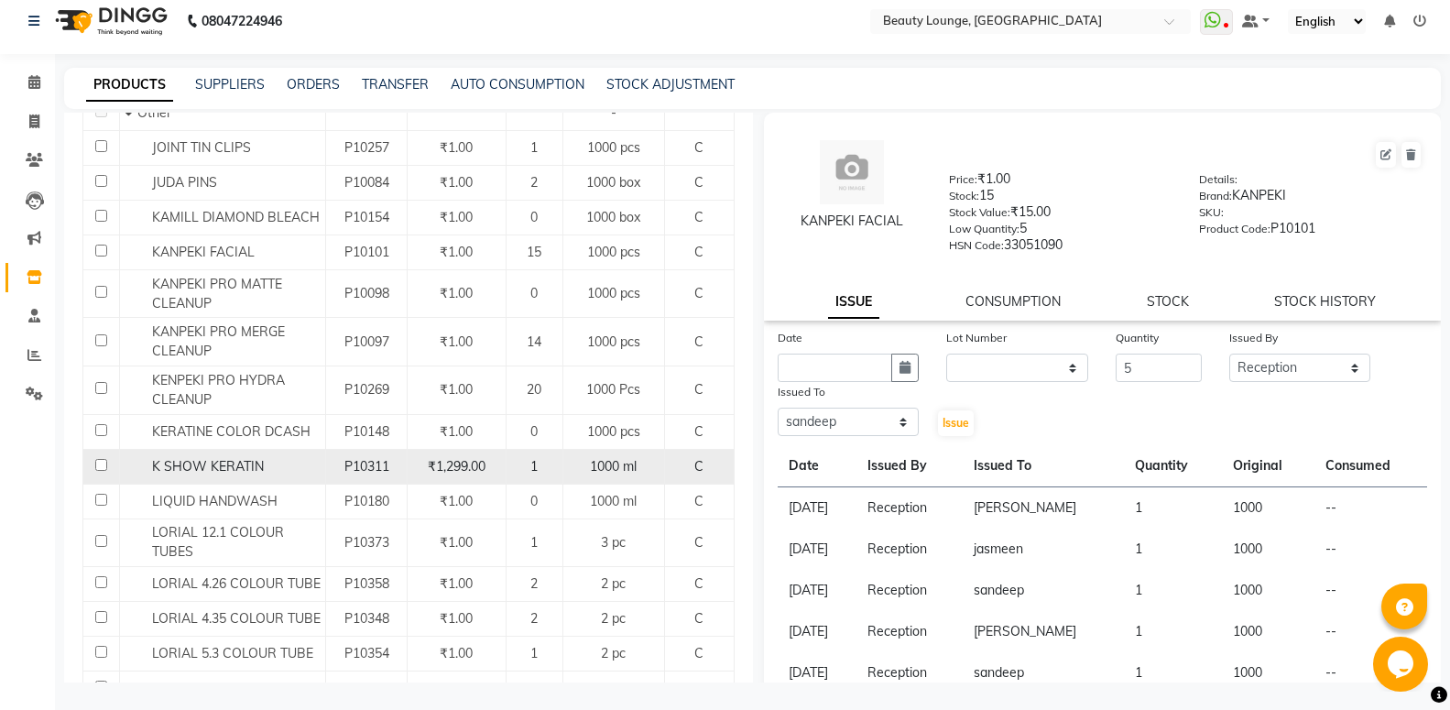
click at [229, 462] on span "K SHOW KERATIN" at bounding box center [208, 466] width 112 height 16
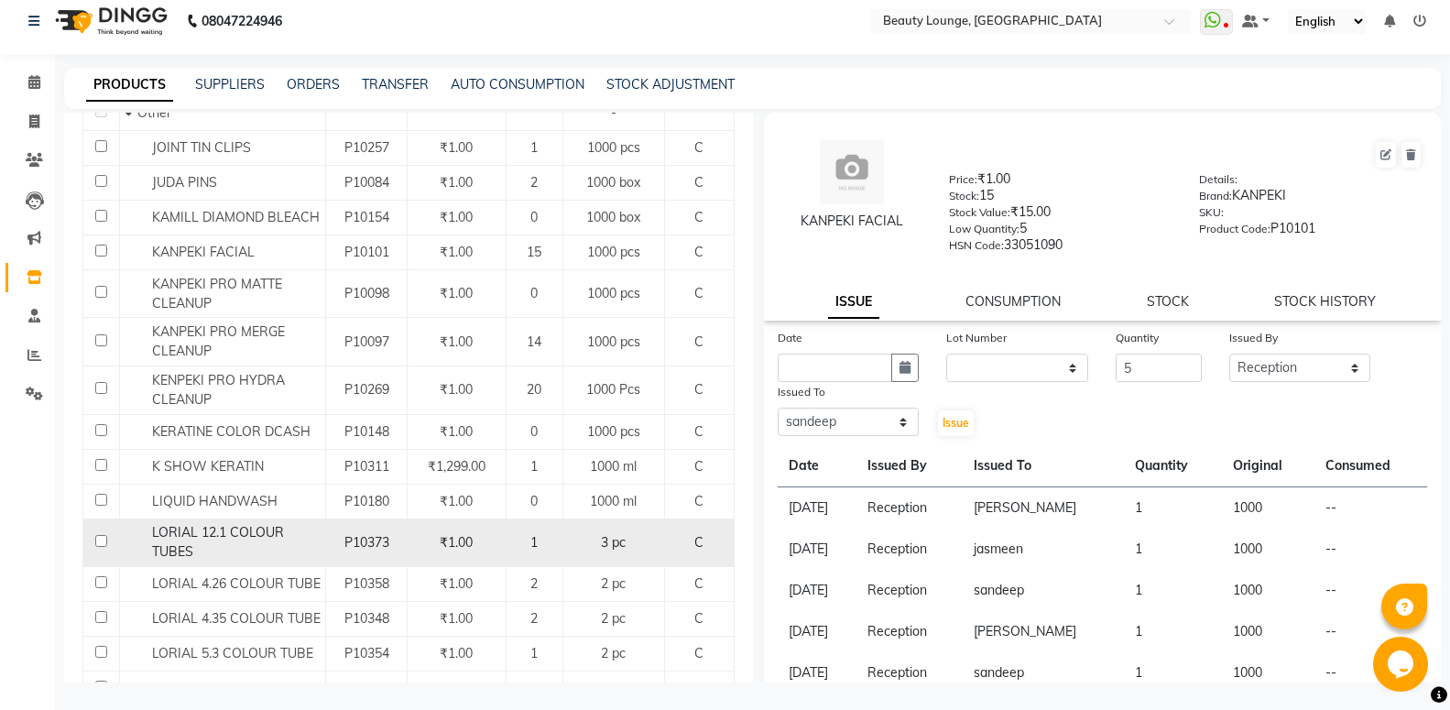
select select
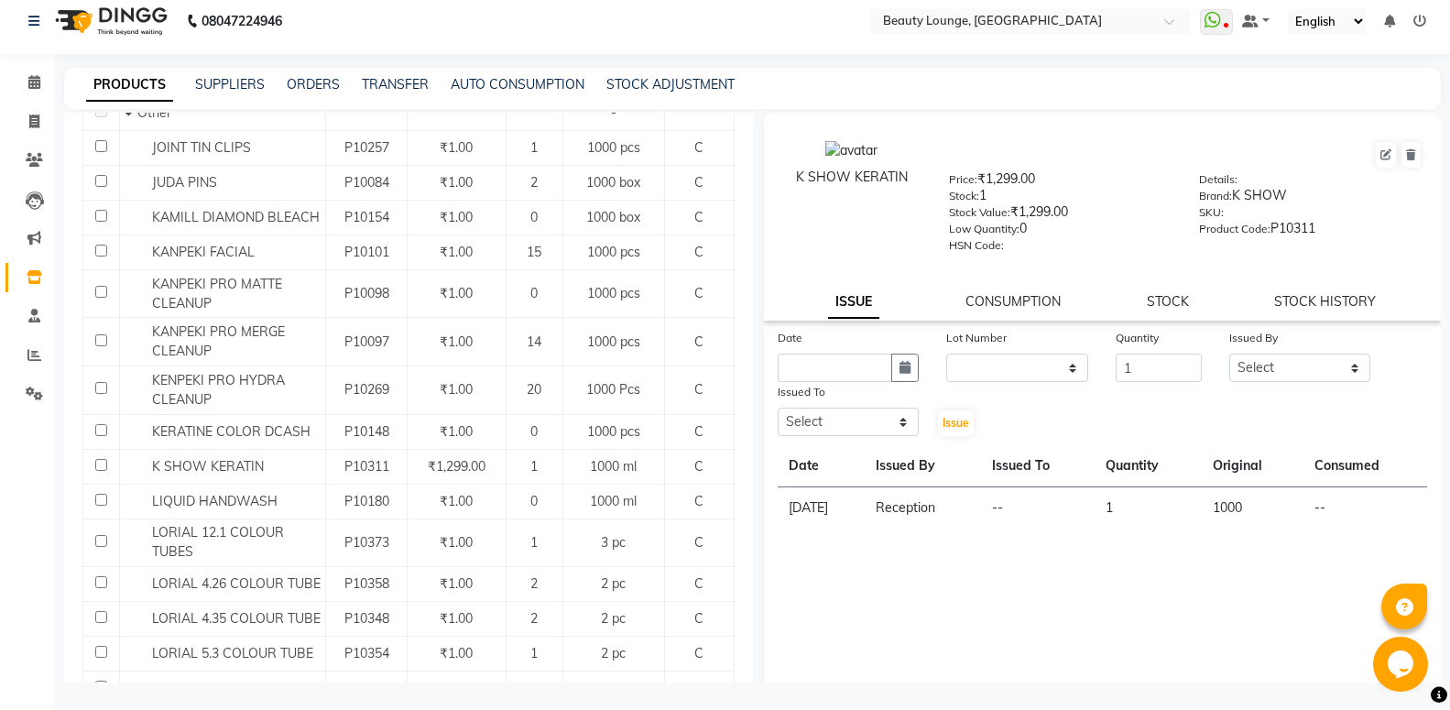
type input "1"
click at [1175, 363] on input "1" at bounding box center [1158, 368] width 85 height 28
click at [1229, 354] on select "Select [PERSON_NAME] [PERSON_NAME] golu jasmeen [PERSON_NAME] [PERSON_NAME] A n…" at bounding box center [1300, 368] width 142 height 28
select select "9433"
click option "Reception" at bounding box center [0, 0] width 0 height 0
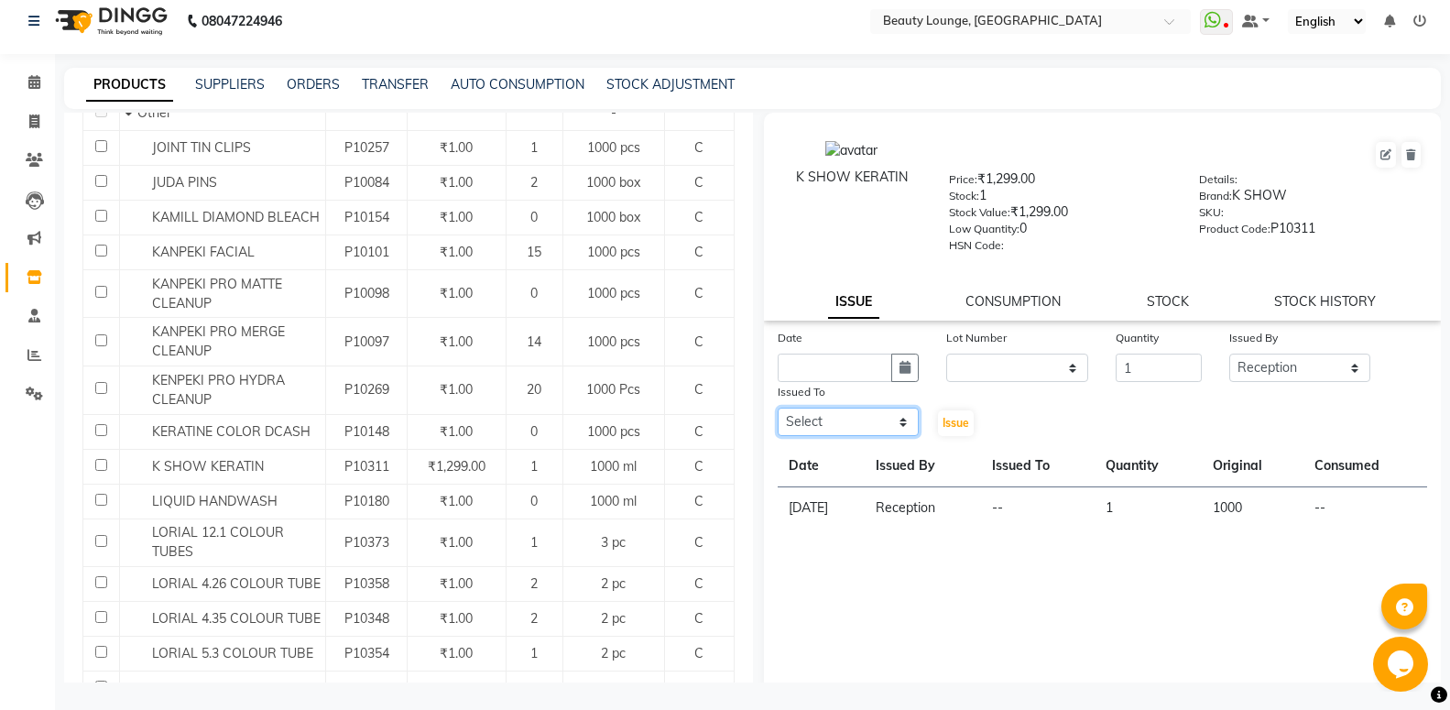
click at [778, 408] on select "Select [PERSON_NAME] [PERSON_NAME] golu jasmeen [PERSON_NAME] [PERSON_NAME] A n…" at bounding box center [849, 422] width 142 height 28
select select "79659"
click option "[PERSON_NAME]" at bounding box center [0, 0] width 0 height 0
click at [953, 412] on button "Issue" at bounding box center [956, 423] width 36 height 26
click at [953, 411] on button "Issue" at bounding box center [956, 423] width 36 height 26
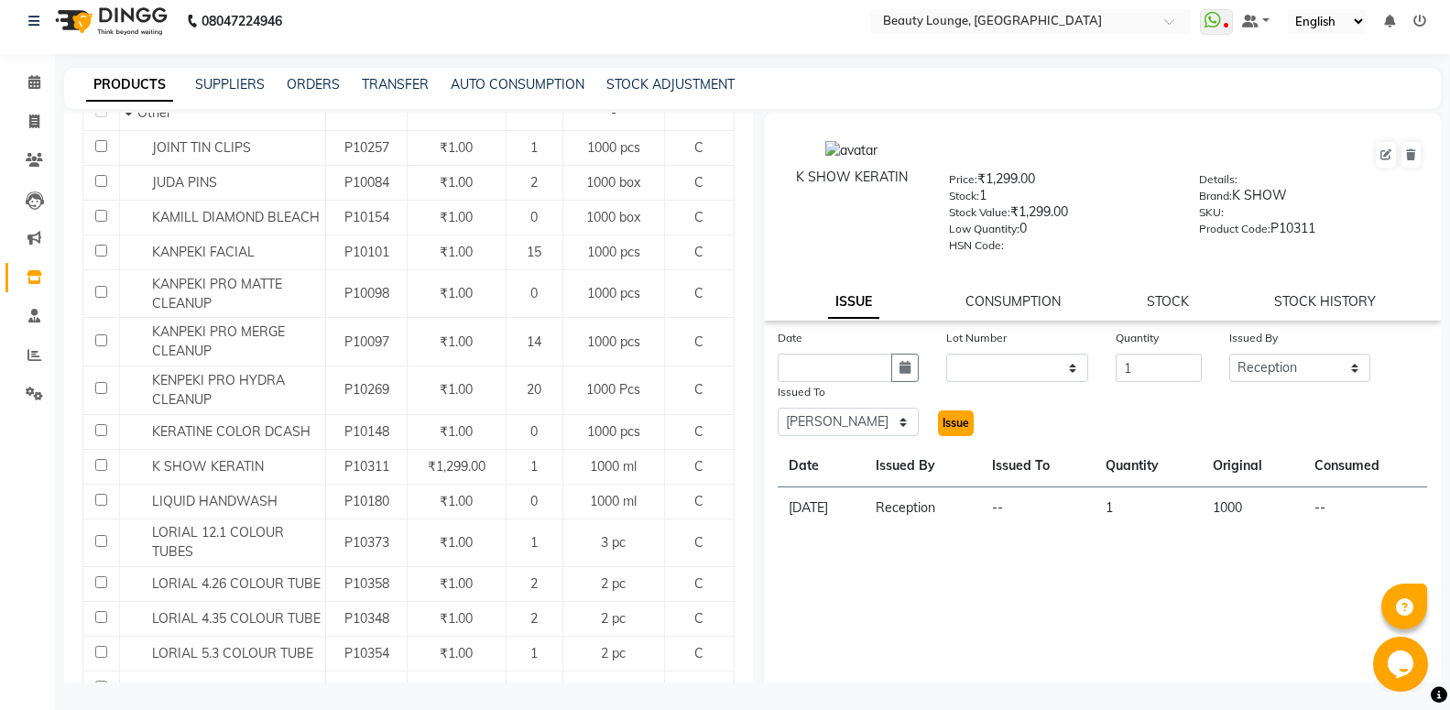
click at [959, 419] on span "Issue" at bounding box center [955, 423] width 27 height 14
click at [948, 424] on span "Issue" at bounding box center [955, 423] width 27 height 14
click at [855, 375] on input "text" at bounding box center [835, 368] width 115 height 28
select select "9"
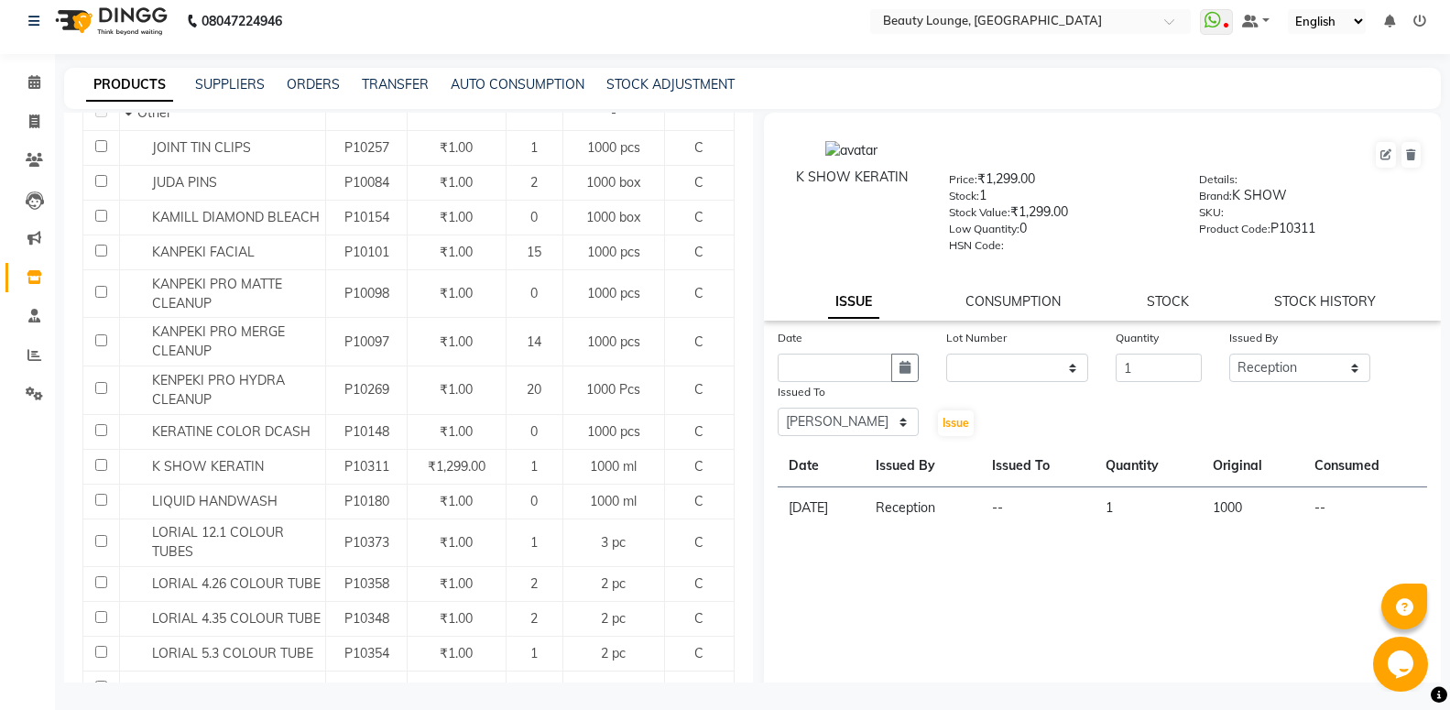
select select "2025"
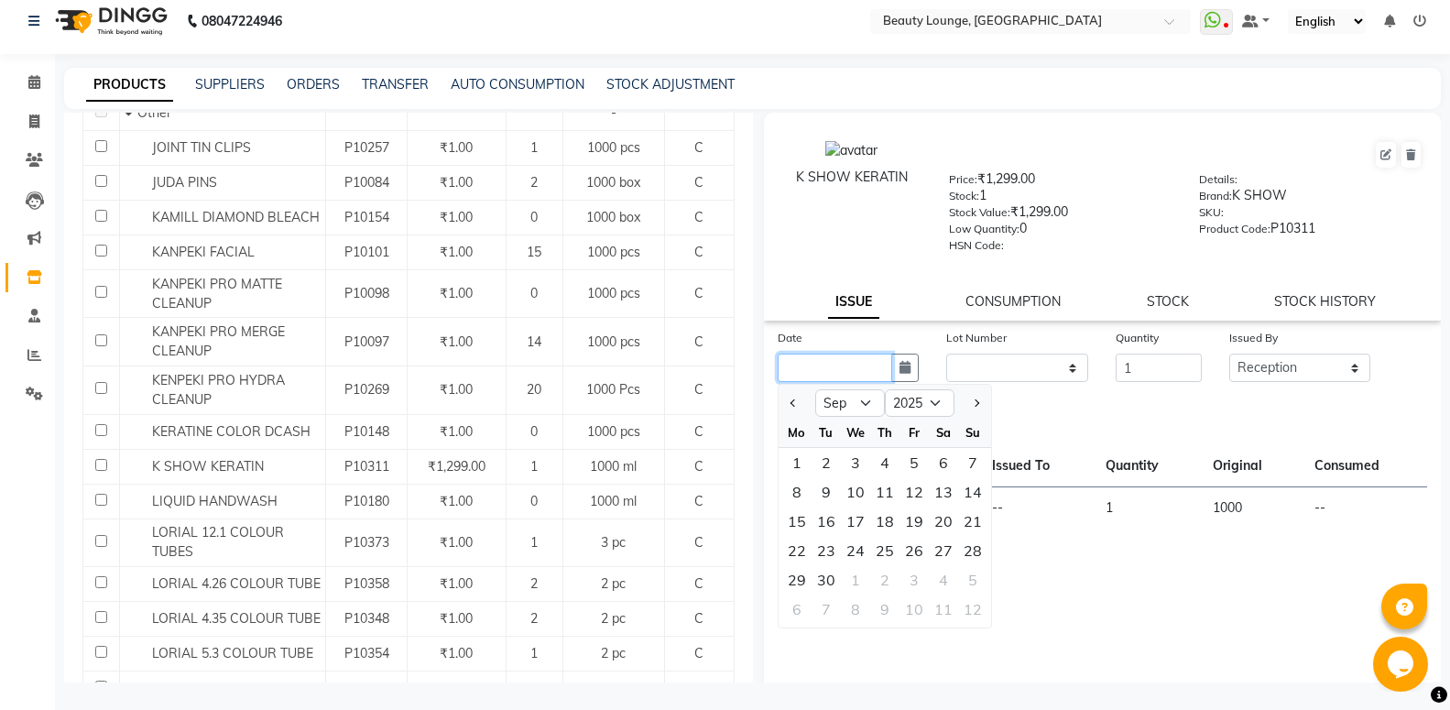
click at [818, 356] on input "text" at bounding box center [835, 368] width 115 height 28
click at [870, 465] on div "4" at bounding box center [884, 462] width 29 height 29
type input "[DATE]"
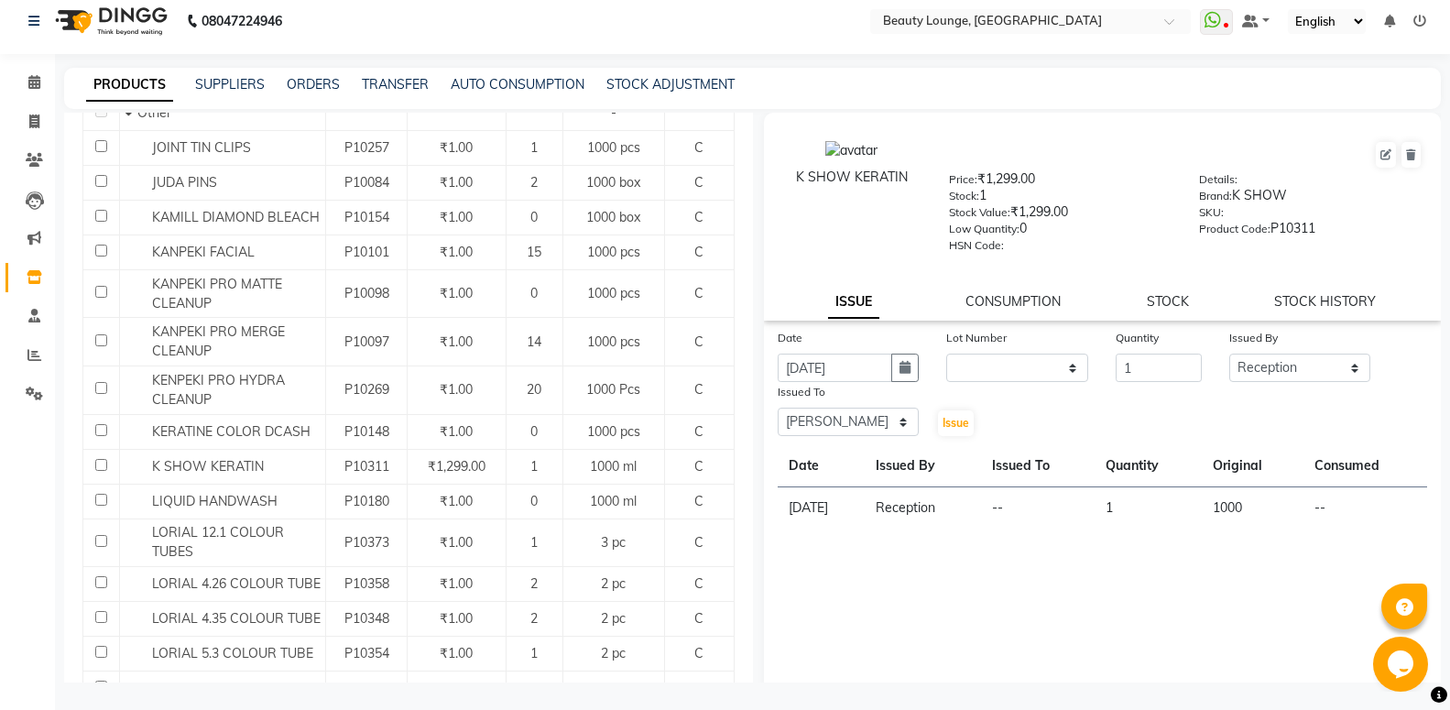
click at [965, 437] on div "Issue" at bounding box center [960, 410] width 57 height 56
click at [960, 420] on span "Issue" at bounding box center [955, 423] width 27 height 14
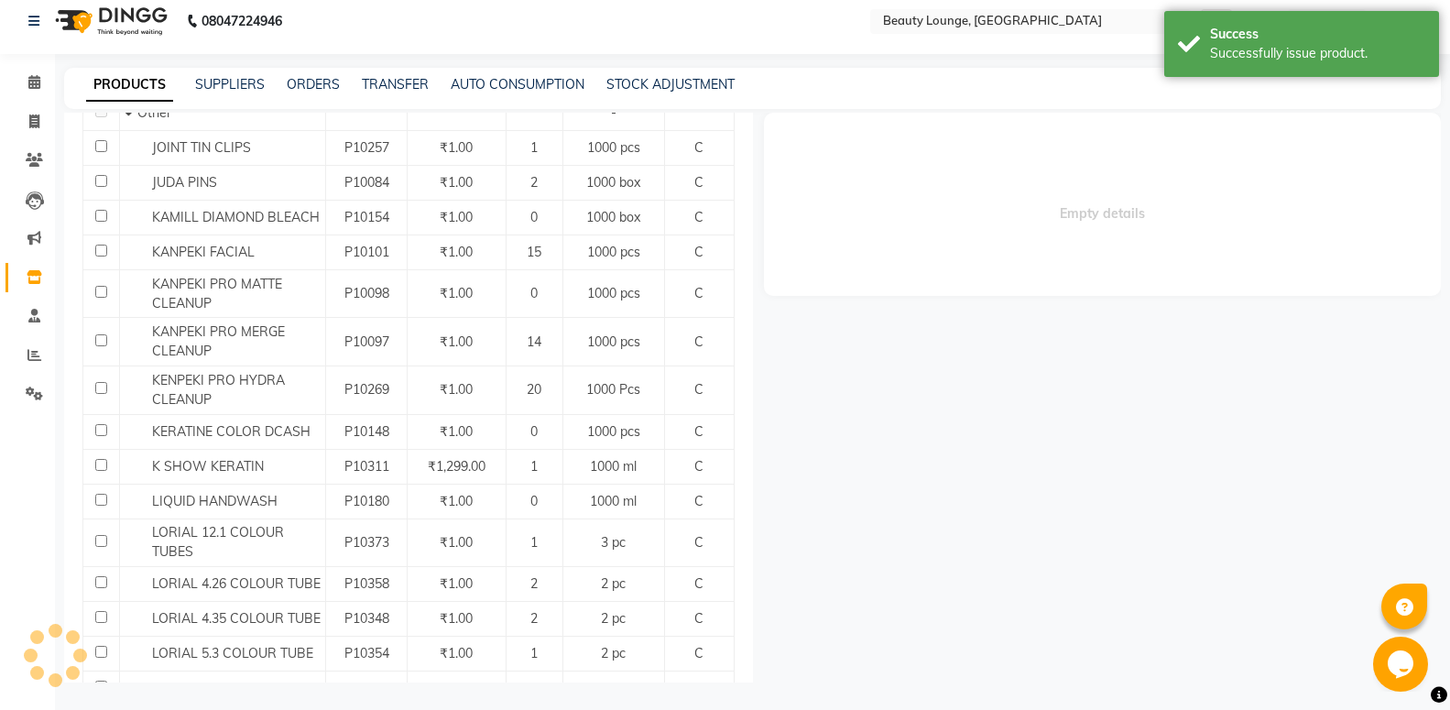
select select
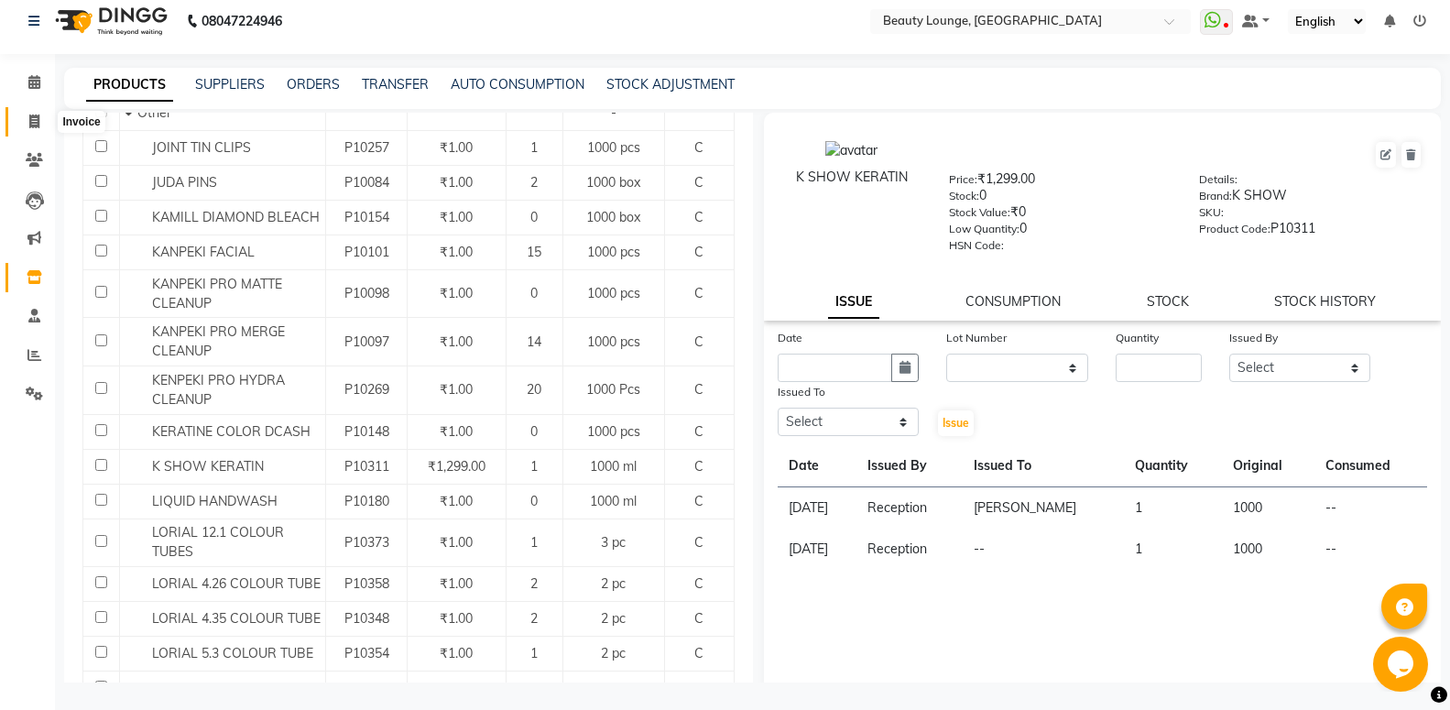
click at [38, 124] on icon at bounding box center [34, 121] width 10 height 14
select select "649"
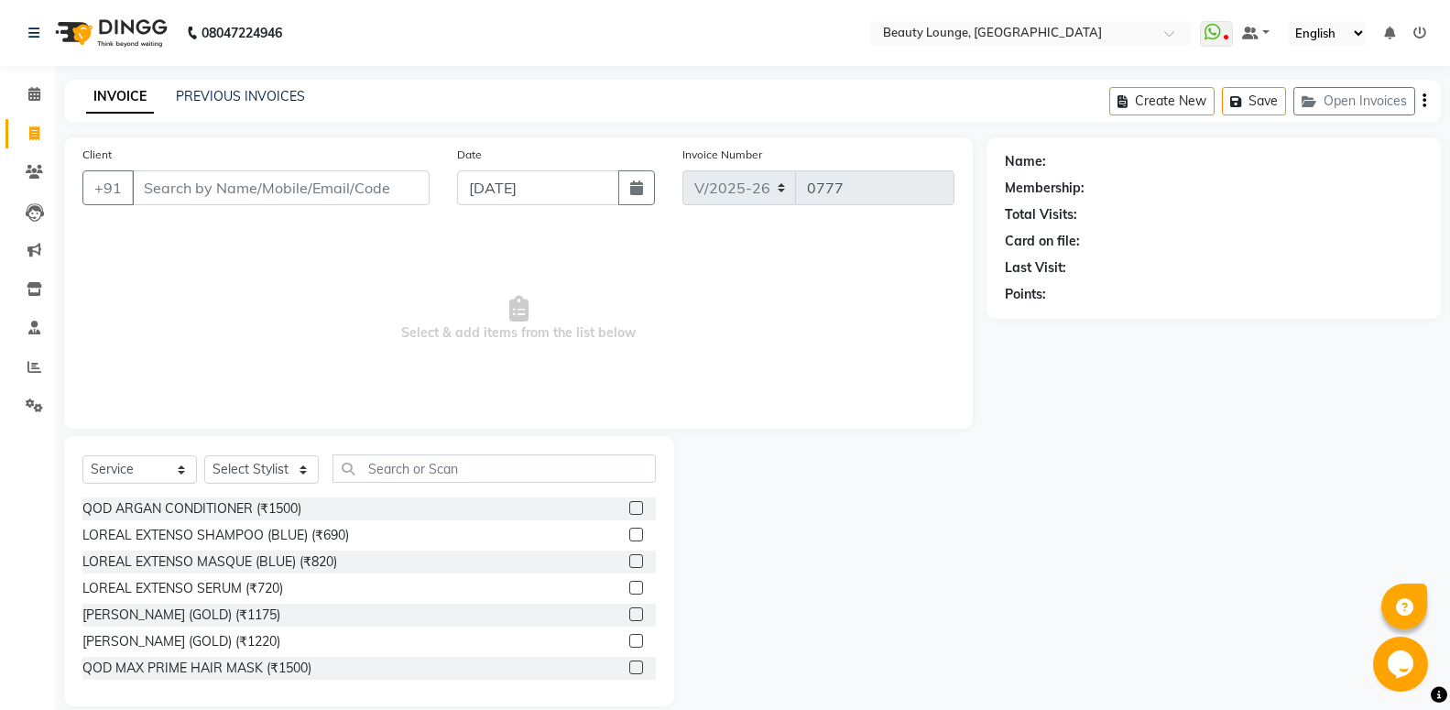
select select "product"
